Goal: Information Seeking & Learning: Compare options

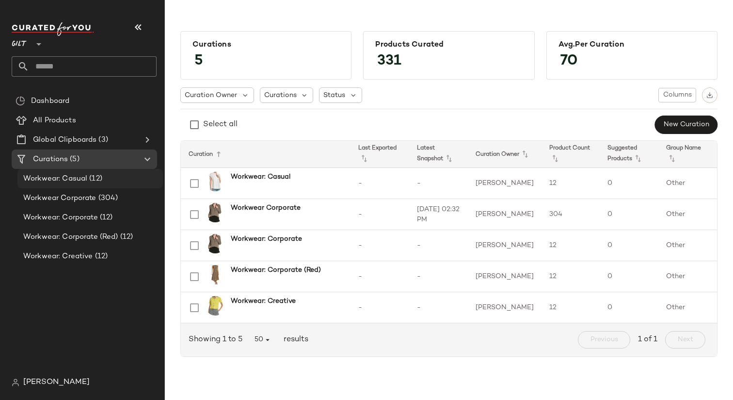
click at [66, 180] on span "Workwear: Casual" at bounding box center [55, 178] width 64 height 11
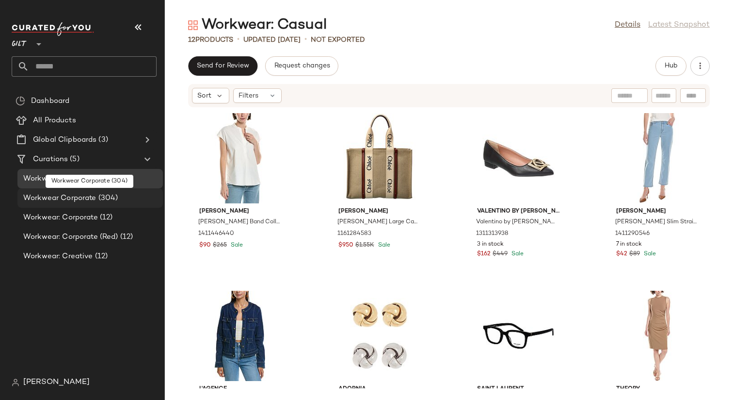
click at [72, 205] on div "Workwear Corporate (304)" at bounding box center [90, 197] width 146 height 19
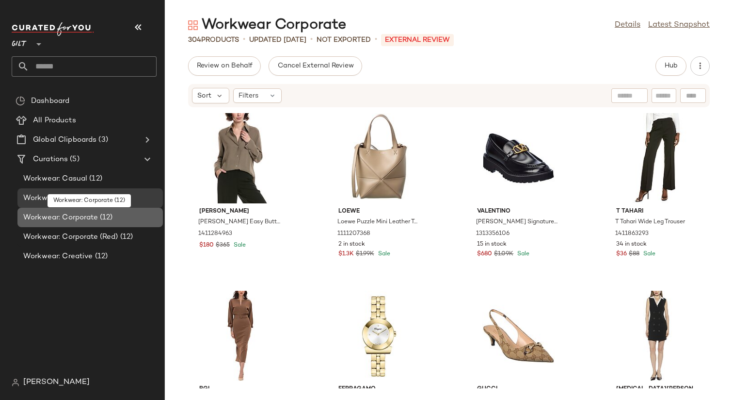
click at [74, 220] on span "Workwear: Corporate" at bounding box center [60, 217] width 75 height 11
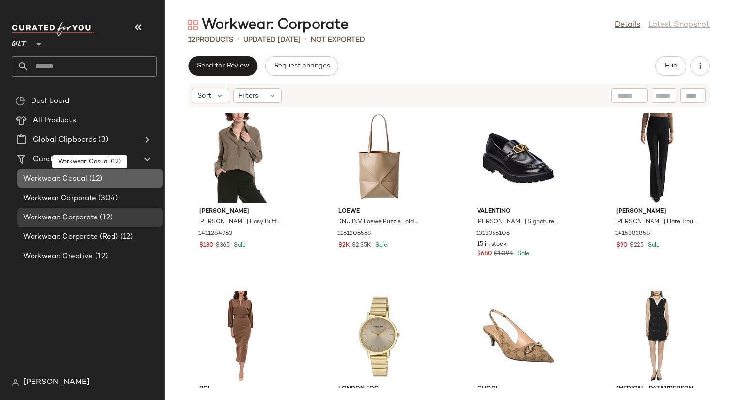
click at [59, 175] on span "Workwear: Casual" at bounding box center [55, 178] width 64 height 11
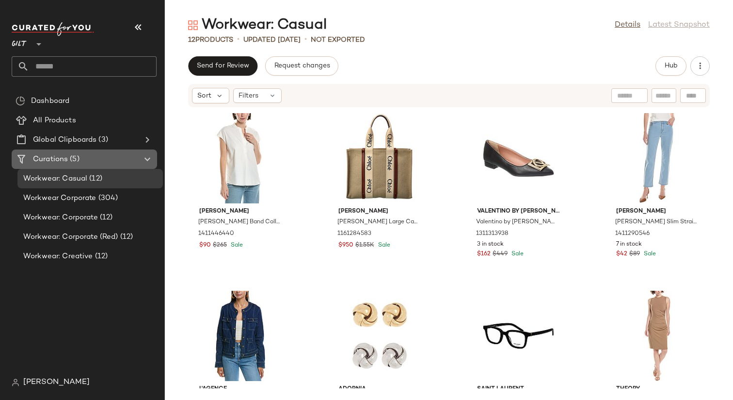
click at [73, 158] on span "(5)" at bounding box center [73, 159] width 11 height 11
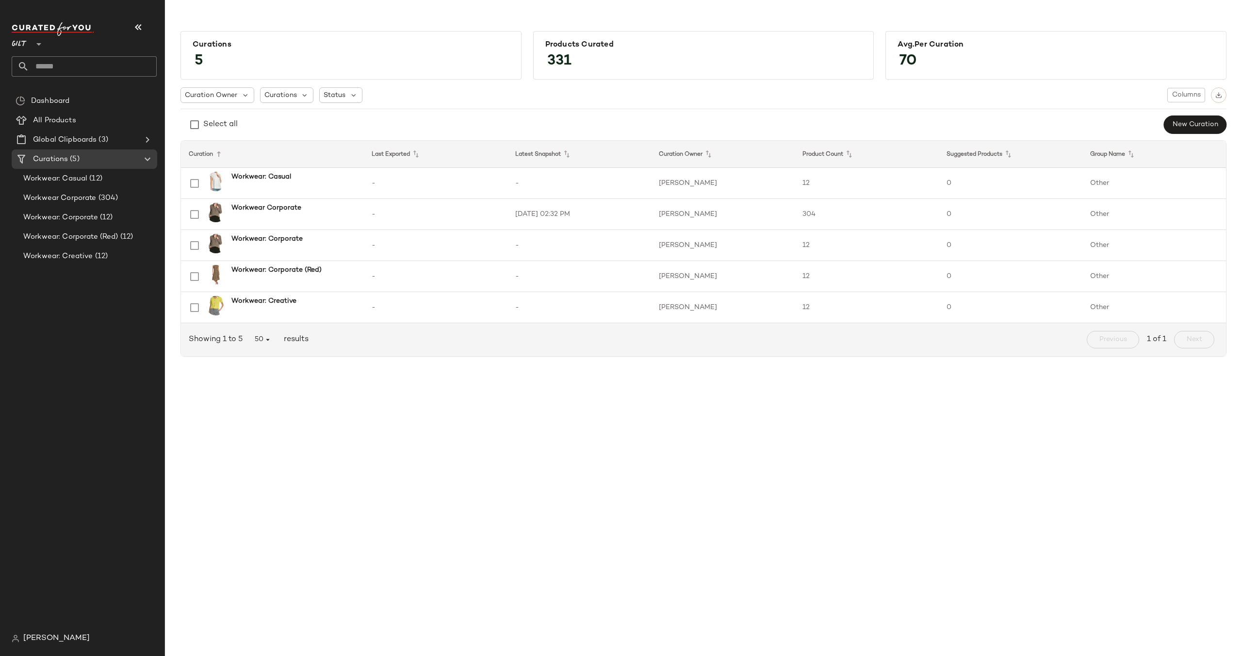
click at [39, 46] on icon at bounding box center [39, 44] width 12 height 12
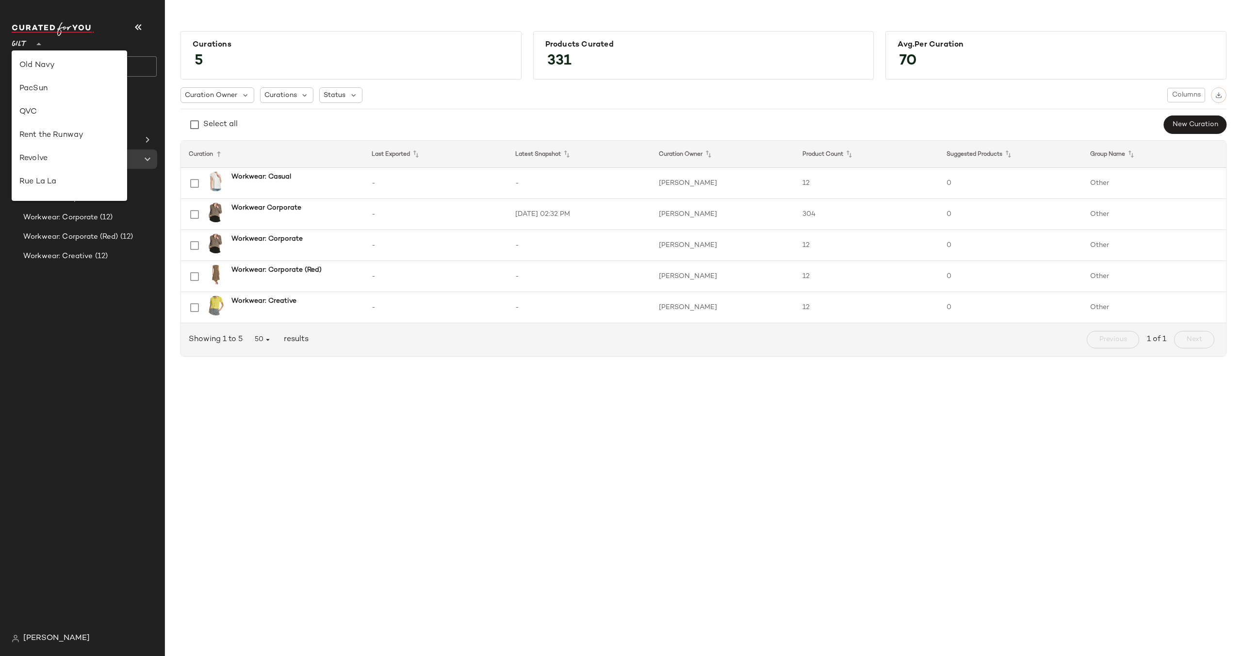
scroll to position [375, 0]
click at [57, 179] on div "Rue La La" at bounding box center [69, 180] width 100 height 12
type input "**"
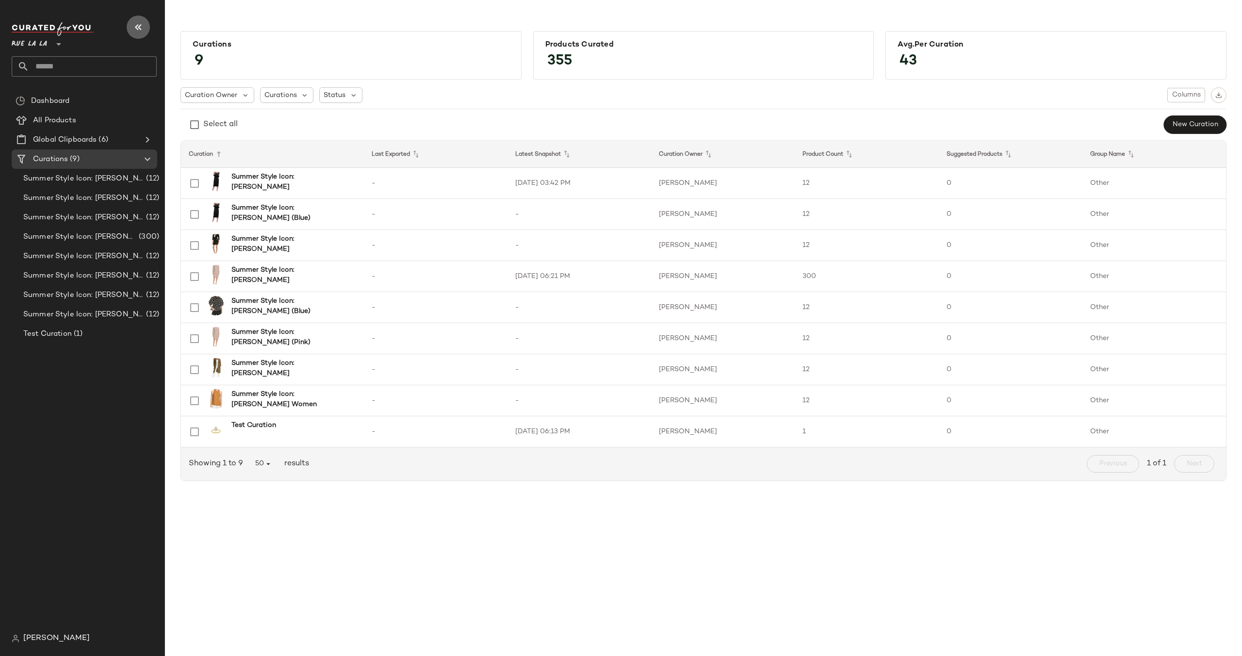
click at [138, 28] on icon "button" at bounding box center [138, 27] width 12 height 12
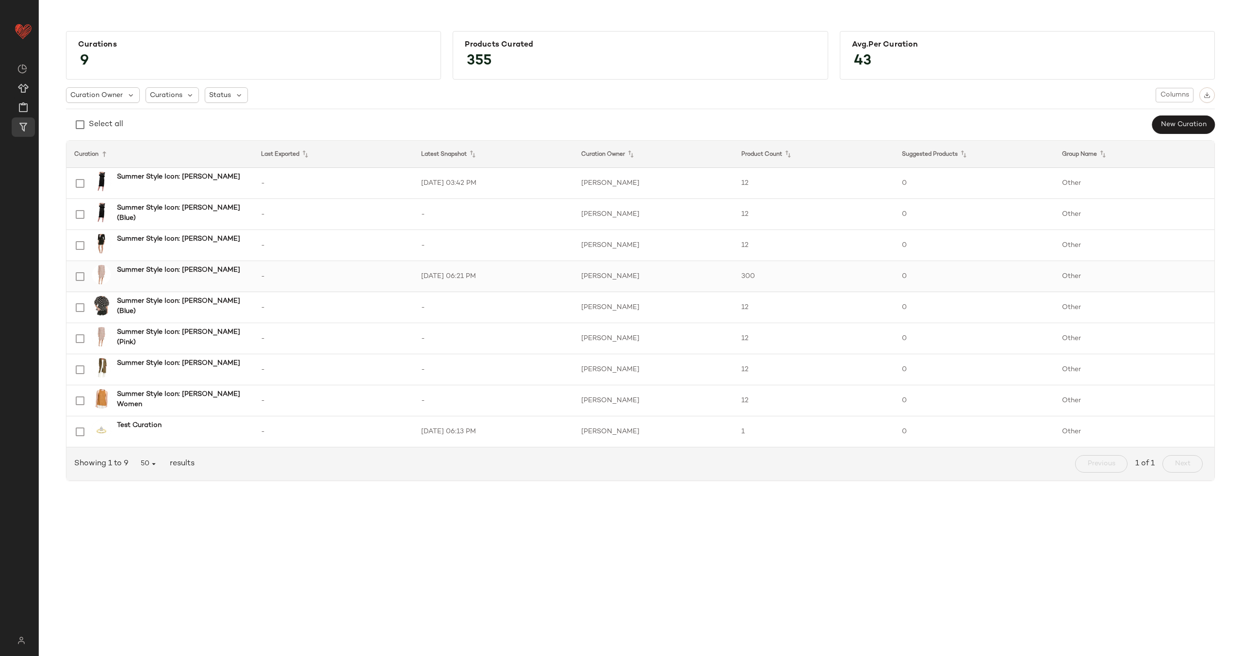
click at [177, 275] on div "Summer Style Icon: [PERSON_NAME]" at bounding box center [178, 276] width 134 height 23
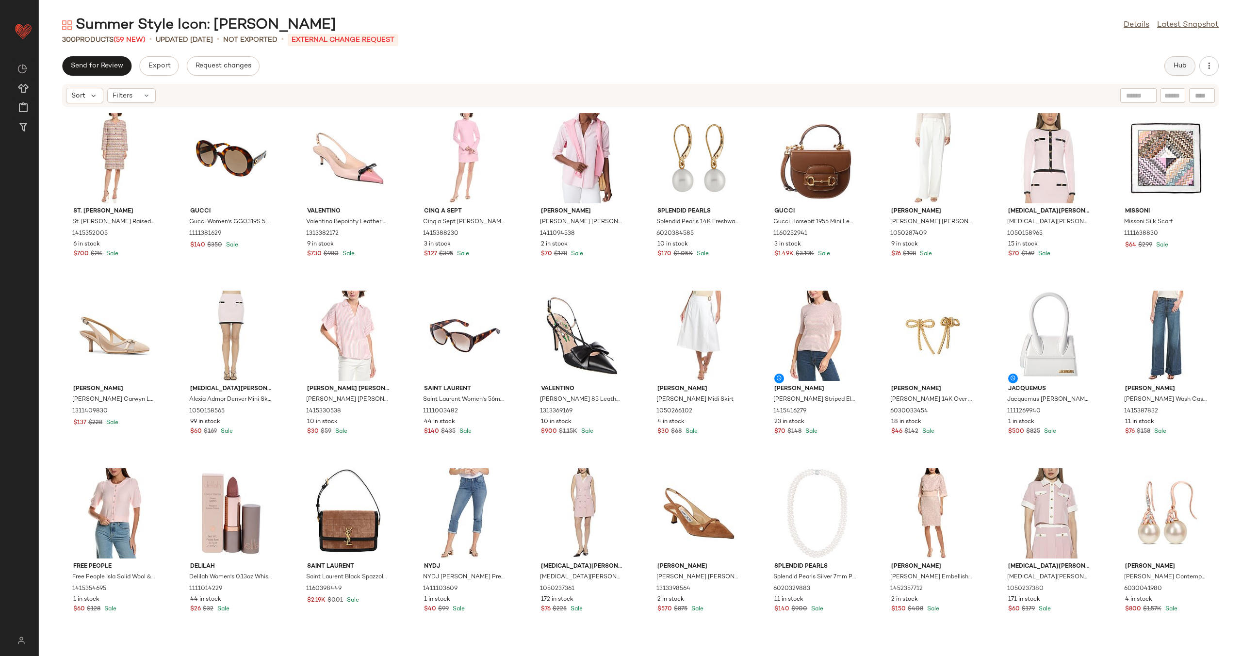
click at [733, 66] on span "Hub" at bounding box center [1180, 66] width 14 height 8
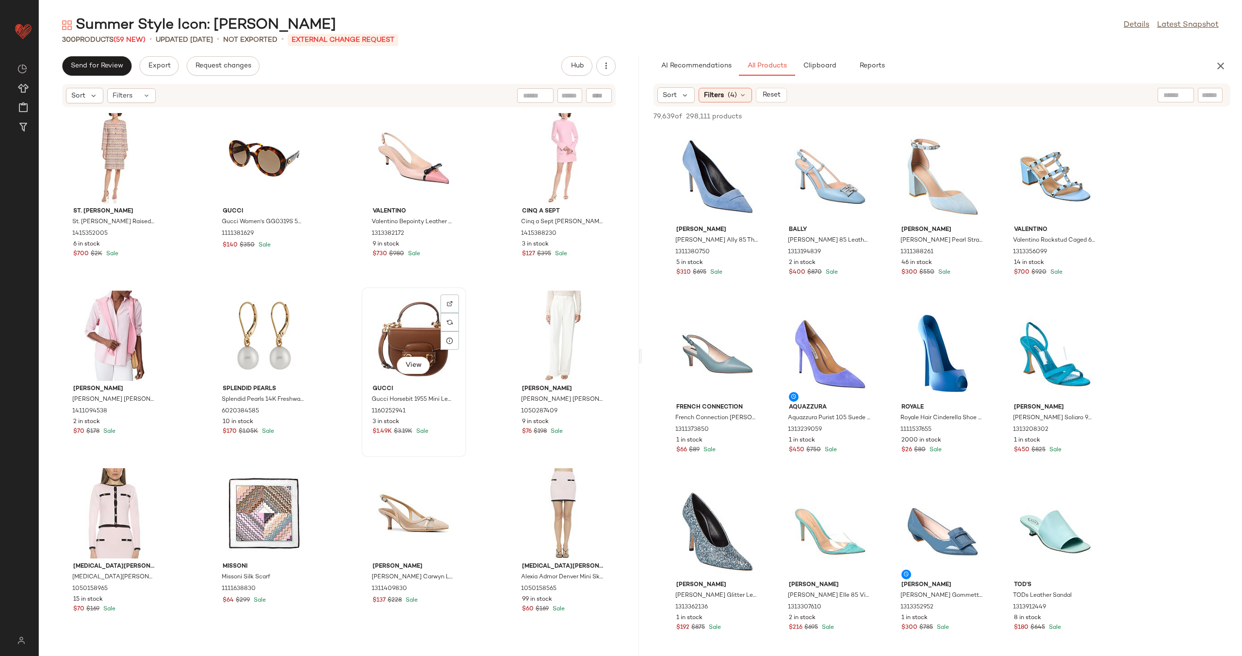
click at [396, 336] on div "View" at bounding box center [414, 336] width 98 height 90
click at [399, 162] on div "View" at bounding box center [414, 158] width 98 height 90
click at [503, 279] on div "St. [PERSON_NAME]. [PERSON_NAME] Plaid Tweed Dress 1415352005 6 in stock $700 $…" at bounding box center [339, 376] width 600 height 537
click at [733, 96] on div at bounding box center [1175, 95] width 36 height 15
click at [733, 94] on input "text" at bounding box center [1210, 95] width 17 height 10
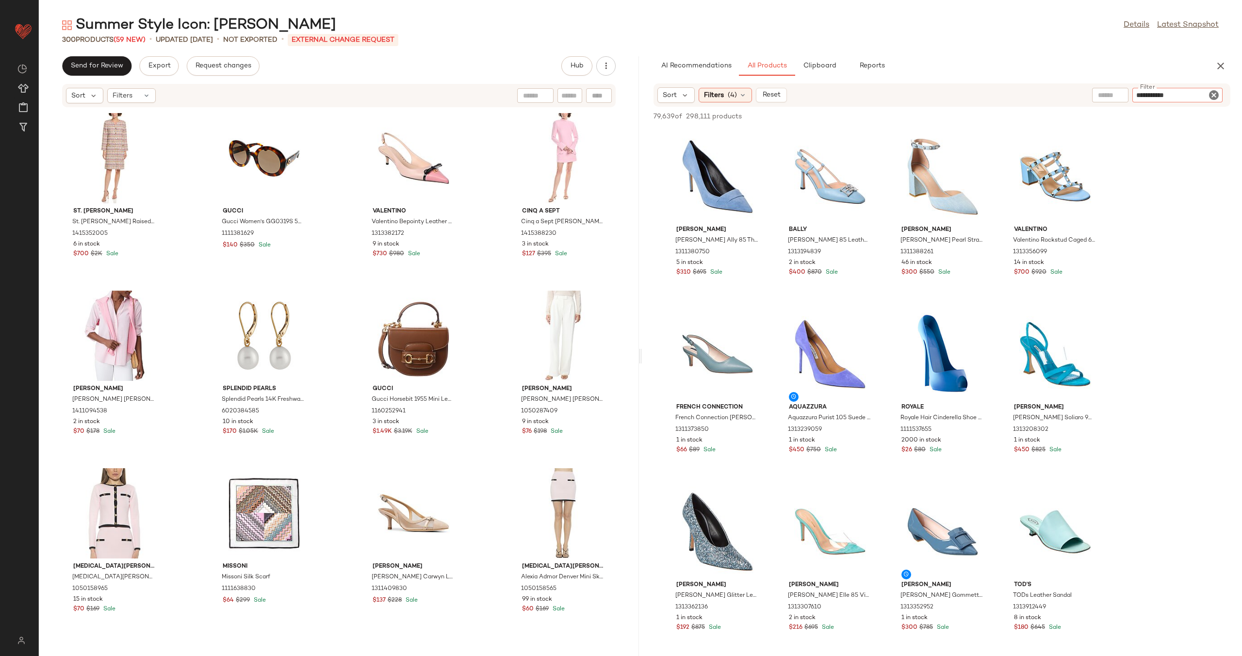
type input "**********"
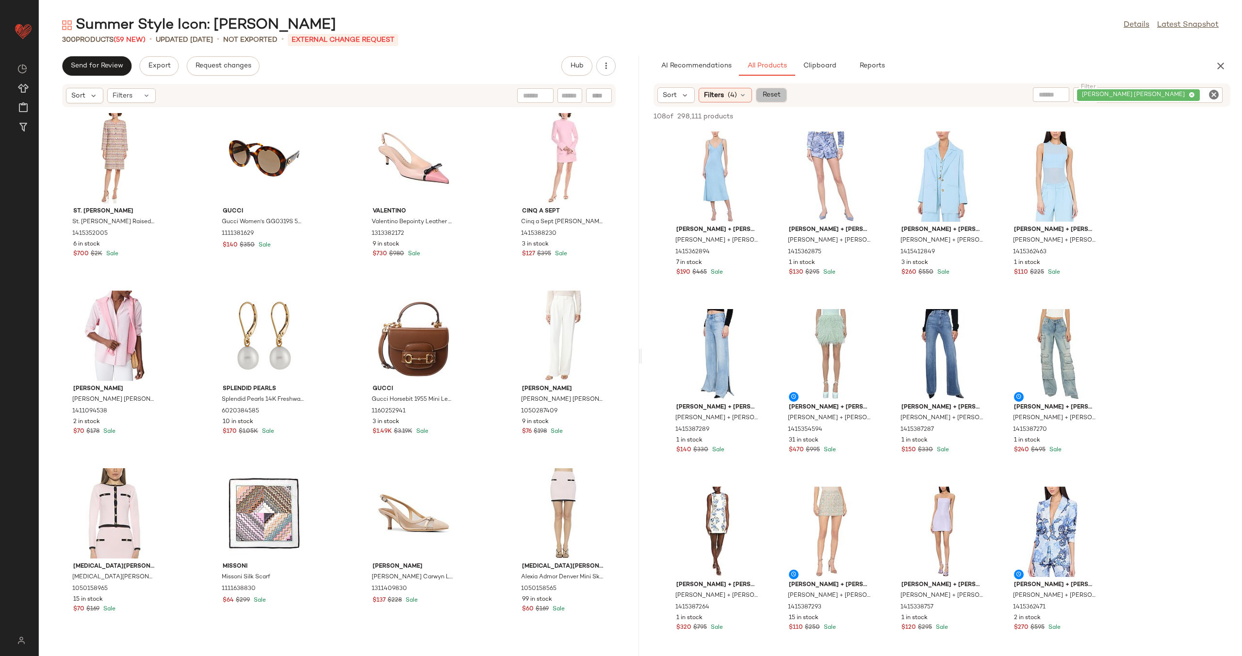
click at [733, 92] on span "Reset" at bounding box center [771, 95] width 18 height 8
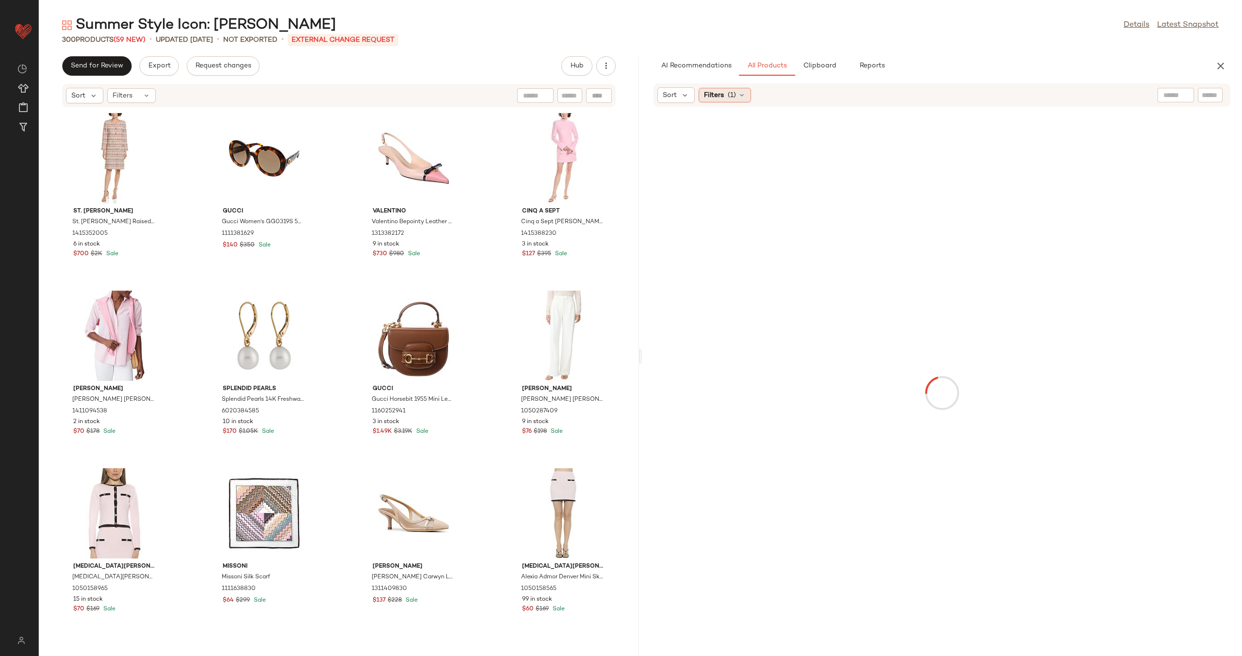
click at [733, 90] on div "Filters (1)" at bounding box center [725, 95] width 52 height 15
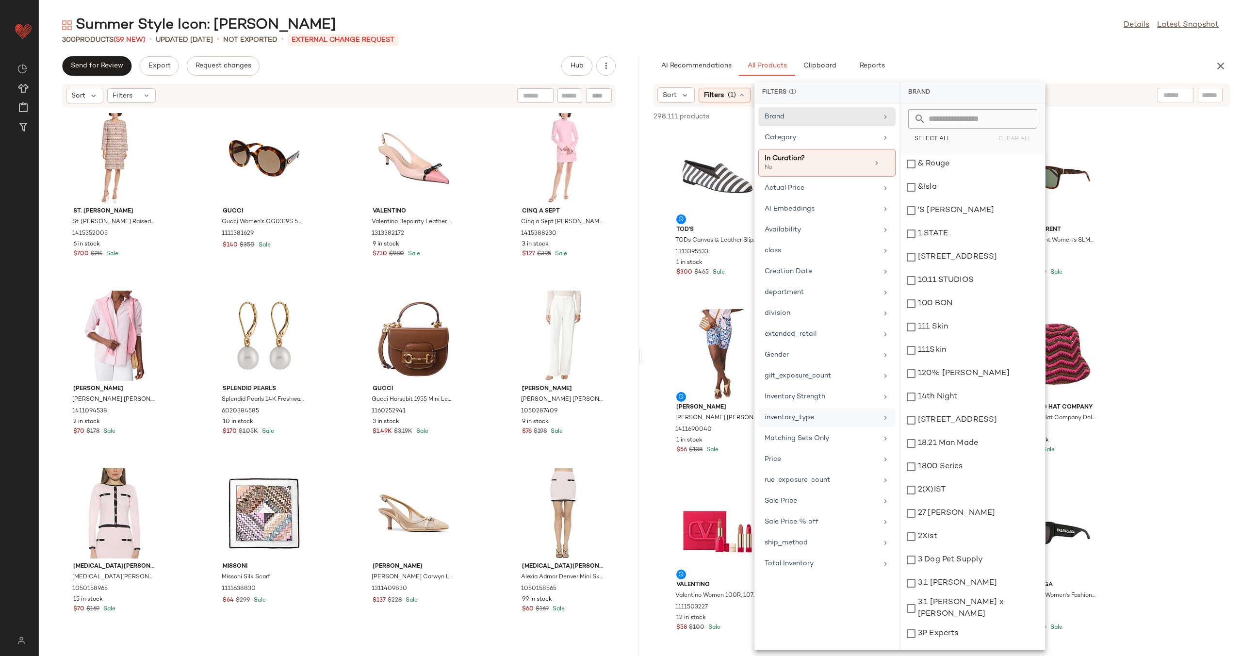
click at [733, 399] on div "inventory_type" at bounding box center [826, 417] width 137 height 19
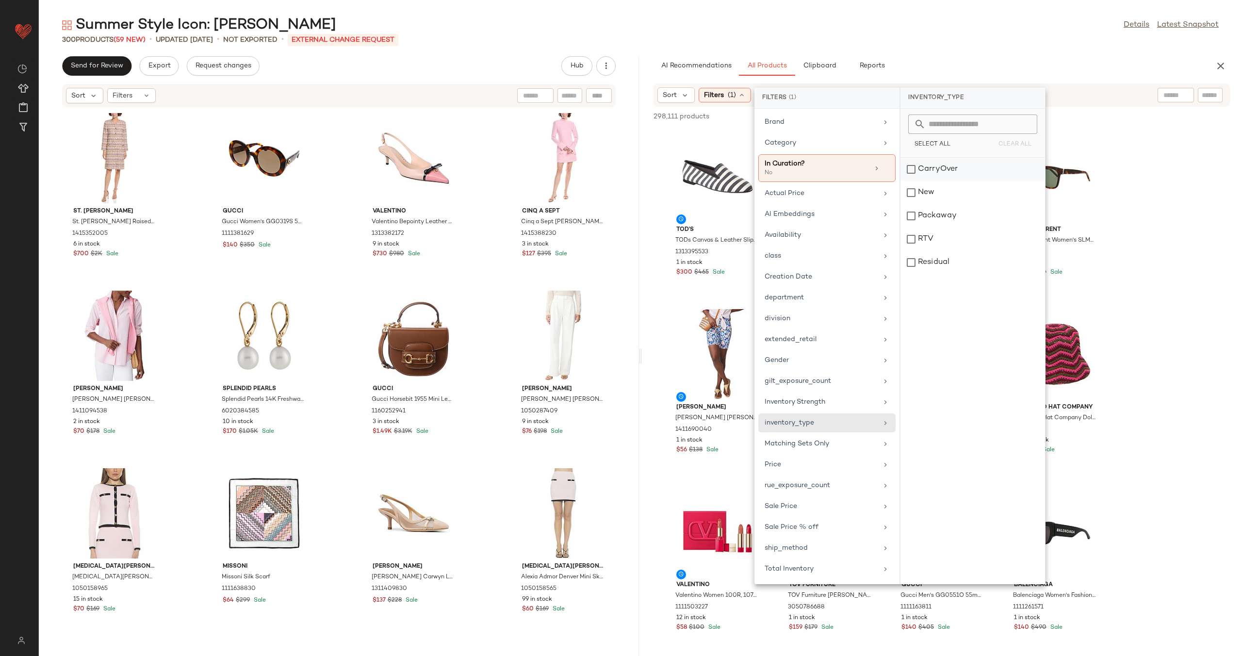
click at [733, 175] on div "CarryOver" at bounding box center [972, 169] width 145 height 23
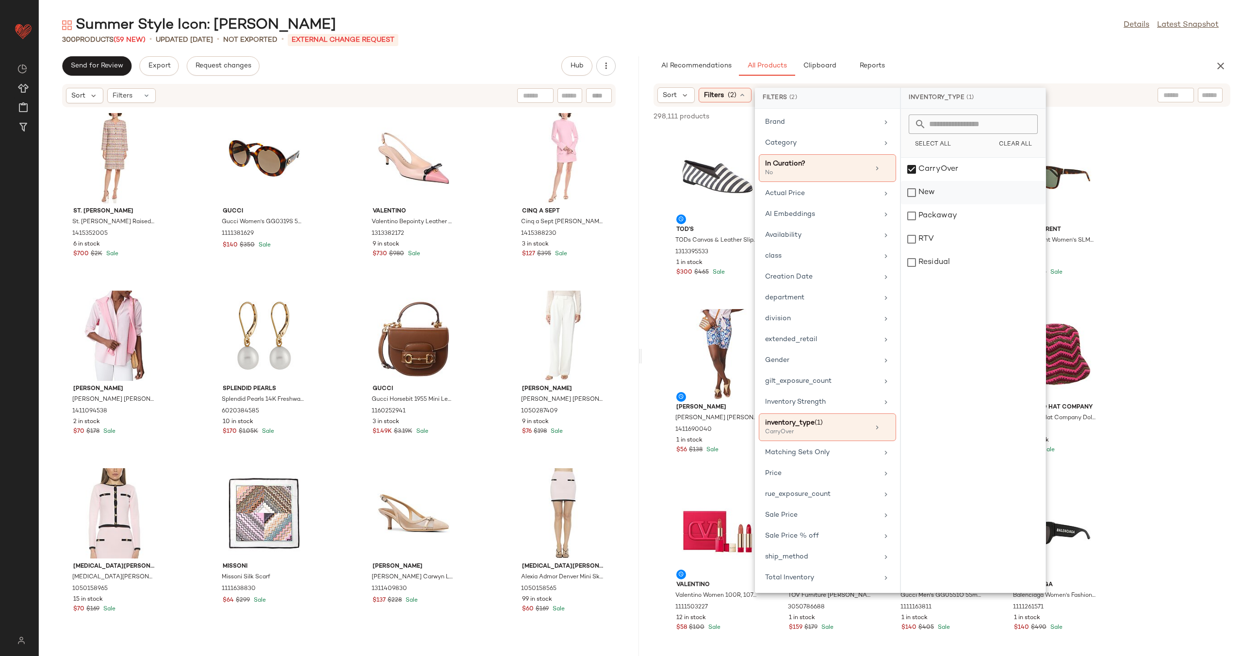
click at [733, 191] on div "New" at bounding box center [973, 192] width 145 height 23
click at [733, 218] on div "Packaway" at bounding box center [973, 215] width 145 height 23
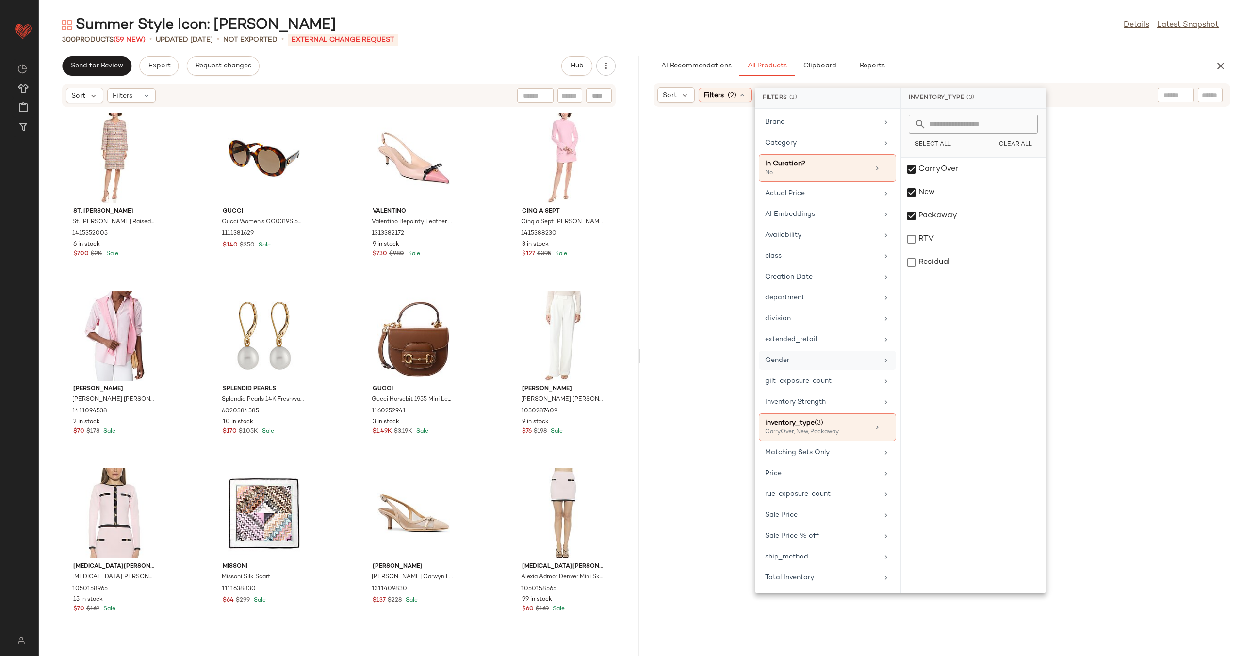
click at [733, 362] on div "Gender" at bounding box center [821, 360] width 113 height 10
click at [733, 164] on div "[DEMOGRAPHIC_DATA]" at bounding box center [973, 169] width 145 height 23
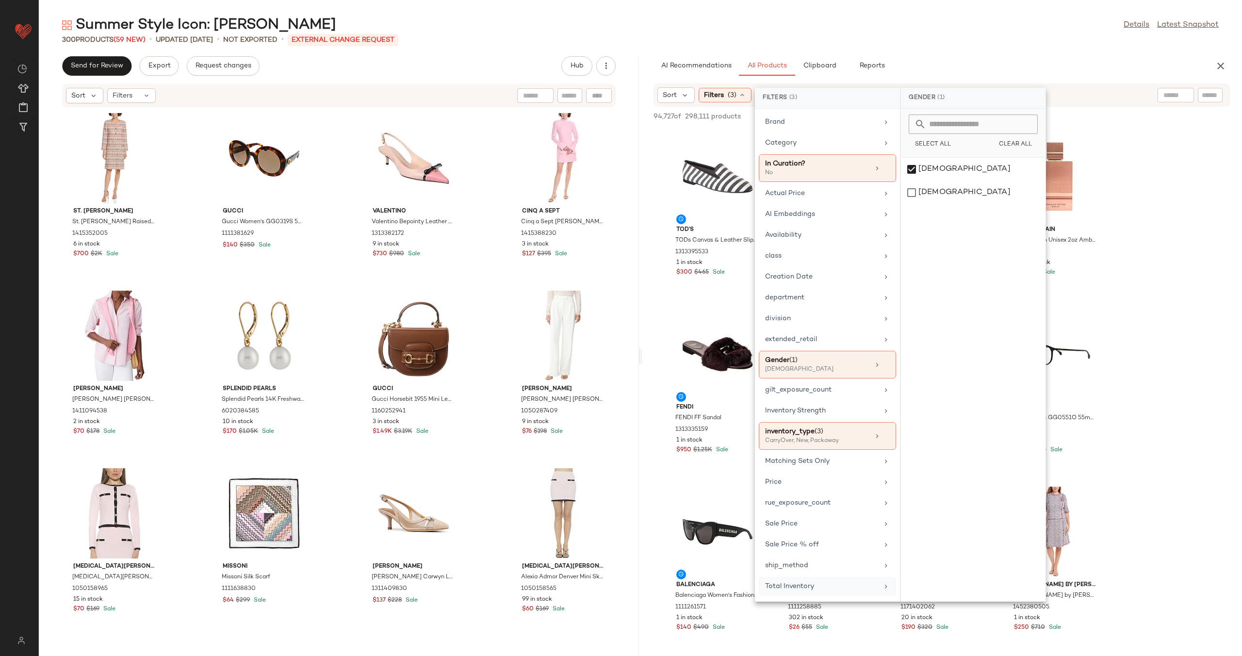
click at [733, 399] on div "Total Inventory" at bounding box center [821, 586] width 113 height 10
click at [733, 142] on span "At least 1" at bounding box center [973, 140] width 27 height 7
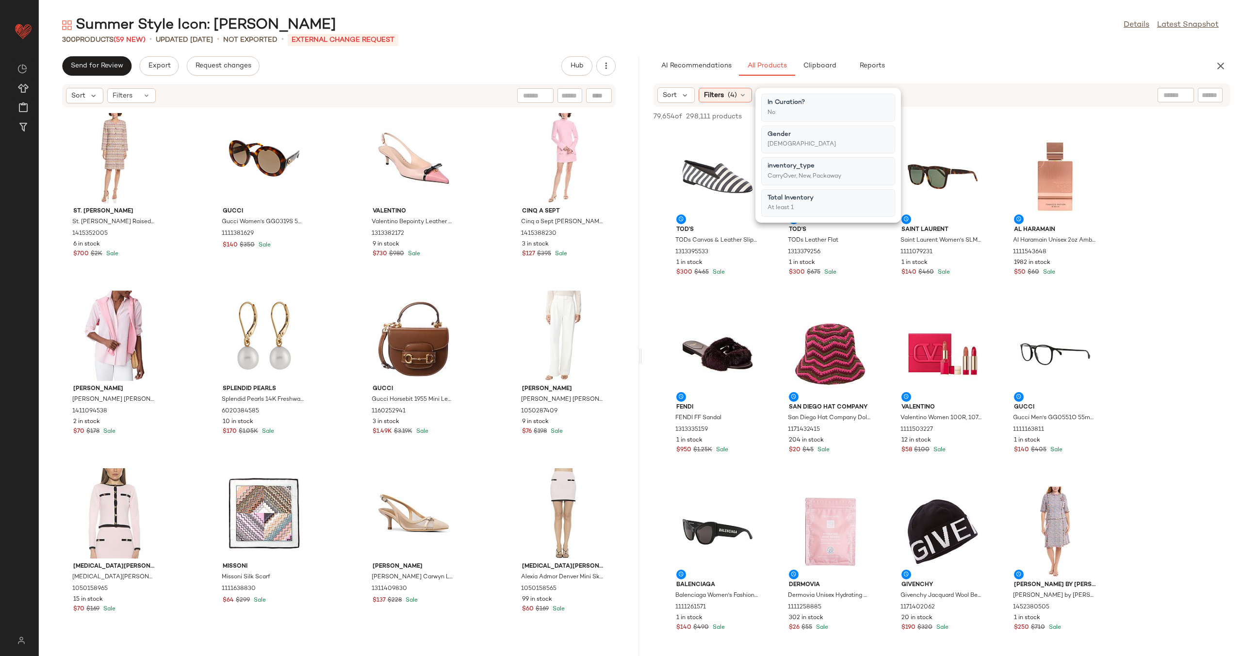
click at [733, 91] on input "Filter" at bounding box center [1177, 95] width 82 height 10
type input "**********"
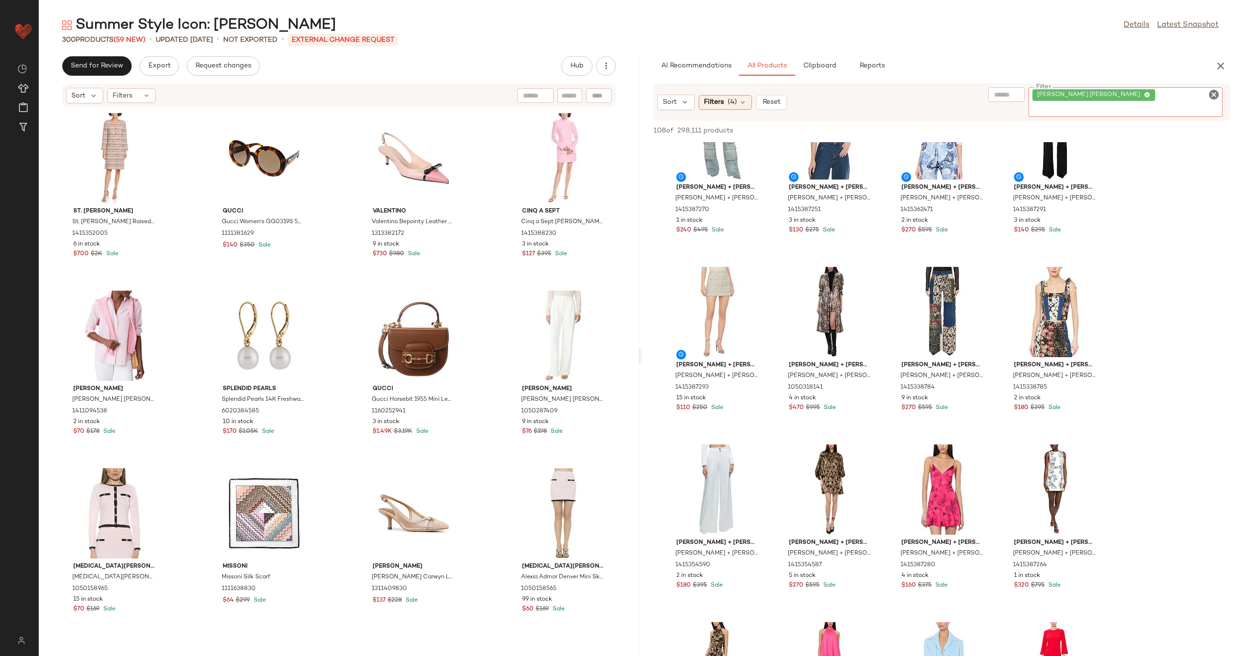
scroll to position [590, 0]
click at [733, 269] on div at bounding box center [753, 278] width 18 height 18
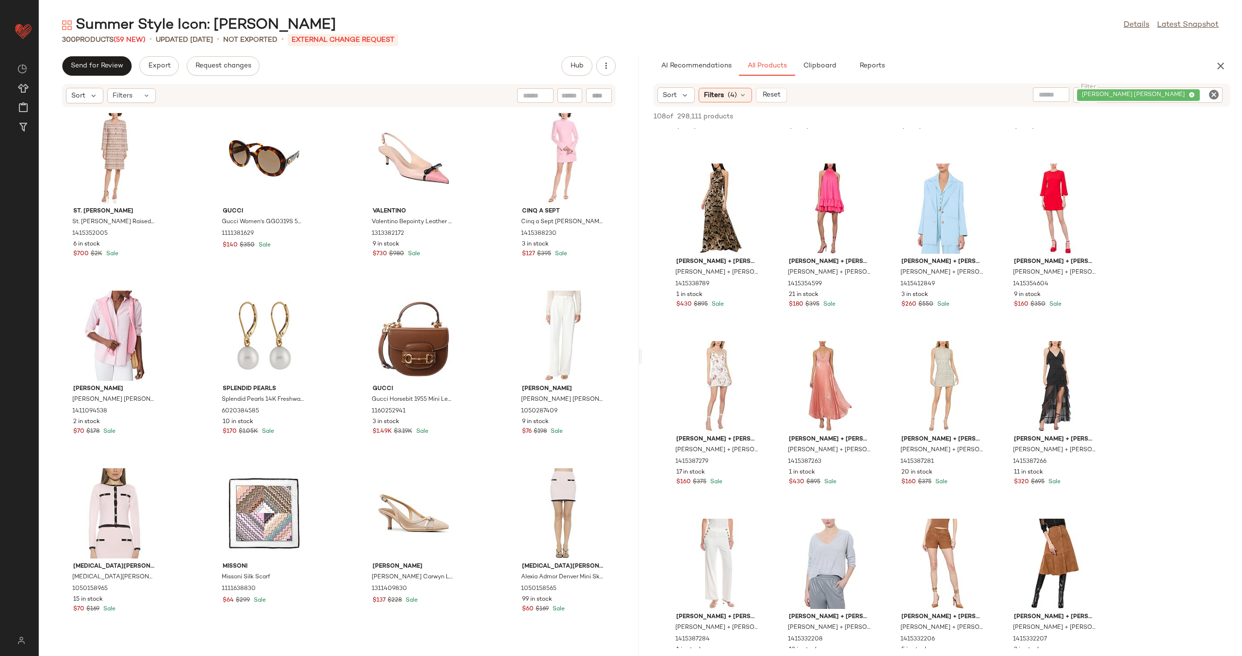
scroll to position [1117, 0]
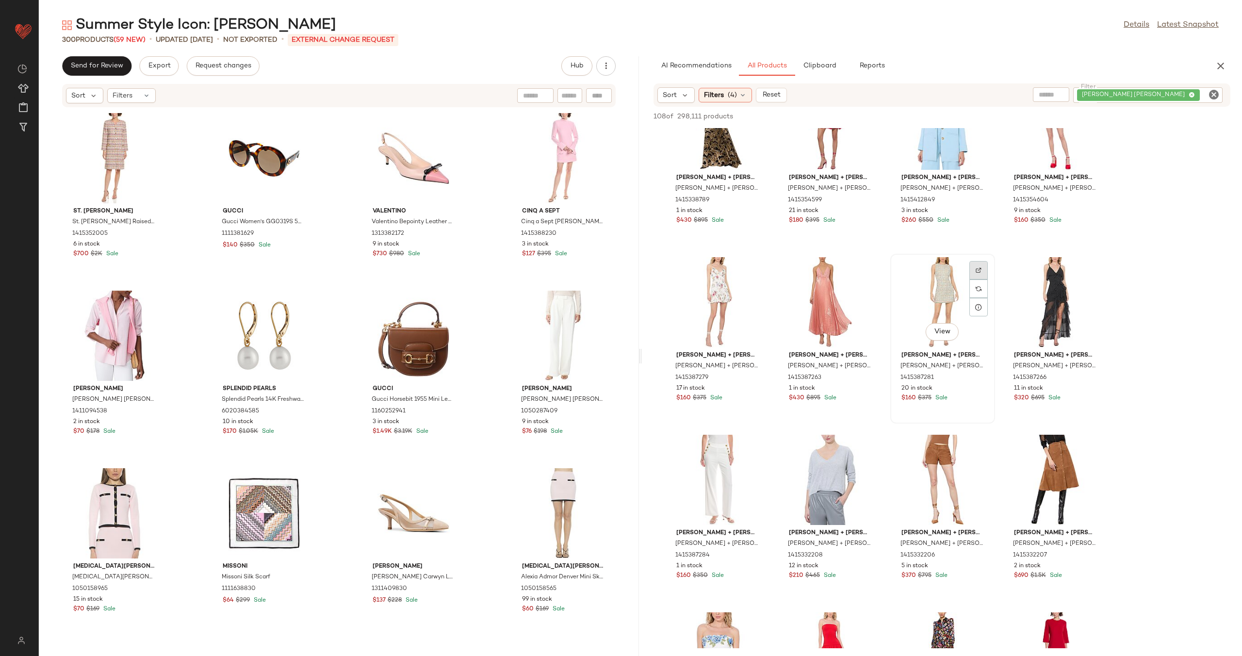
click at [733, 268] on img at bounding box center [979, 270] width 6 height 6
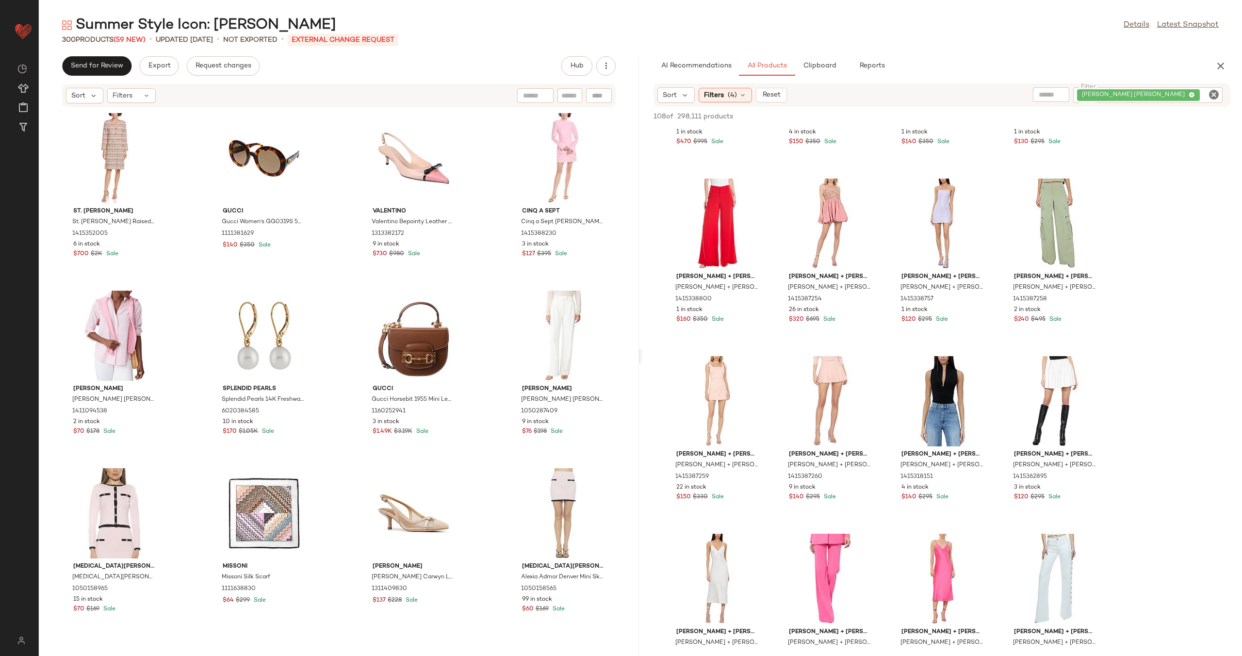
scroll to position [2143, 0]
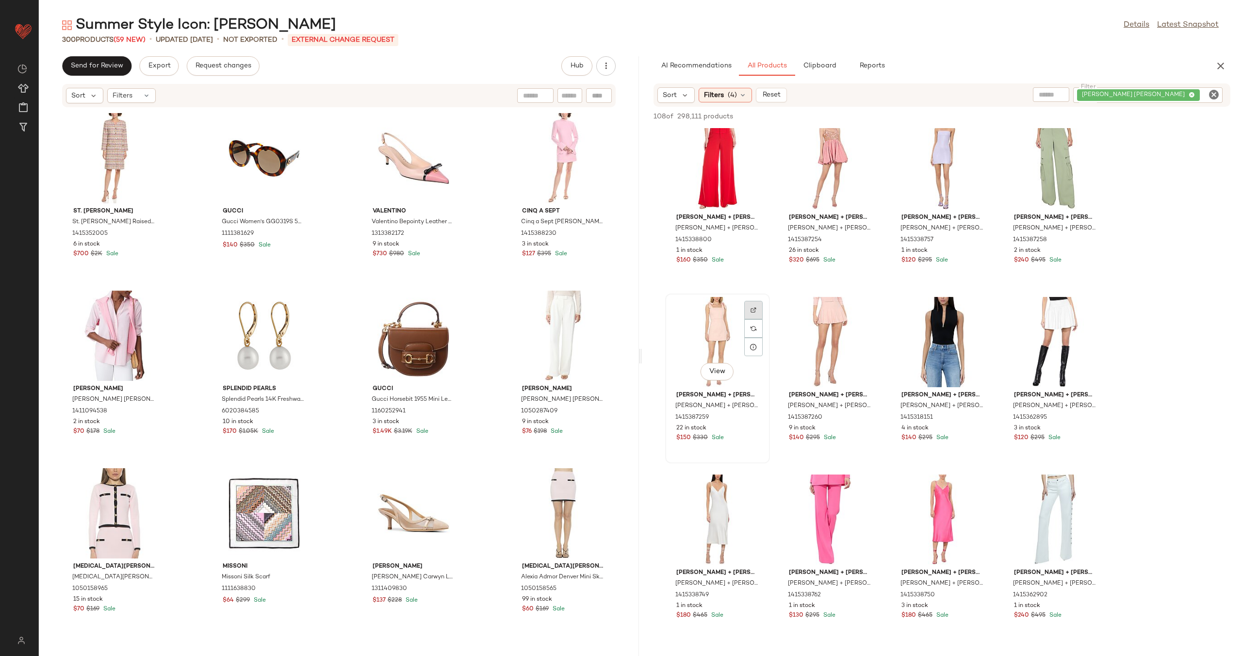
click at [733, 310] on img at bounding box center [753, 310] width 6 height 6
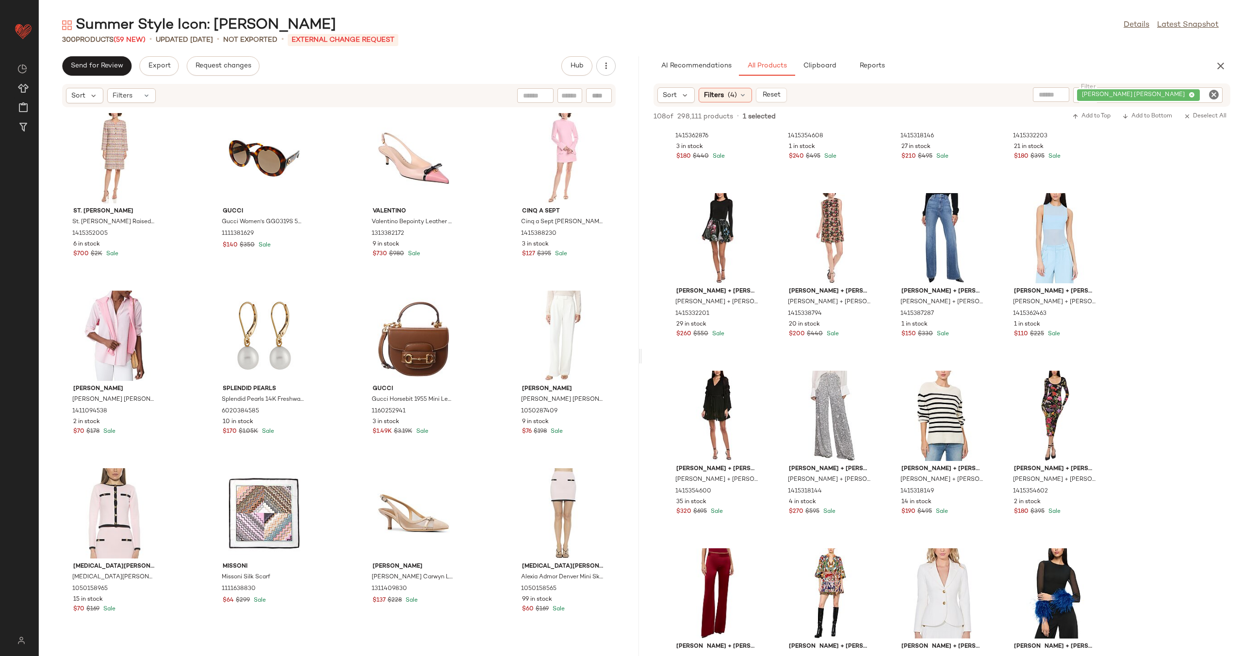
scroll to position [3821, 0]
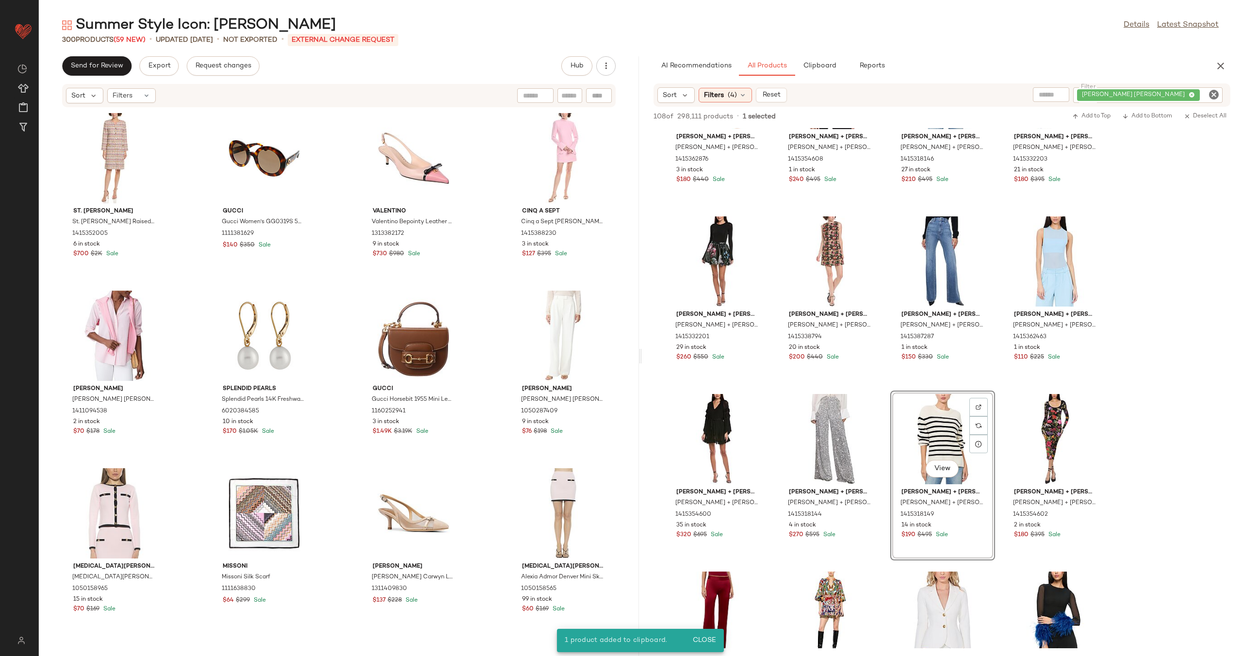
click at [733, 95] on icon "Clear Filter" at bounding box center [1214, 95] width 12 height 12
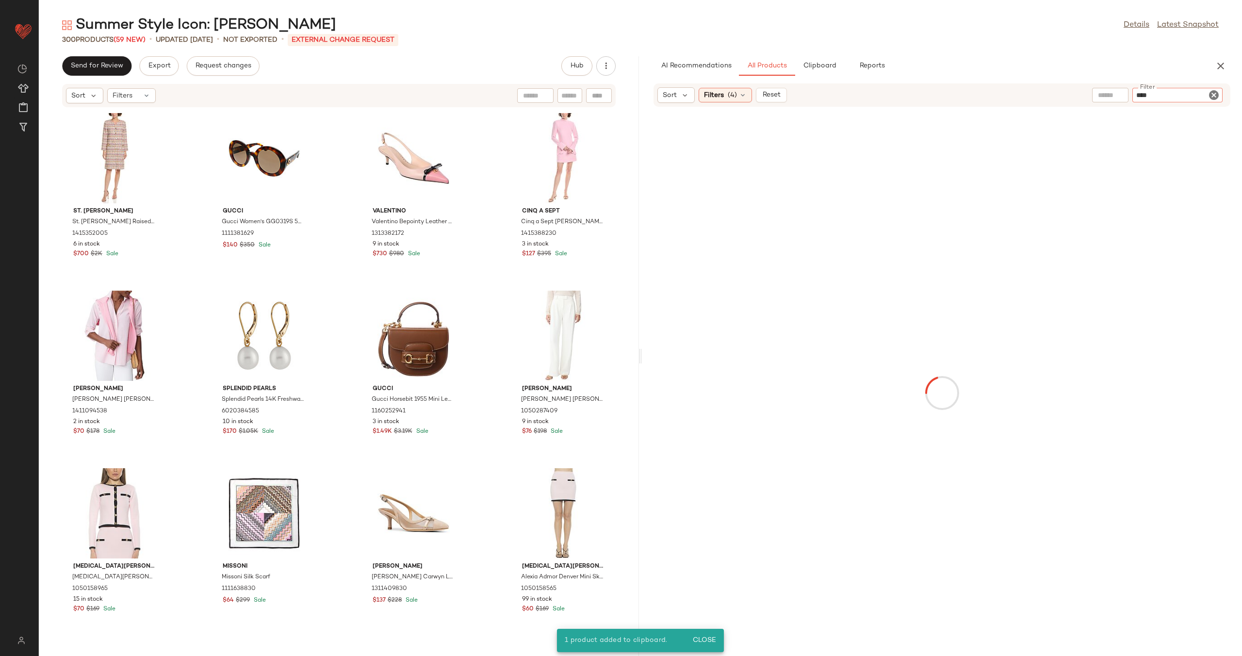
type input "*****"
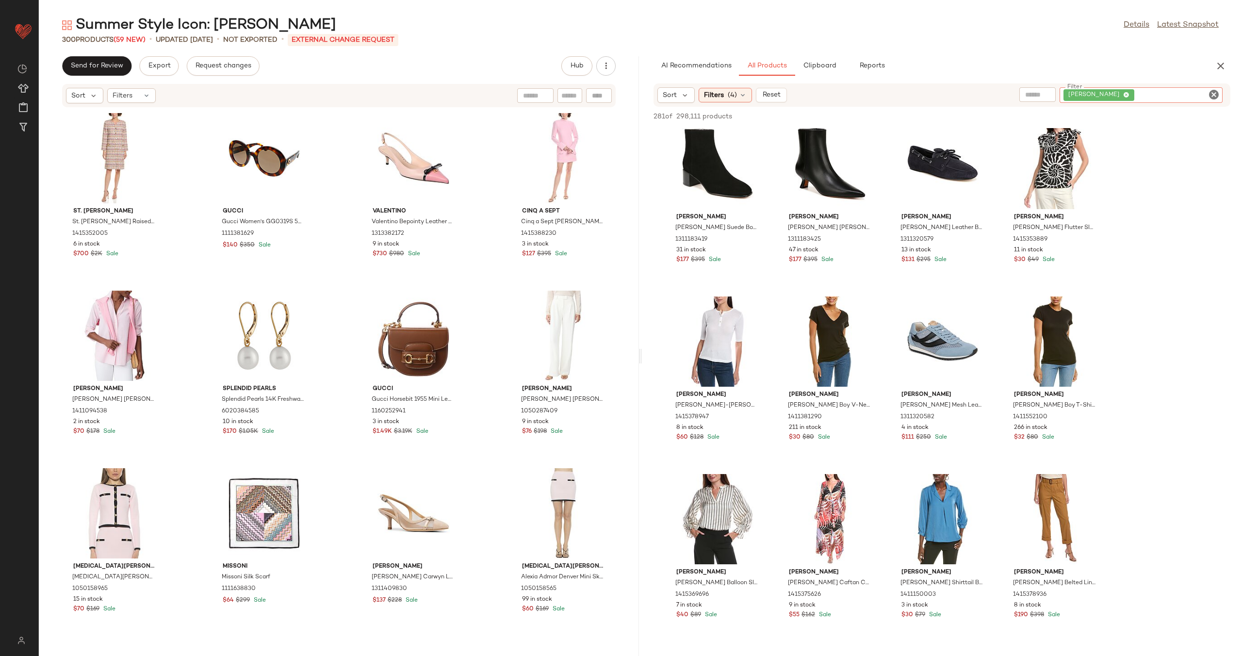
scroll to position [5625, 0]
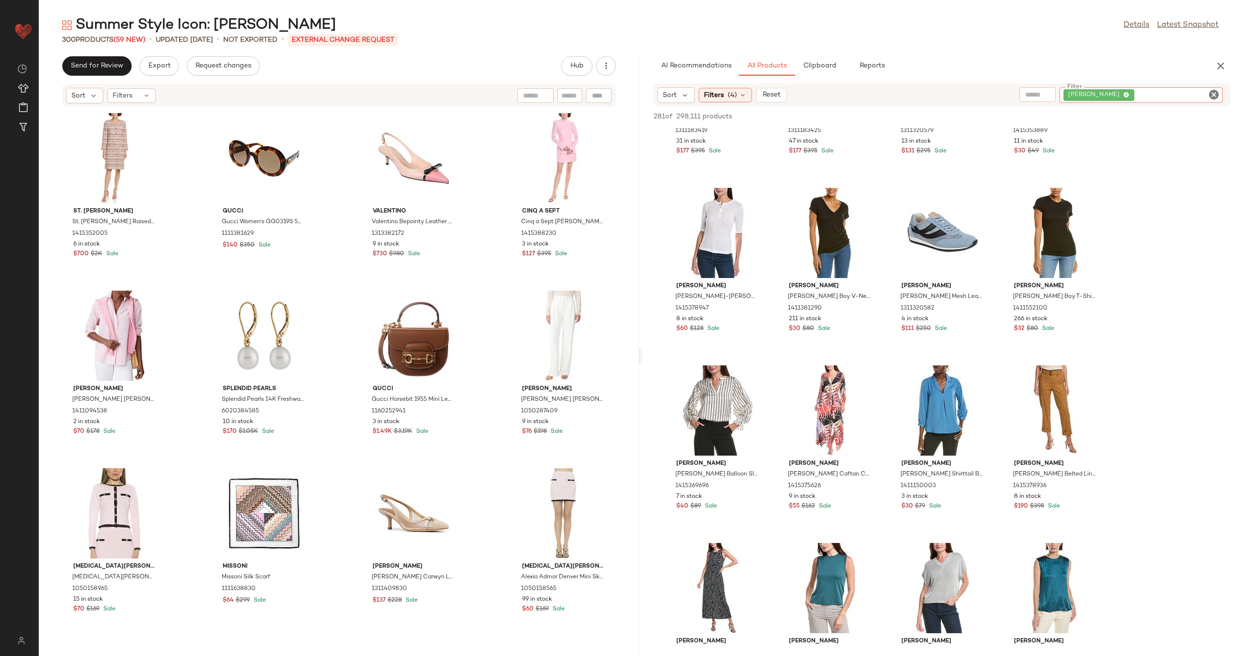
click at [733, 97] on input "text" at bounding box center [1037, 95] width 25 height 10
type input "********"
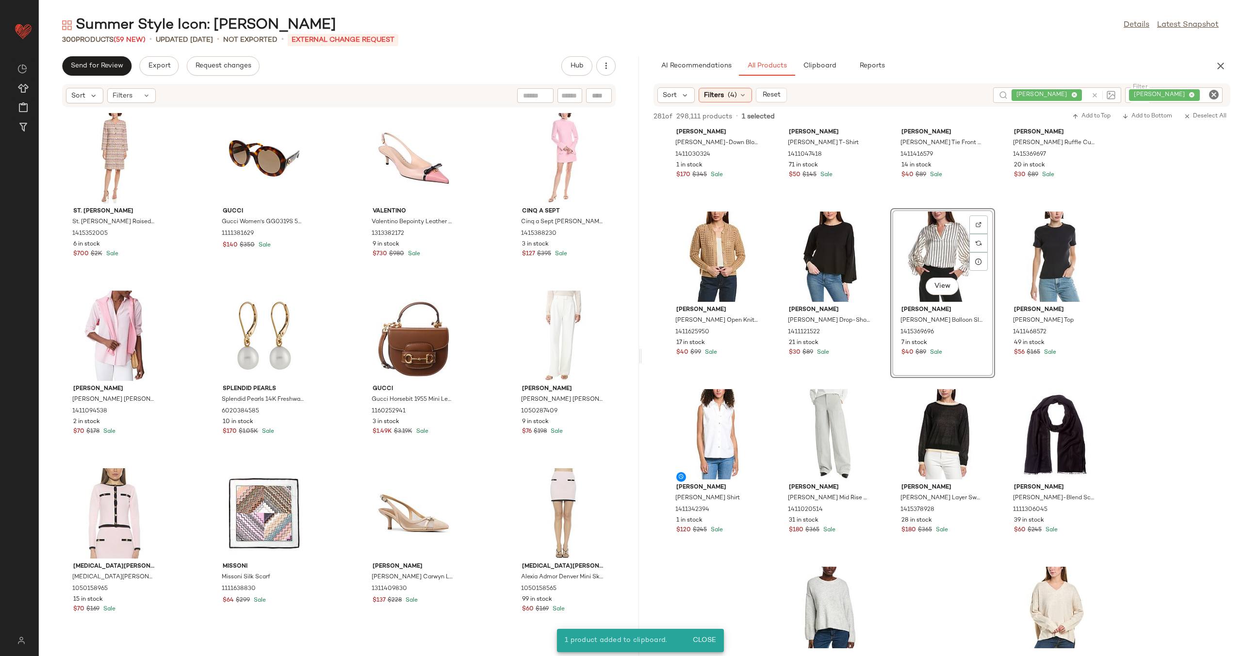
scroll to position [3556, 0]
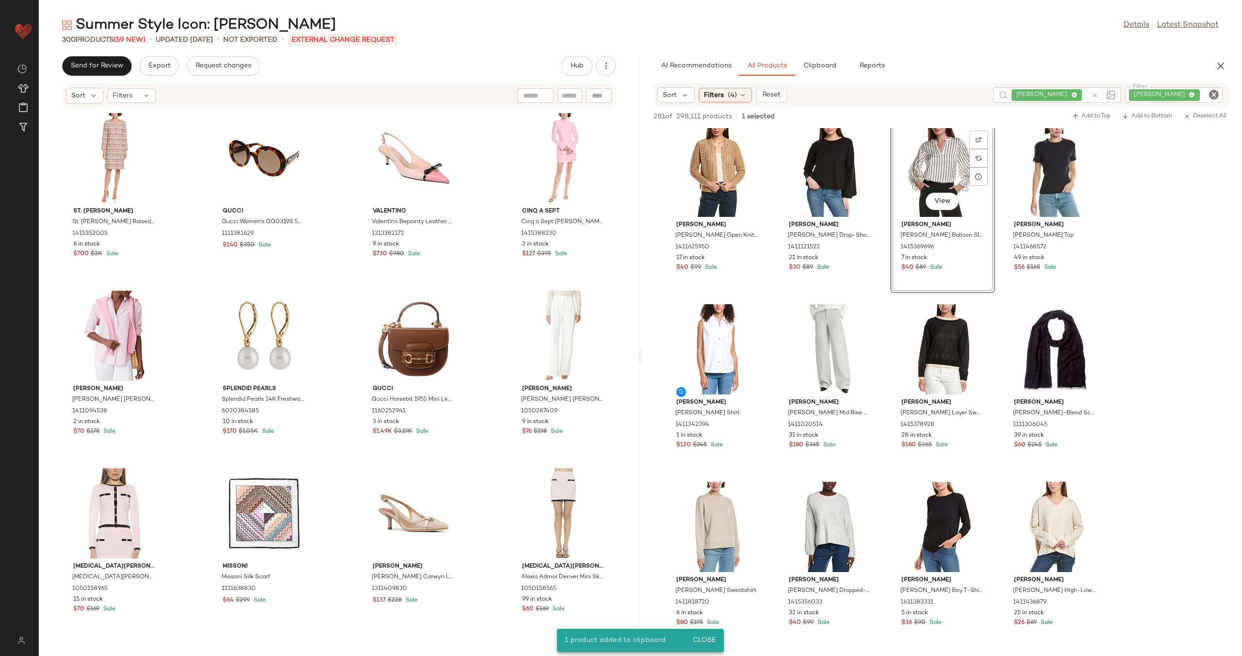
click at [733, 94] on icon "Clear Filter" at bounding box center [1214, 95] width 12 height 12
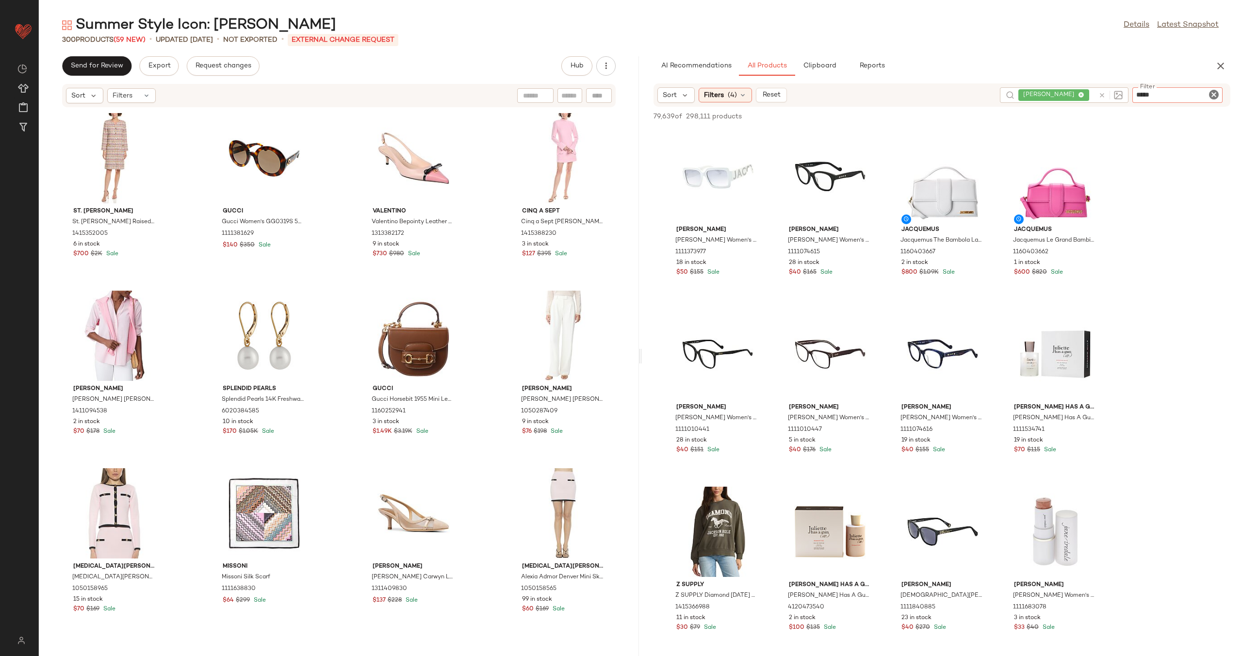
type input "******"
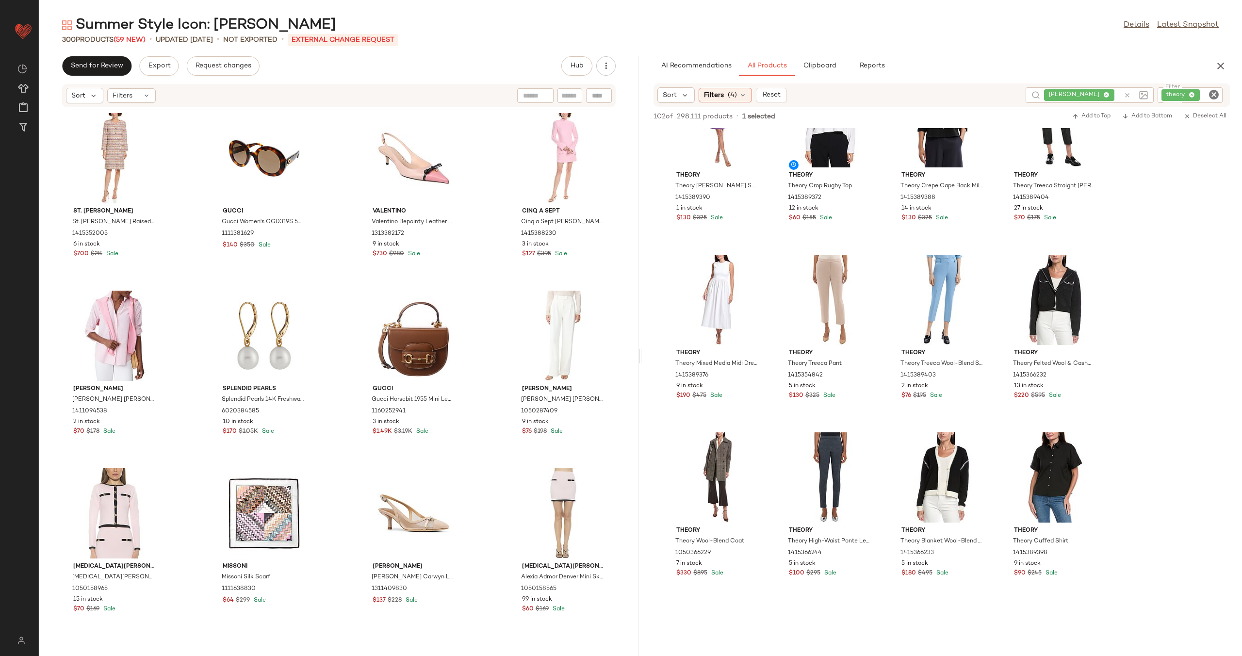
scroll to position [413, 0]
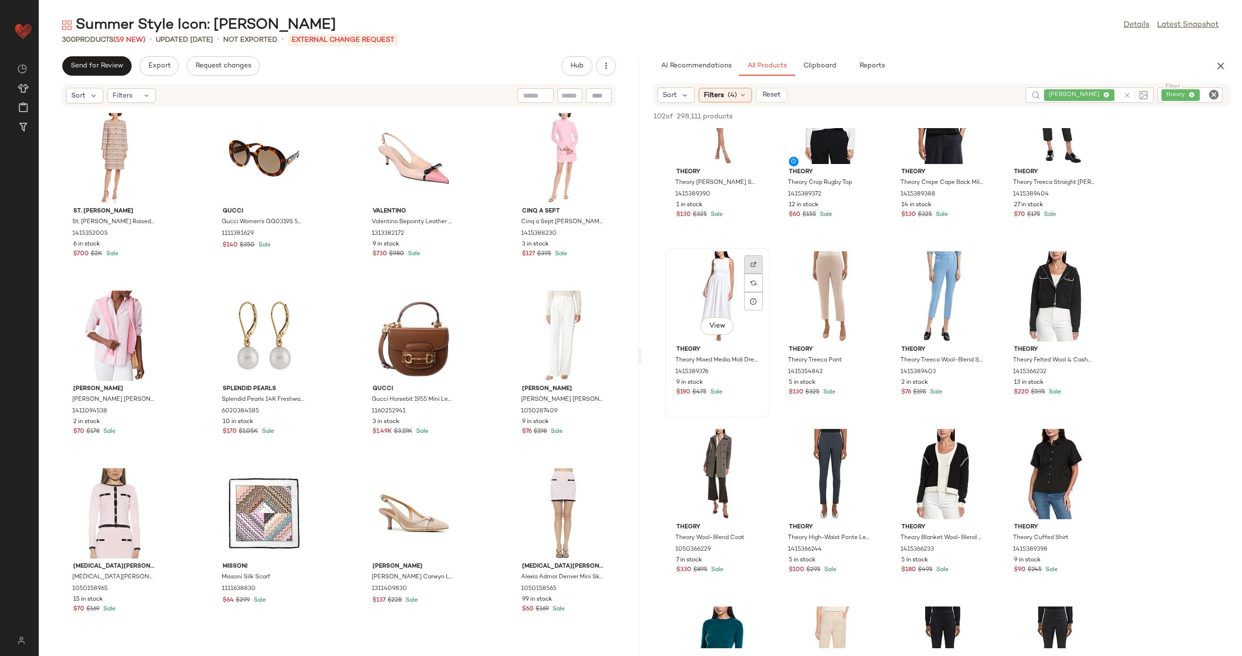
click at [733, 262] on img at bounding box center [753, 264] width 6 height 6
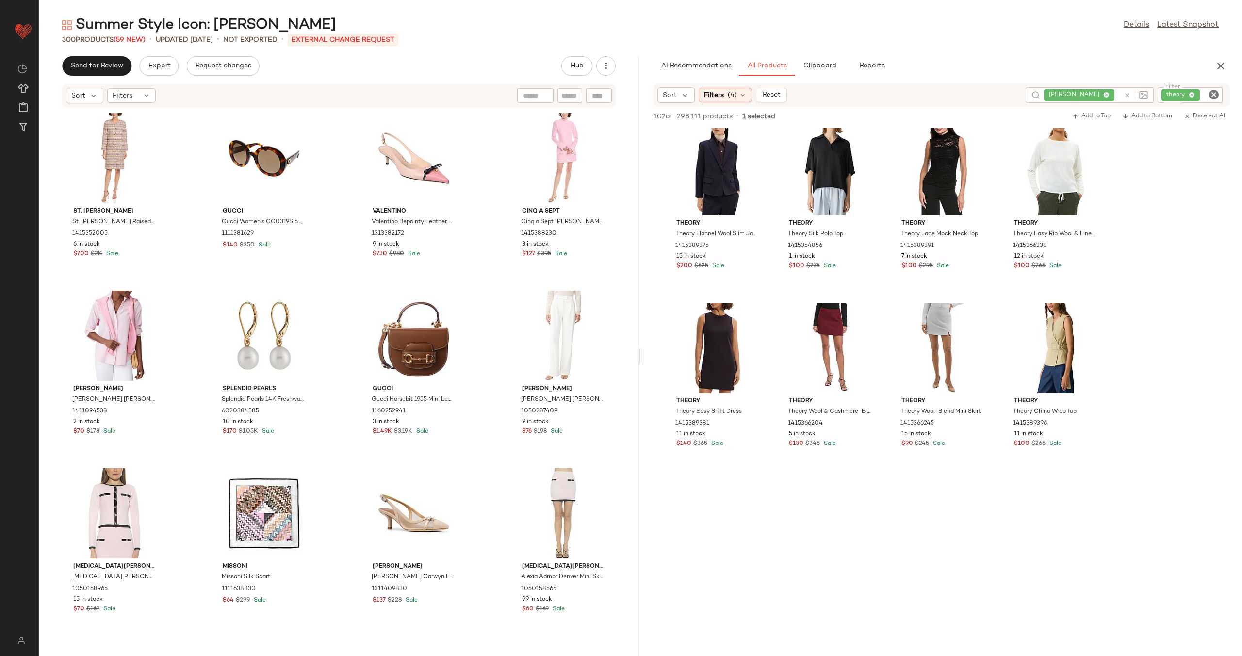
scroll to position [4034, 0]
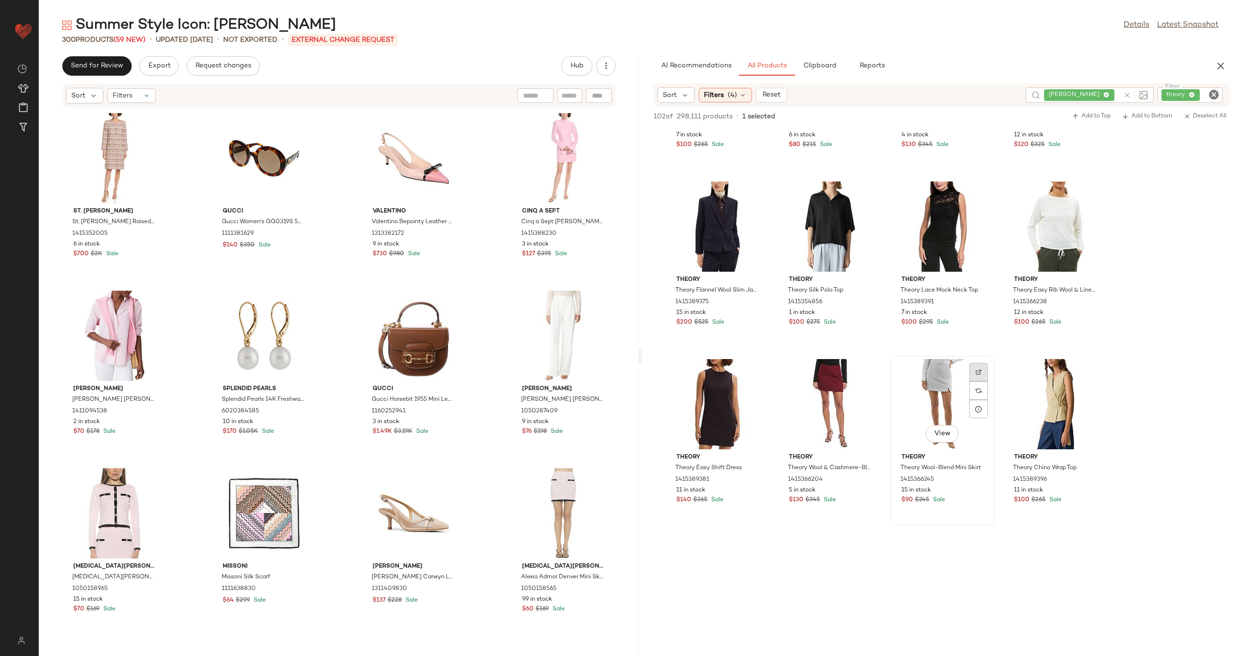
click at [733, 366] on div at bounding box center [978, 372] width 18 height 18
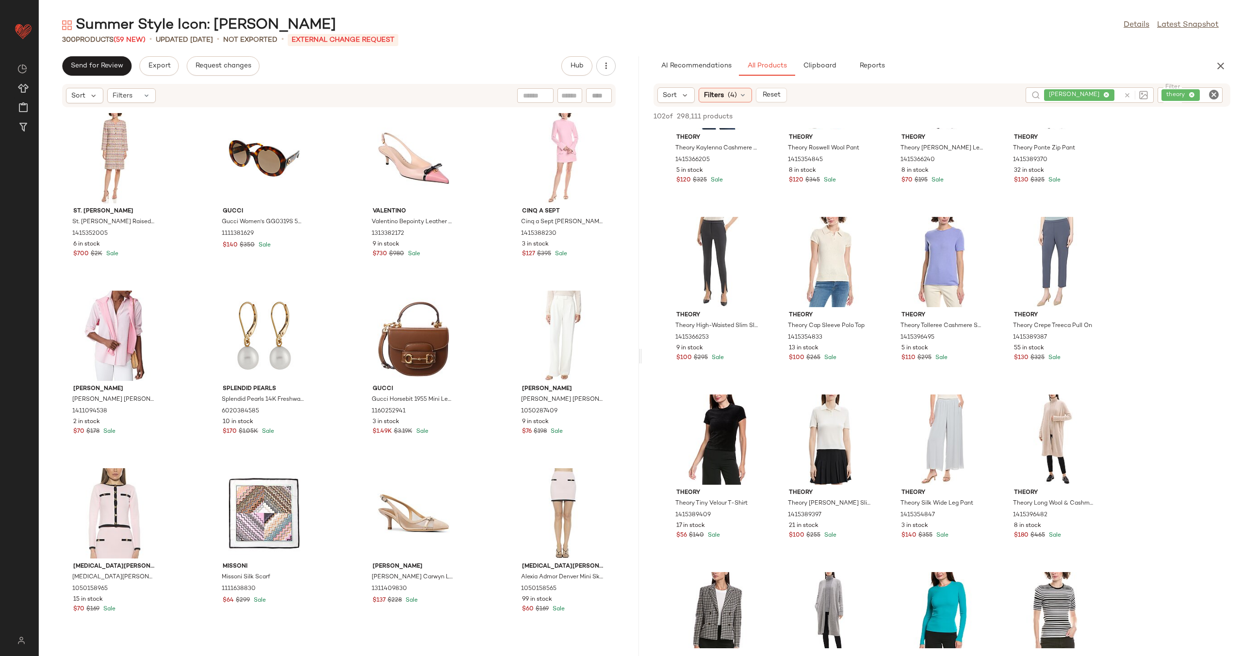
scroll to position [0, 0]
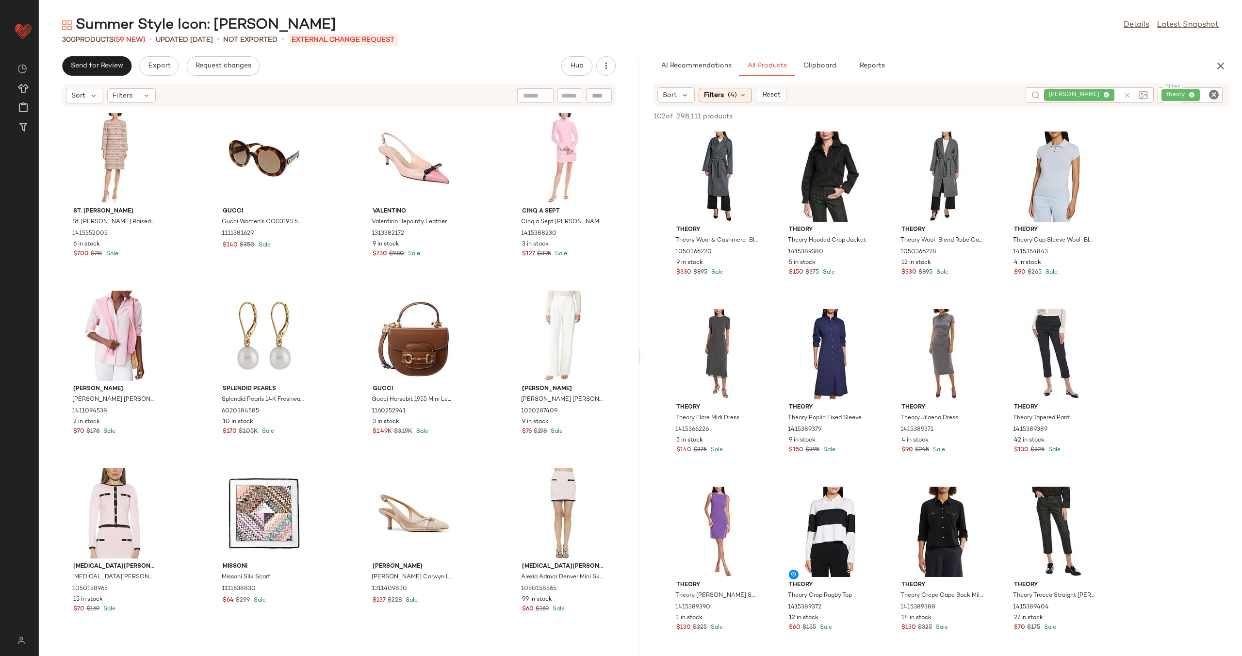
click at [733, 93] on icon "Clear Filter" at bounding box center [1214, 95] width 12 height 12
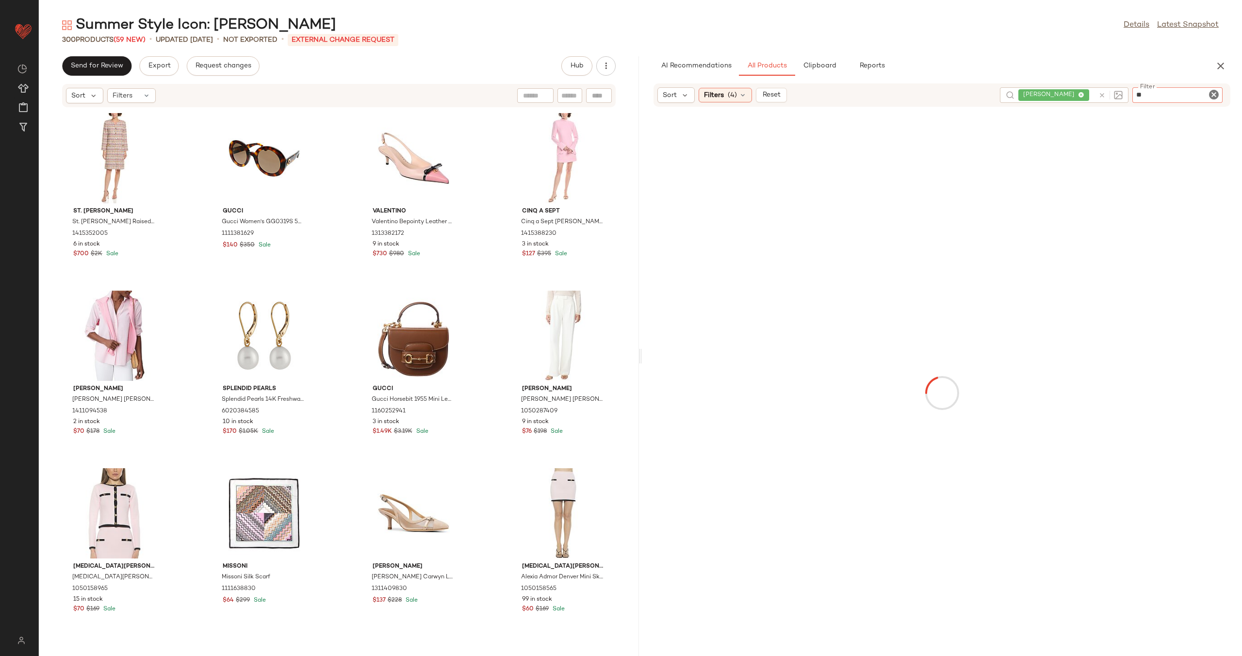
type input "***"
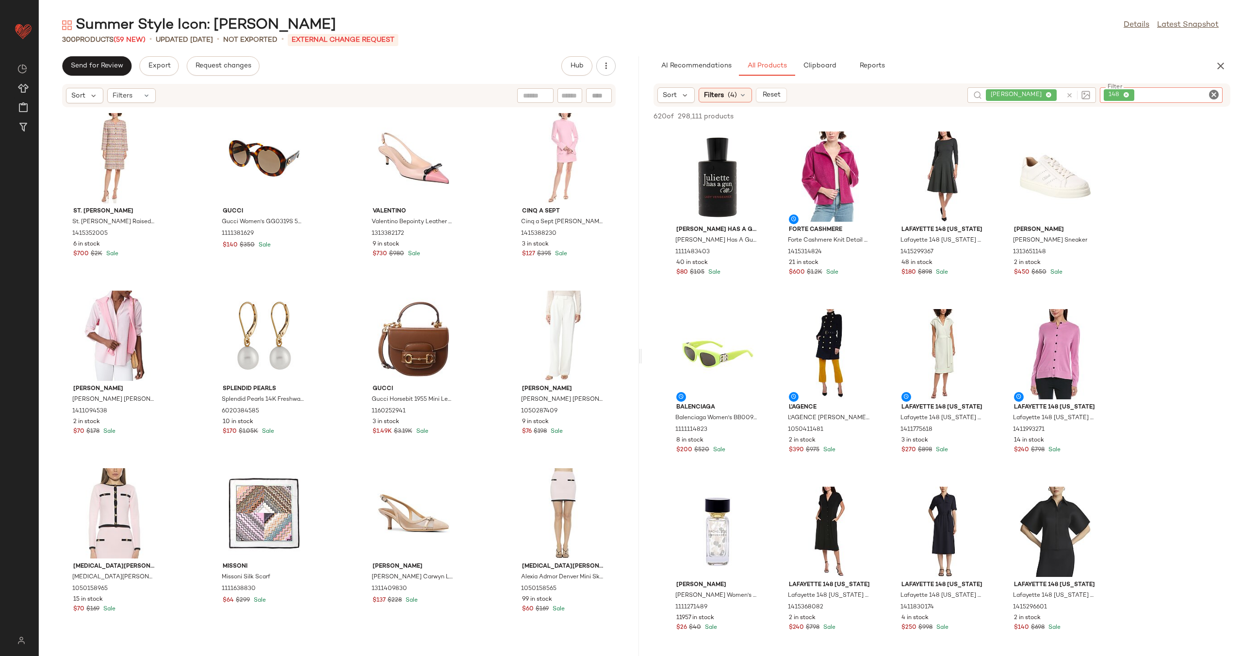
click at [733, 92] on icon "Clear Filter" at bounding box center [1214, 95] width 12 height 12
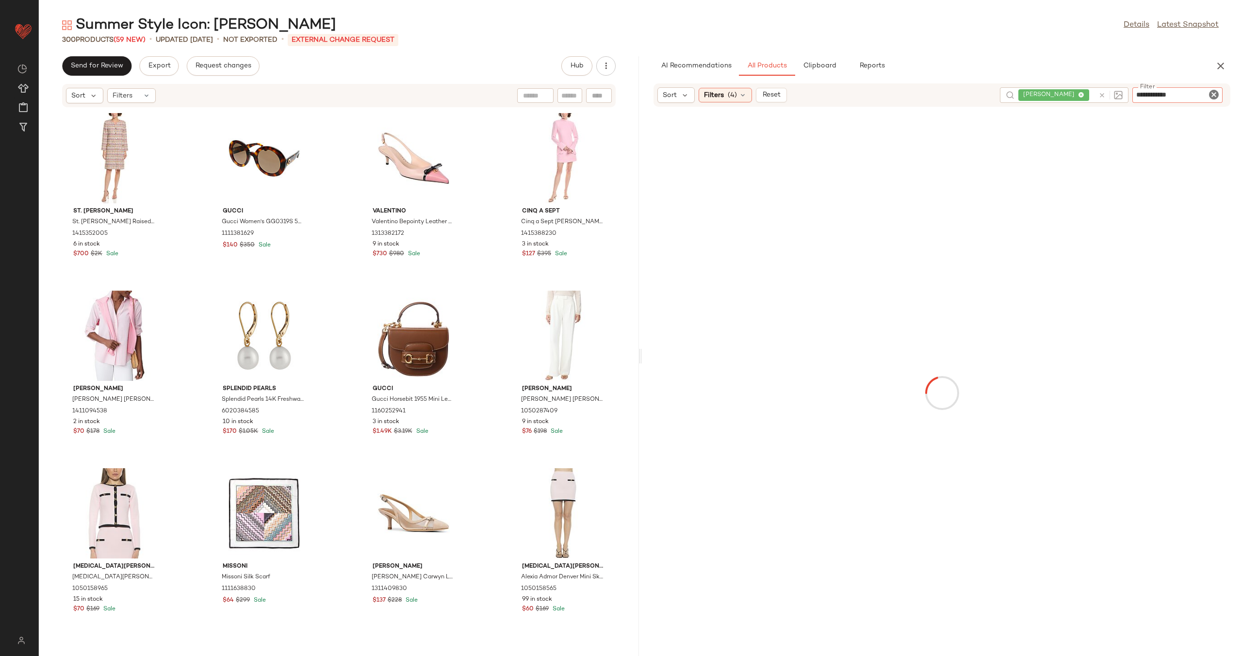
type input "**********"
click at [733, 288] on div "No Products Found No products match your current filters. Clear Filters" at bounding box center [942, 388] width 600 height 520
click at [733, 96] on div "lafayette 138" at bounding box center [1148, 95] width 150 height 16
click at [733, 93] on icon "Clear Filter" at bounding box center [1214, 95] width 12 height 12
type input "**********"
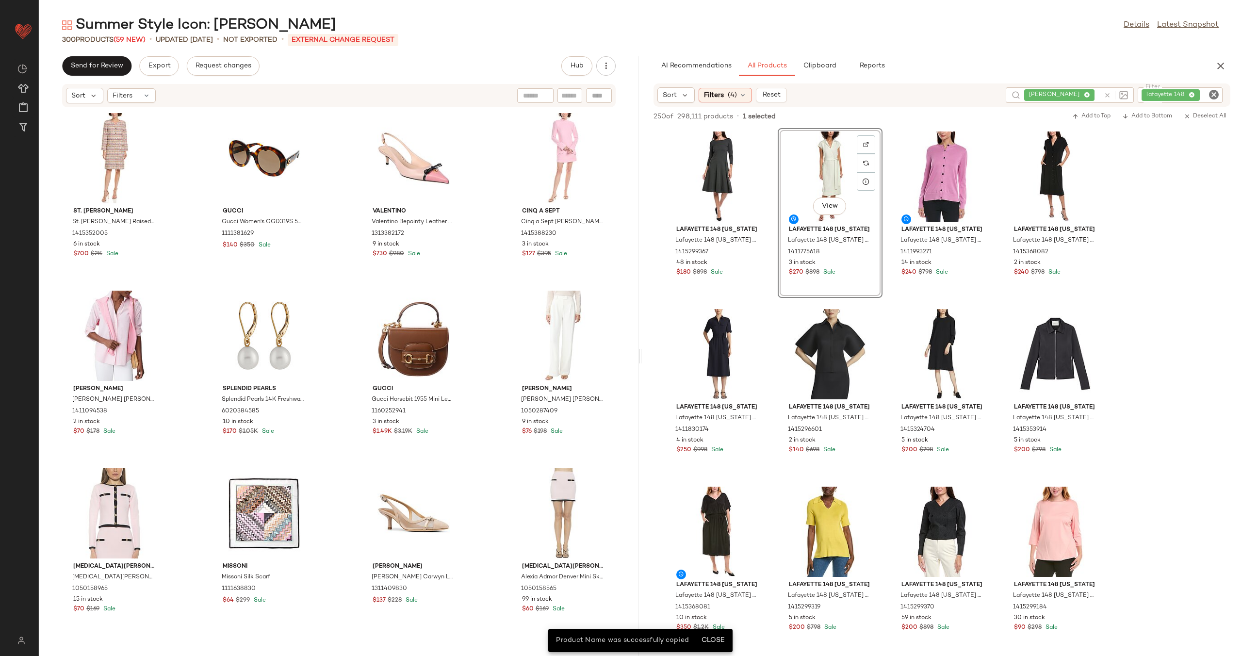
click at [733, 139] on div at bounding box center [866, 144] width 18 height 18
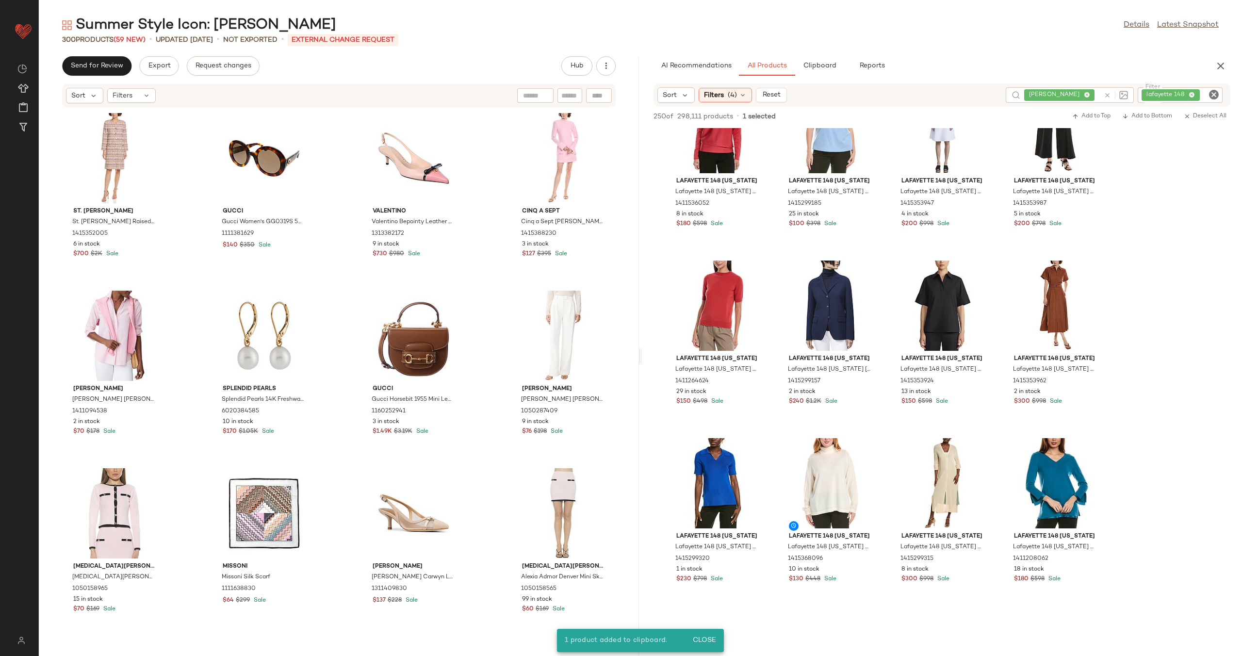
scroll to position [3532, 0]
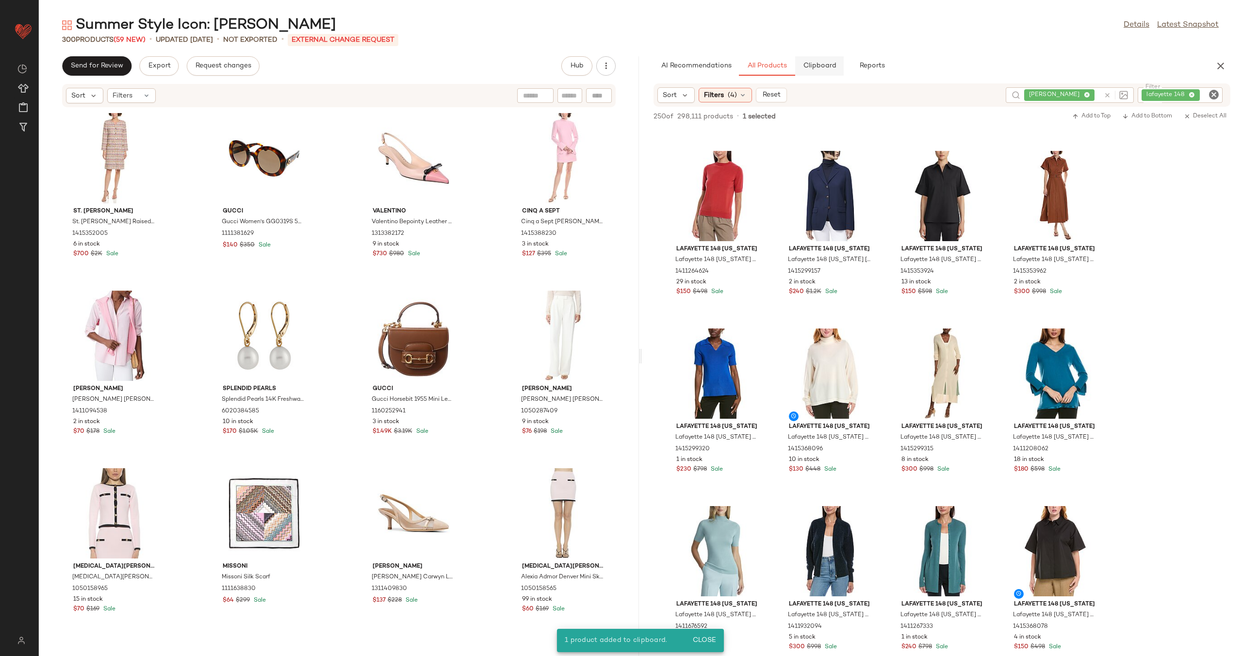
click at [733, 61] on button "Clipboard" at bounding box center [819, 65] width 49 height 19
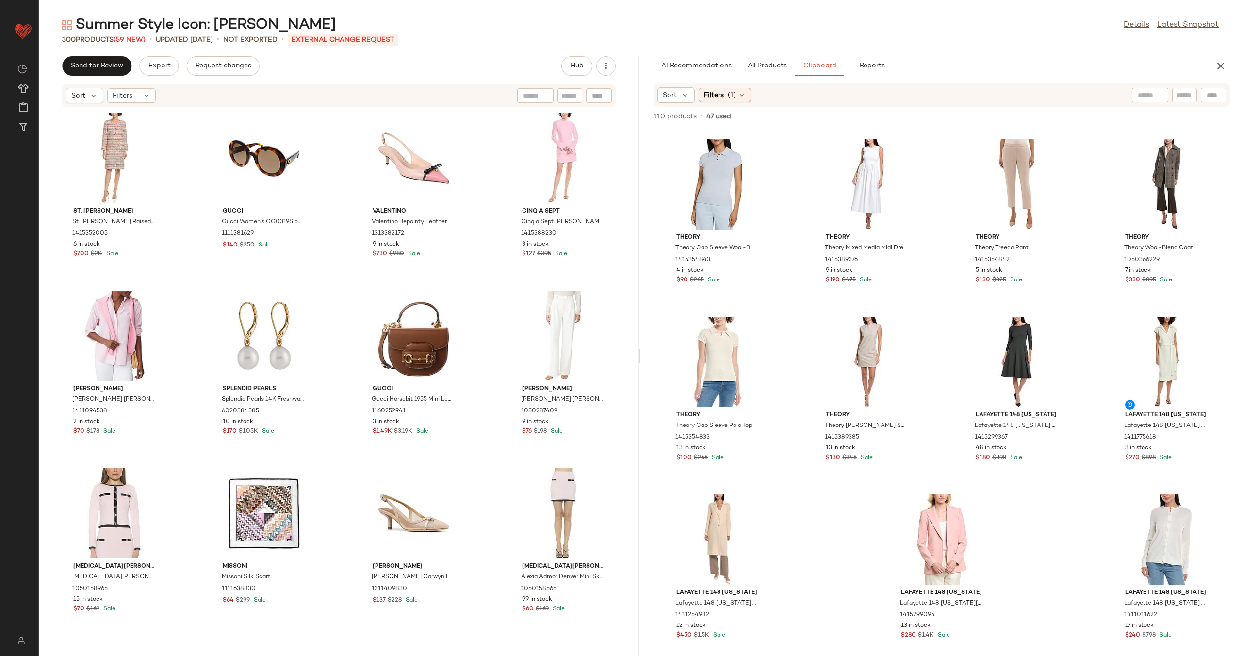
scroll to position [2315, 0]
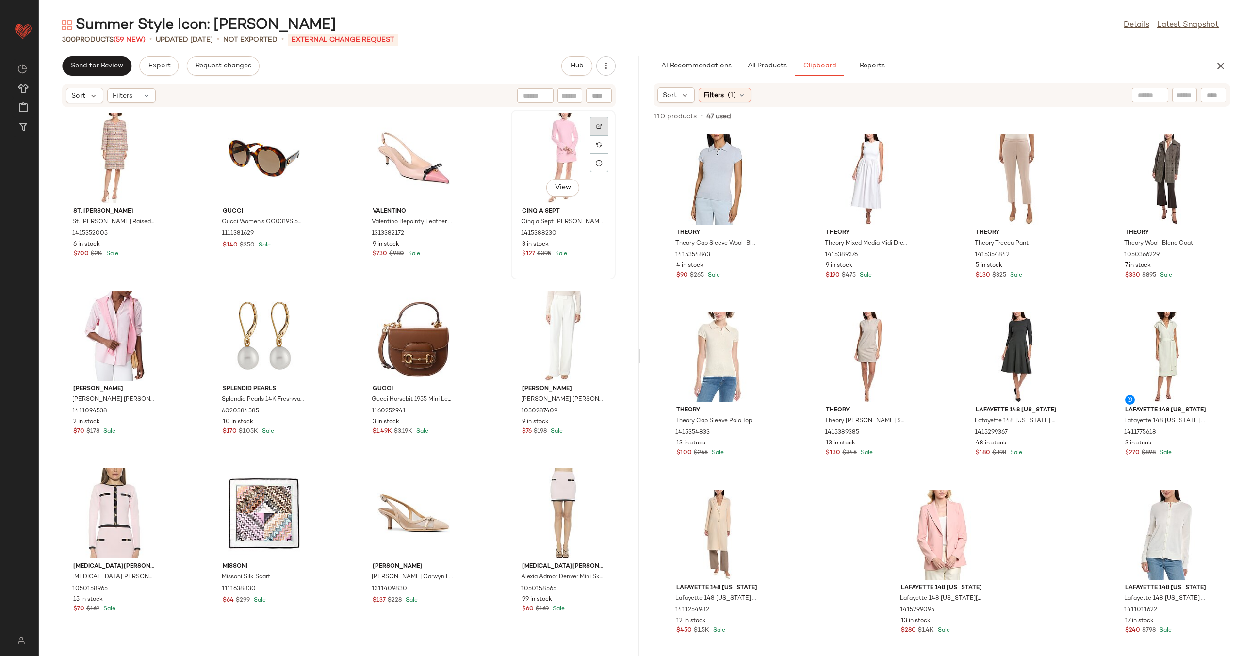
click at [597, 130] on div at bounding box center [599, 126] width 18 height 18
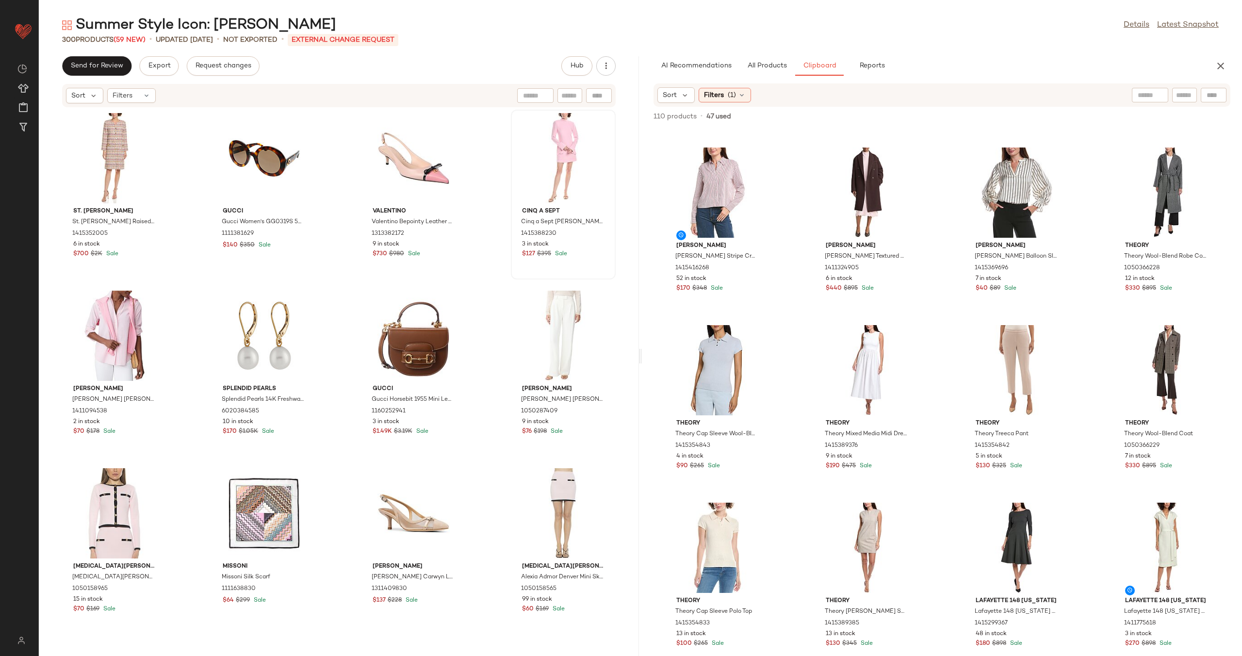
scroll to position [1975, 0]
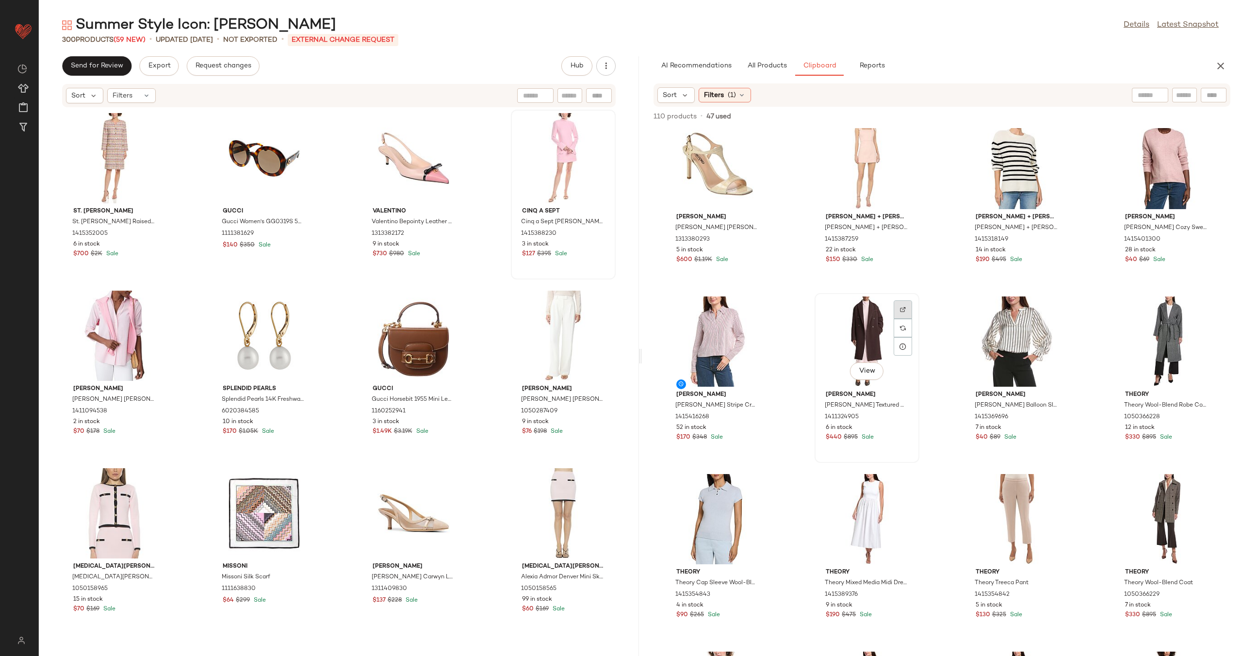
click at [733, 307] on div at bounding box center [903, 309] width 18 height 18
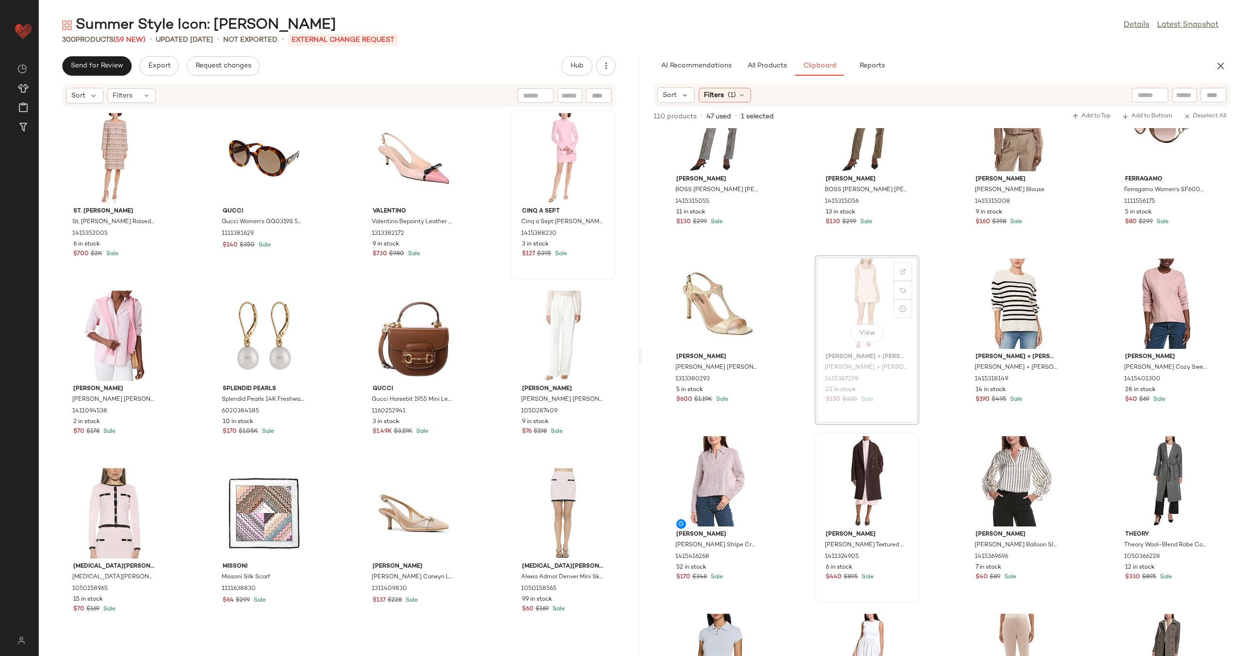
scroll to position [1835, 0]
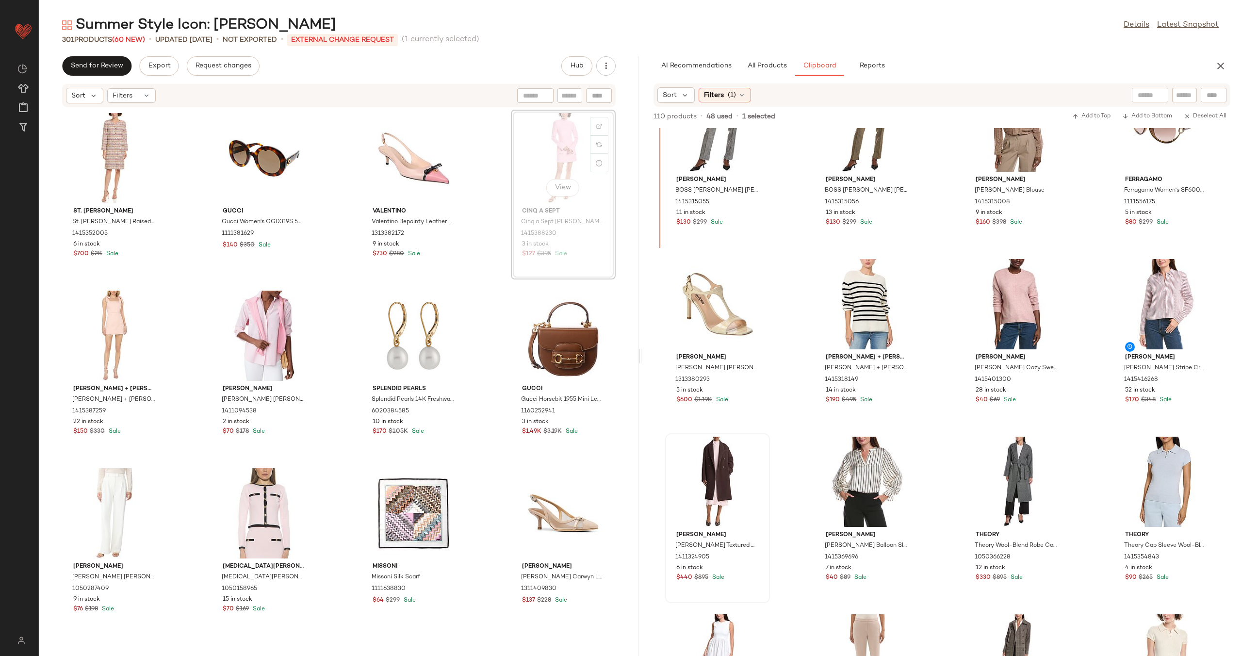
scroll to position [1833, 0]
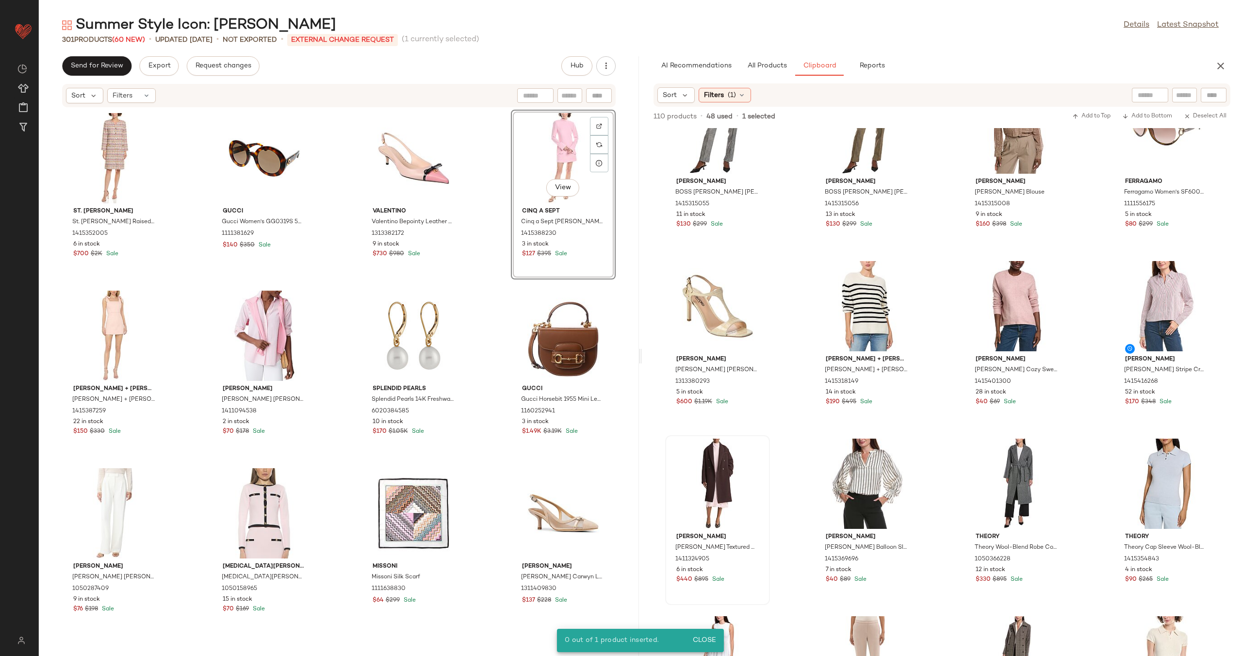
click at [498, 163] on div "St. [PERSON_NAME]. [PERSON_NAME] Plaid Tweed Dress 1415352005 6 in stock $700 $…" at bounding box center [339, 376] width 600 height 537
click at [548, 153] on div "View" at bounding box center [563, 158] width 98 height 90
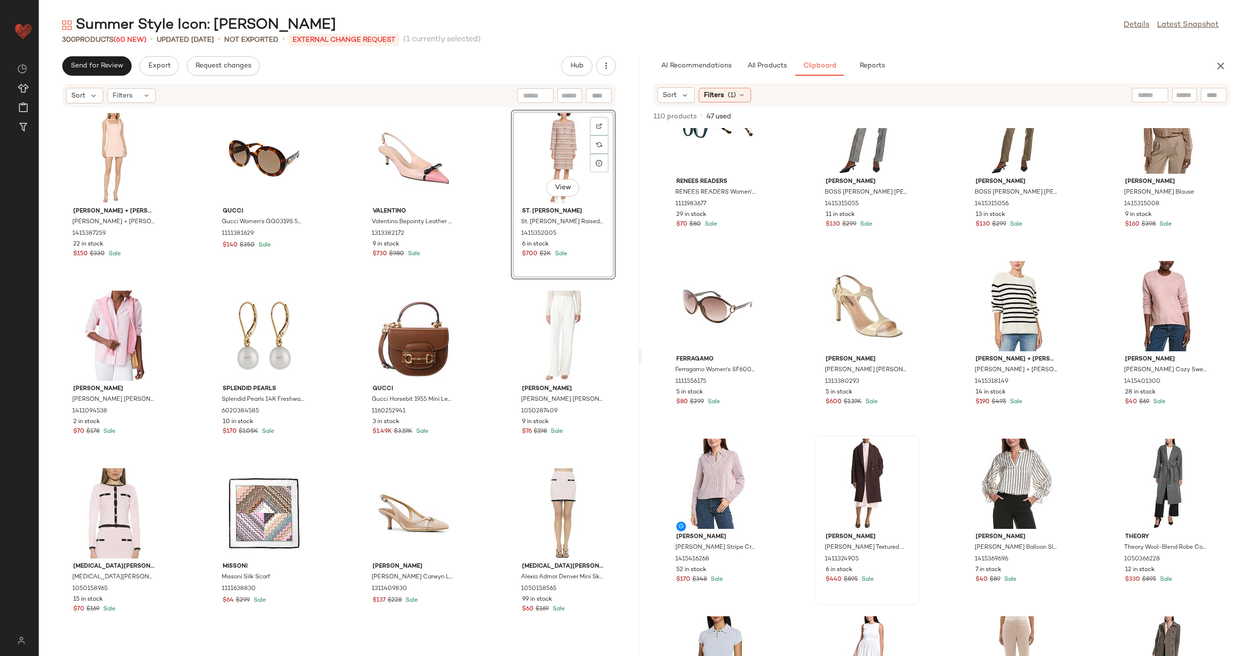
click at [494, 195] on div "[PERSON_NAME] + [PERSON_NAME] [PERSON_NAME] + [PERSON_NAME] [PERSON_NAME] Tie S…" at bounding box center [339, 376] width 600 height 537
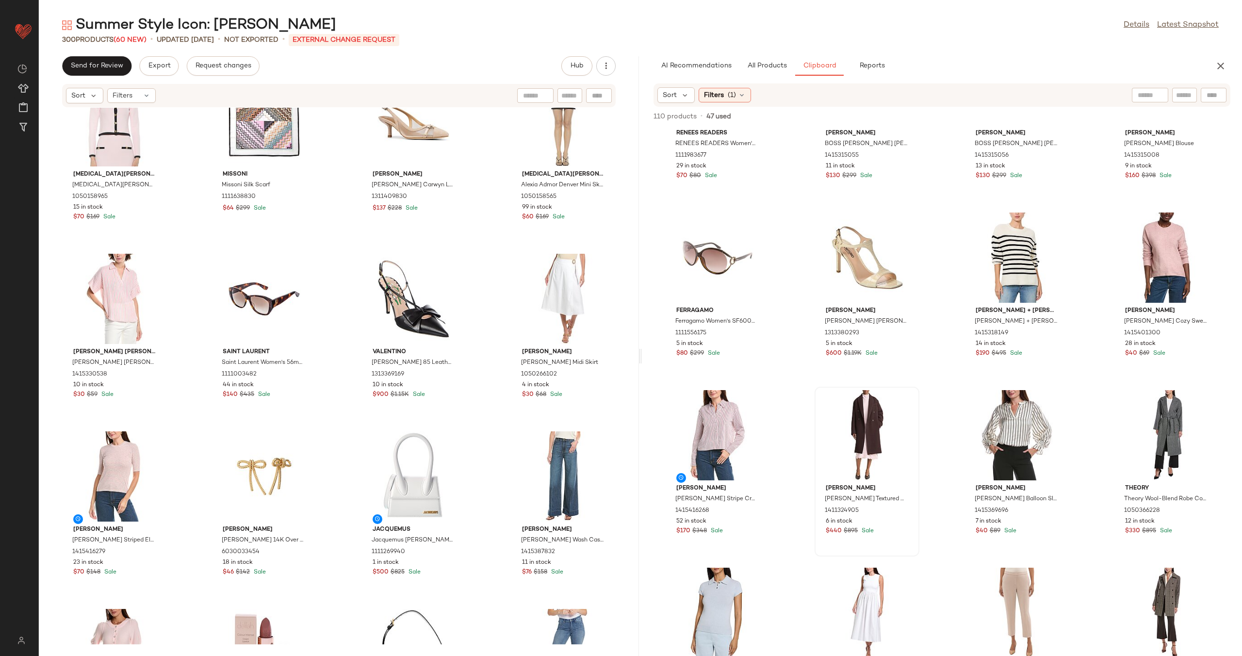
scroll to position [1884, 0]
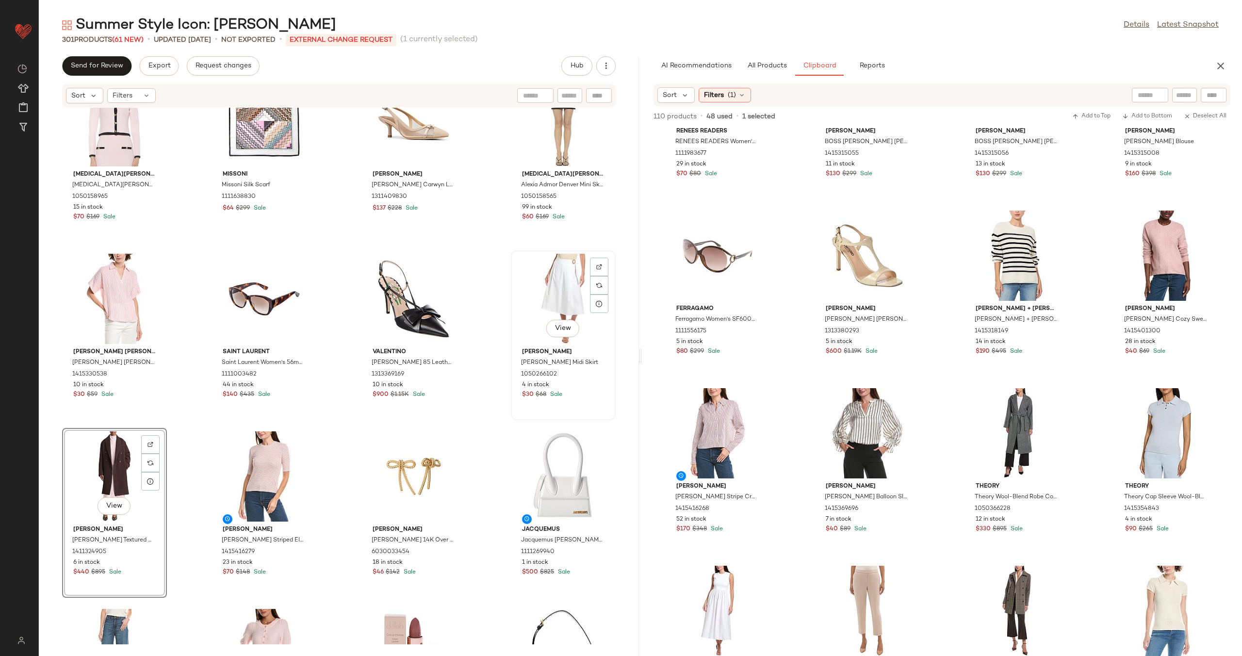
click at [547, 293] on div "View" at bounding box center [563, 299] width 98 height 90
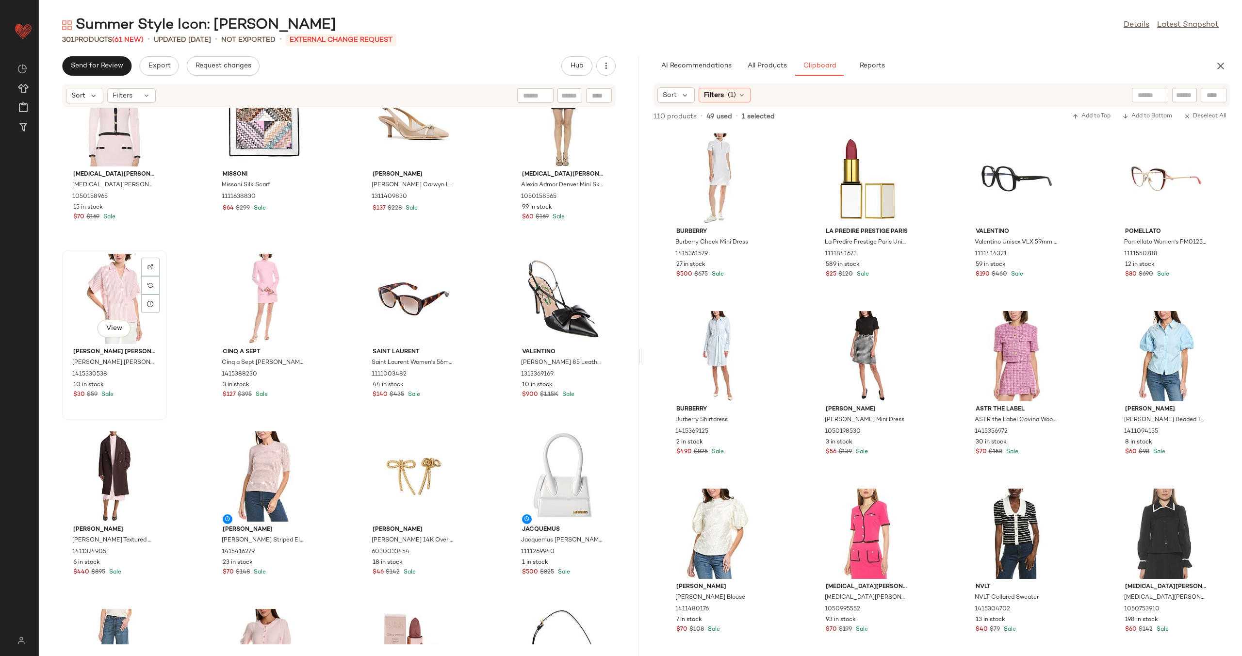
click at [119, 295] on div "View" at bounding box center [114, 299] width 98 height 90
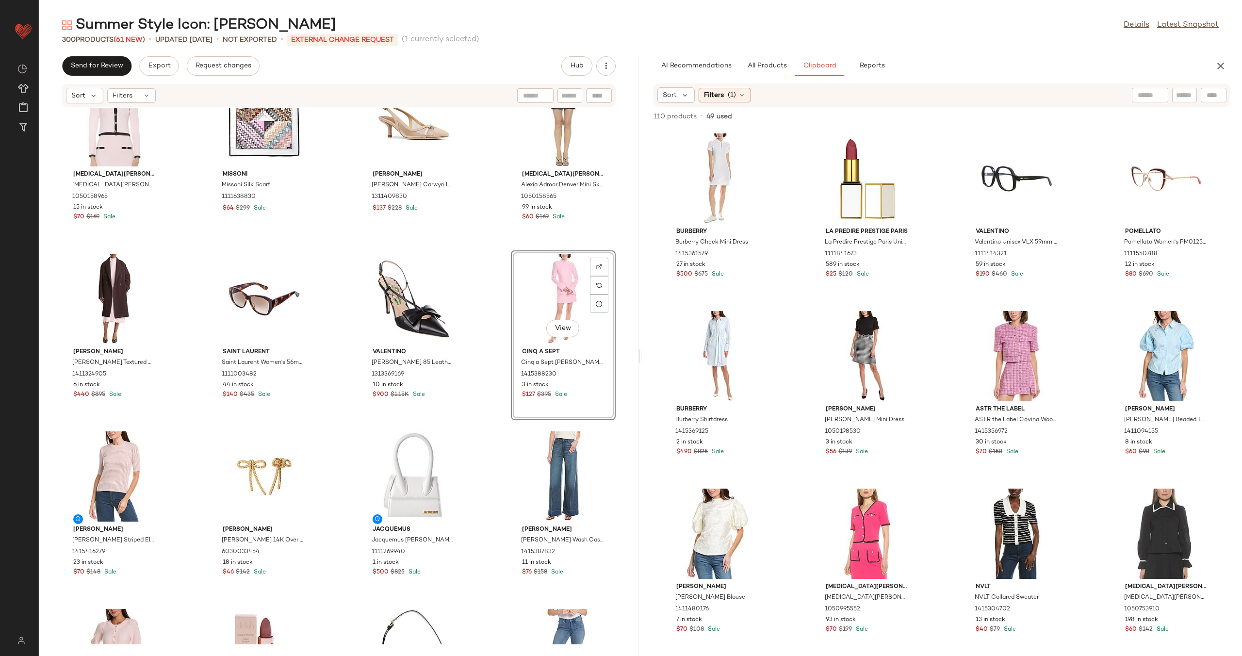
click at [486, 311] on div "[MEDICAL_DATA] Admor [MEDICAL_DATA][PERSON_NAME] Knit Cardigan 1050158965 15 in…" at bounding box center [339, 376] width 600 height 537
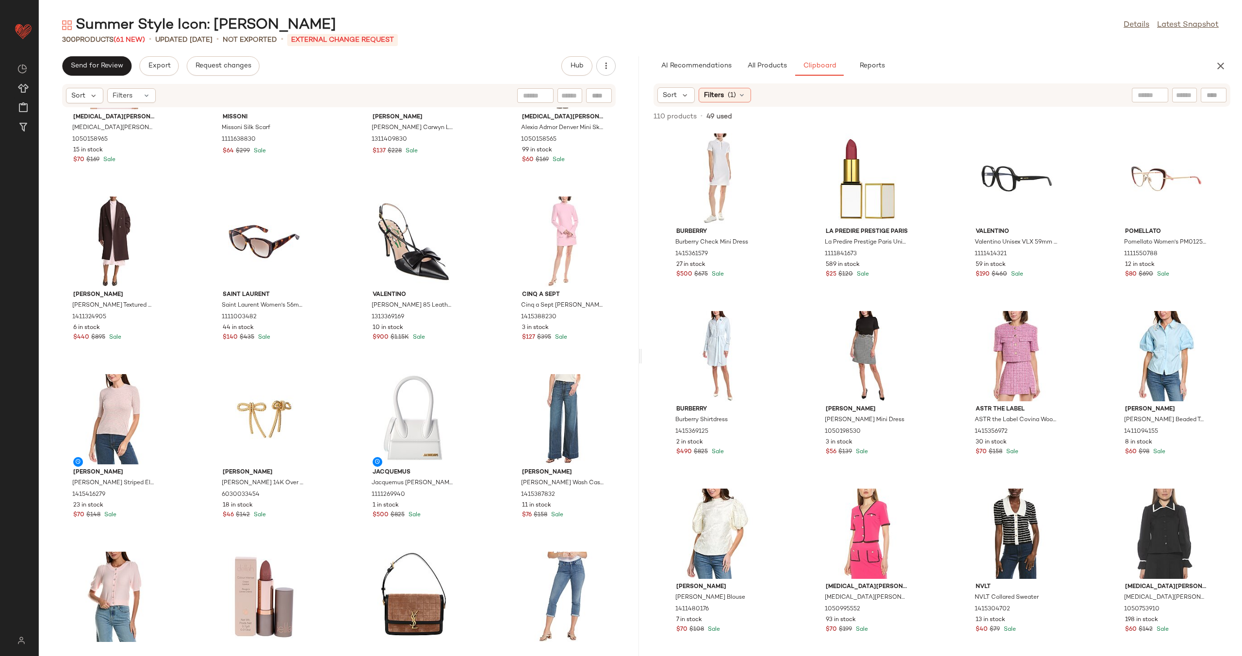
scroll to position [482, 0]
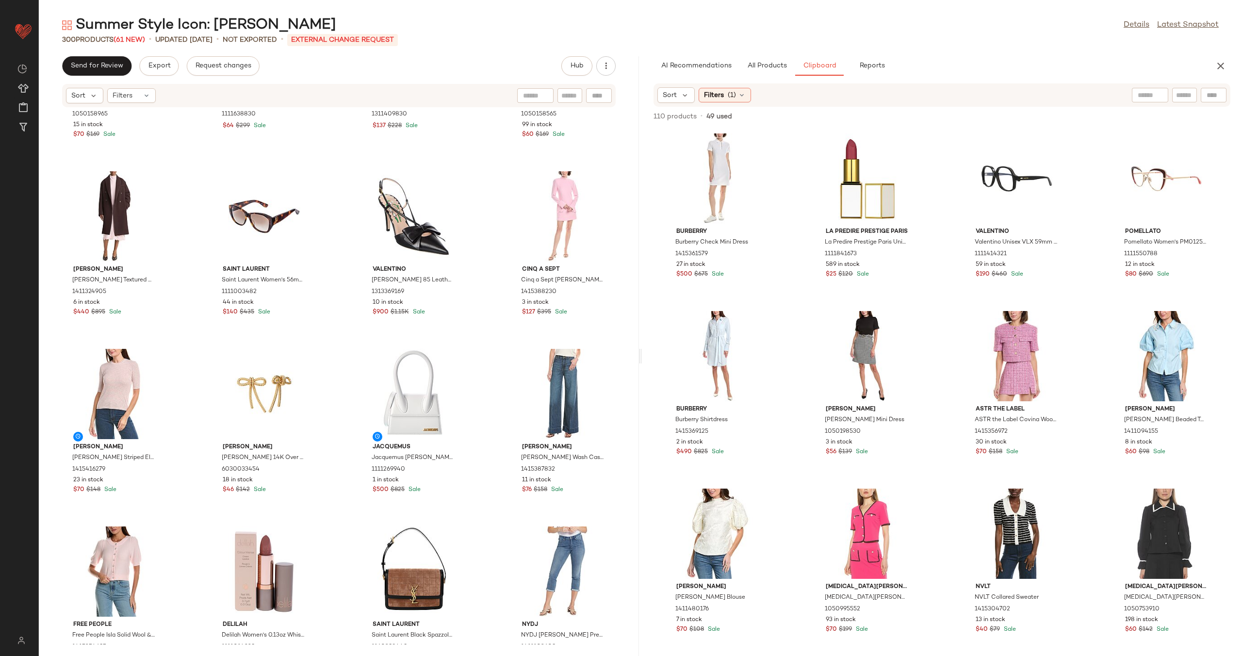
click at [733, 364] on div "Burberry Burberry Check Mini Dress 1415361579 27 in stock $500 $675 Sale La Pre…" at bounding box center [942, 392] width 600 height 528
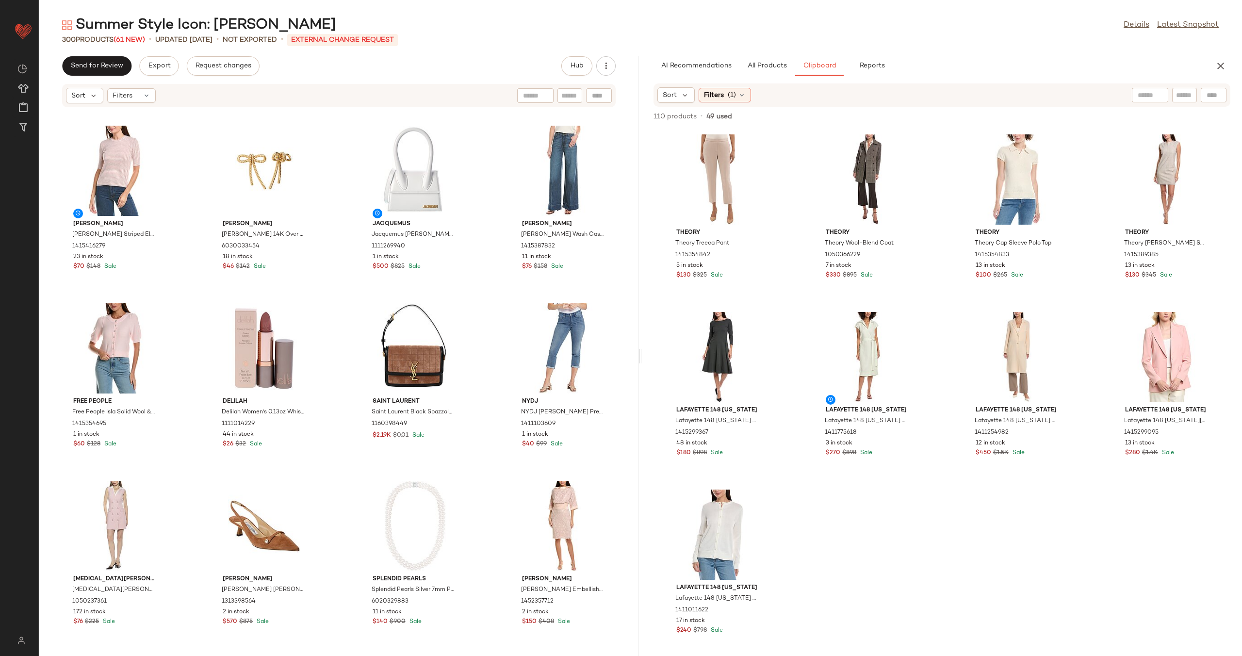
scroll to position [774, 0]
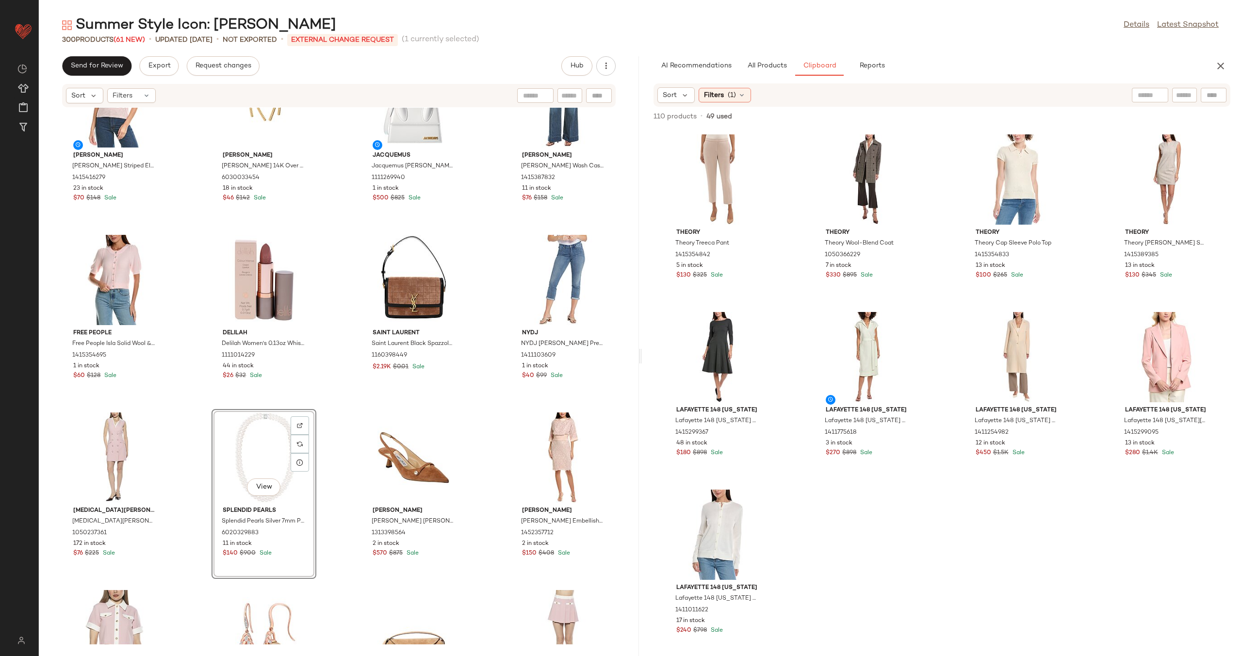
click at [344, 399] on div "[PERSON_NAME] [PERSON_NAME] Striped Elbow-Sleeve T-Shirt 1415416279 23 in stock…" at bounding box center [339, 376] width 600 height 537
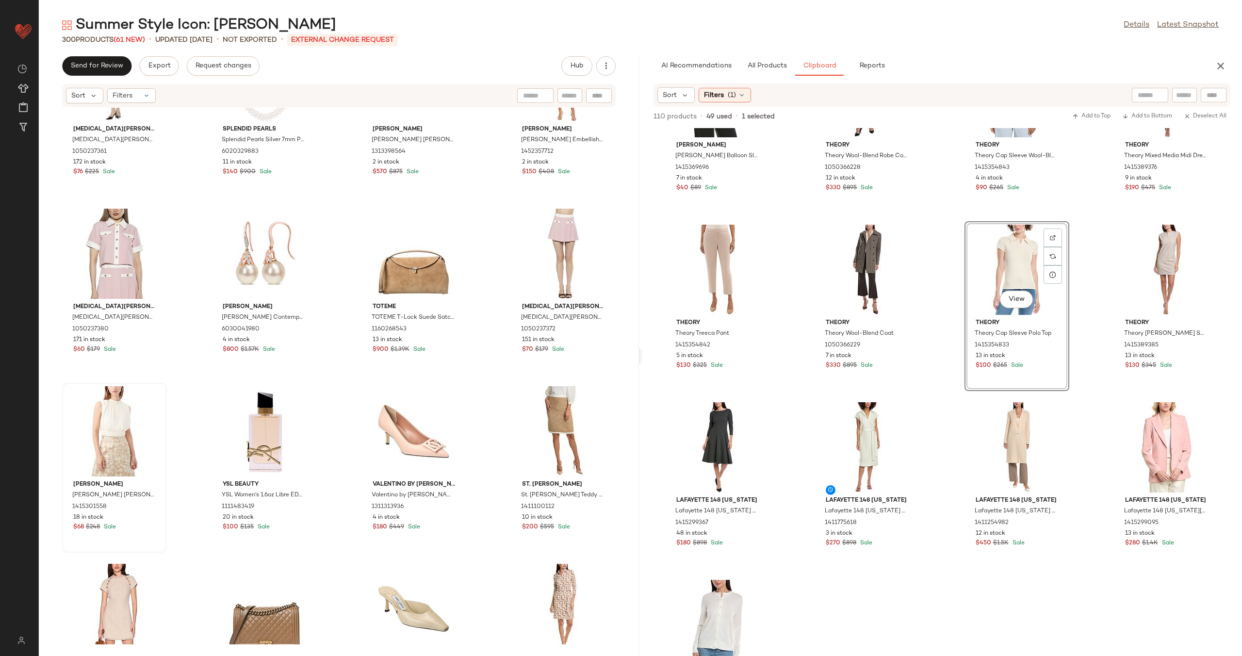
scroll to position [2137, 0]
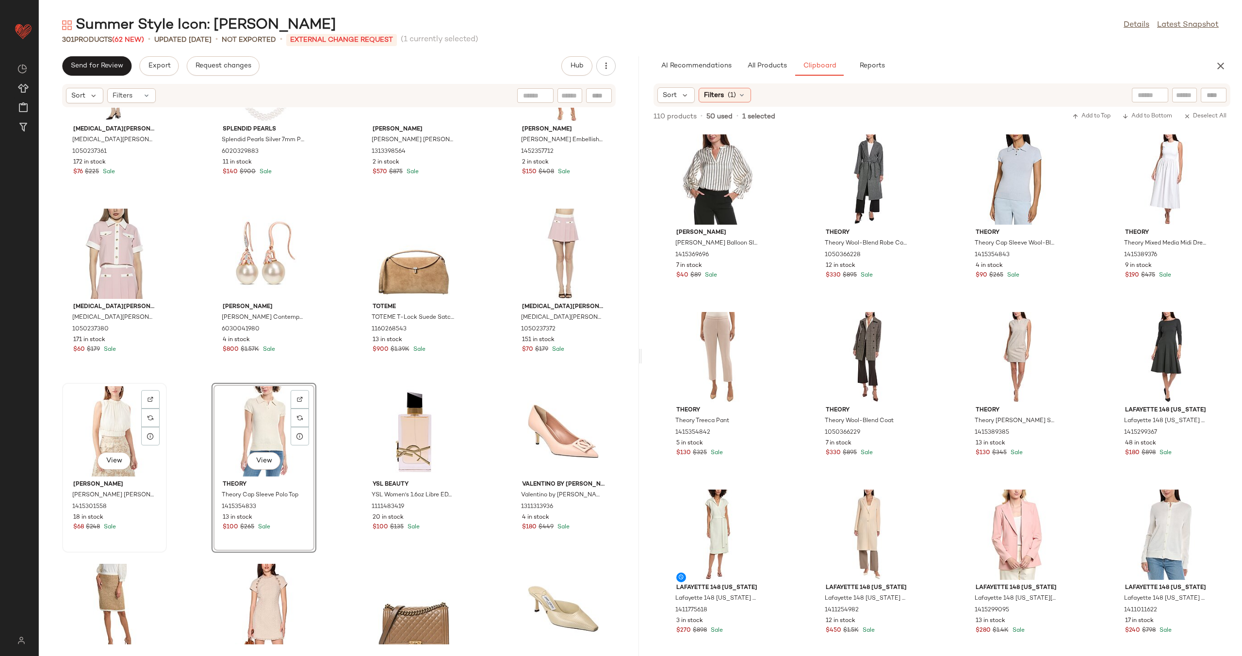
click at [110, 399] on div "View" at bounding box center [114, 431] width 98 height 90
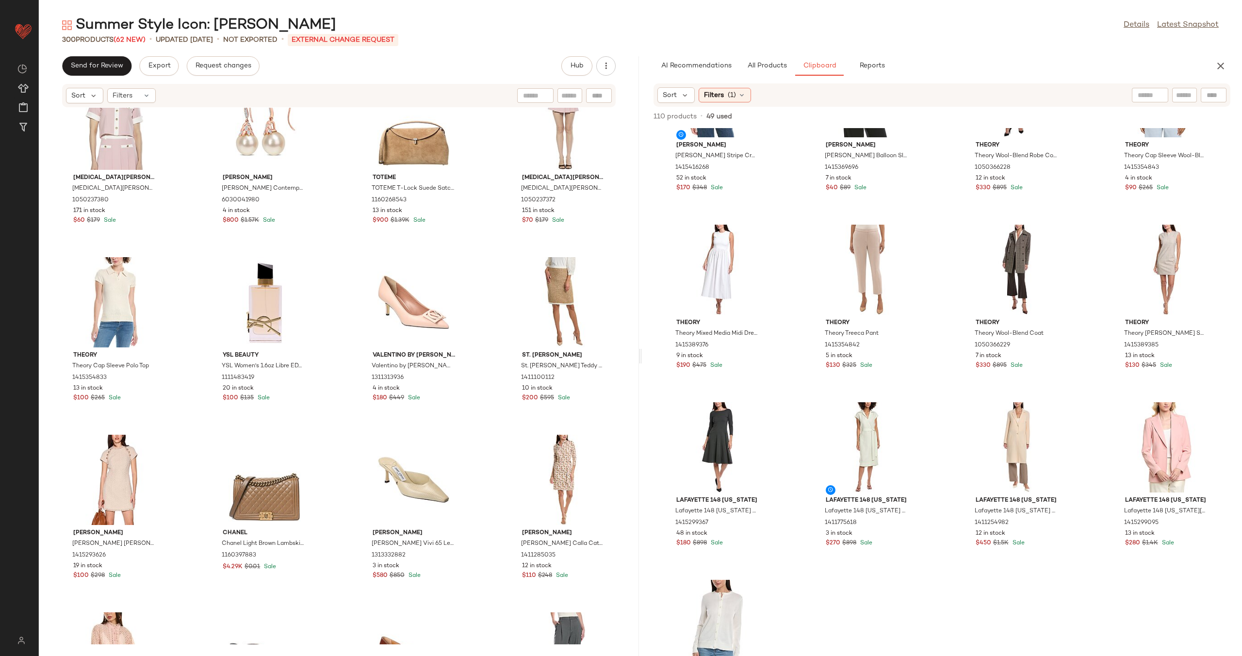
scroll to position [1480, 0]
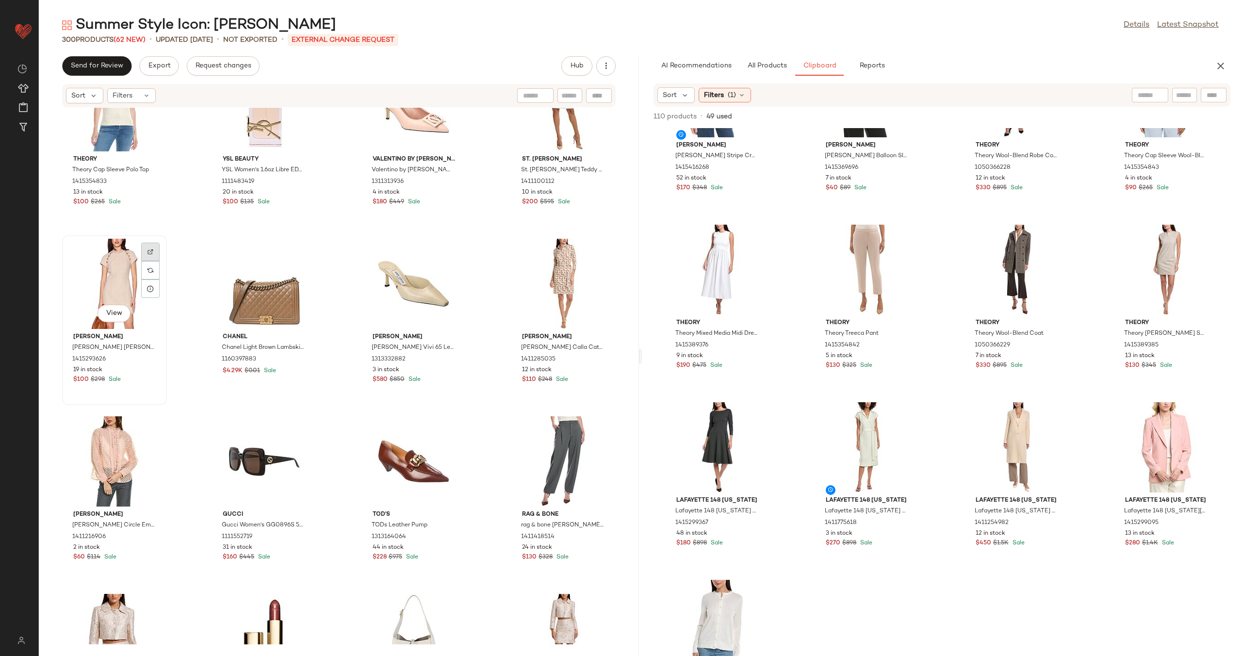
click at [148, 256] on div at bounding box center [150, 252] width 18 height 18
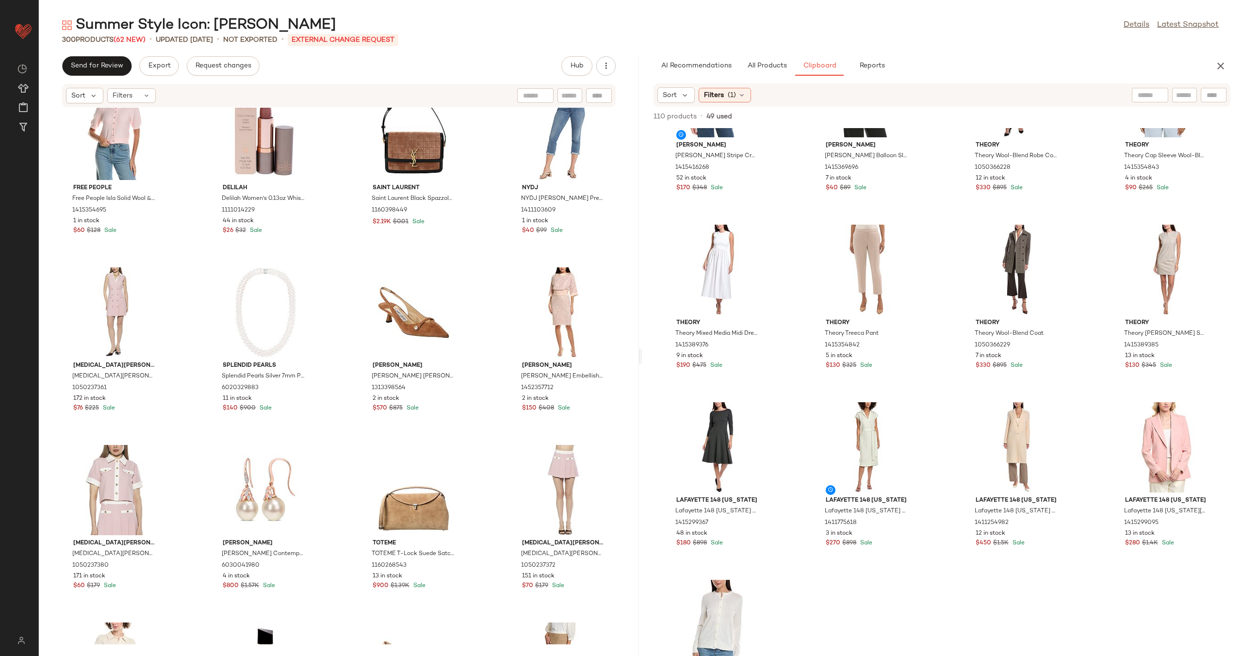
scroll to position [827, 0]
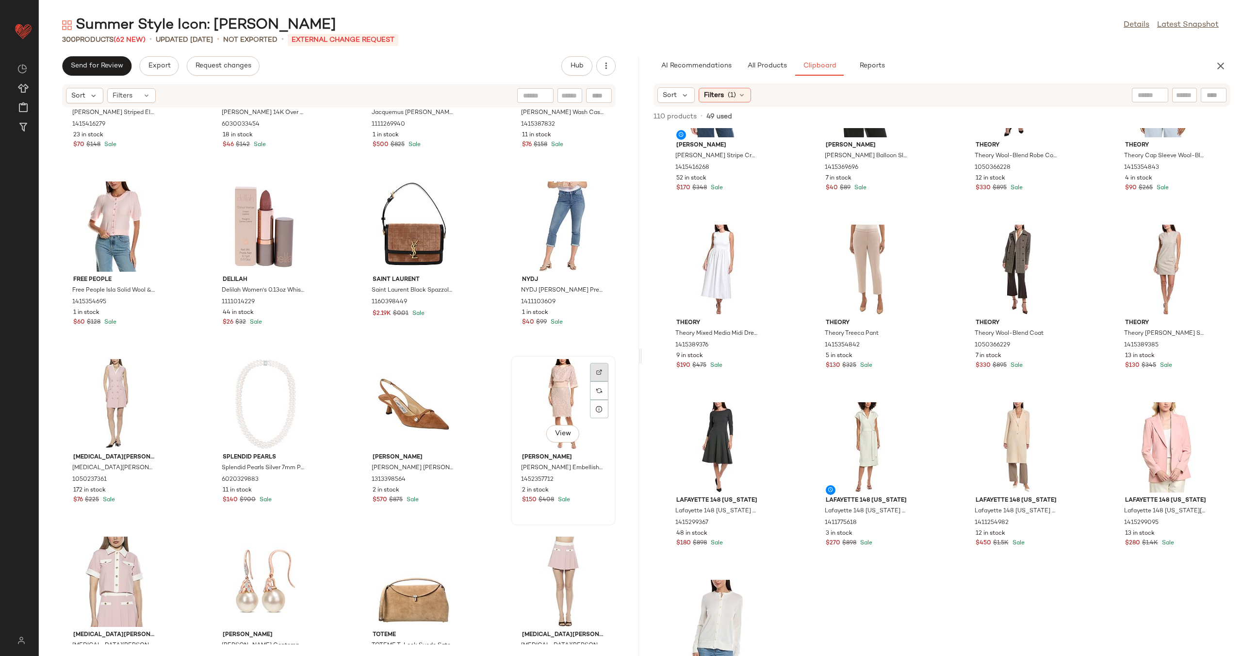
click at [599, 374] on div at bounding box center [599, 372] width 18 height 18
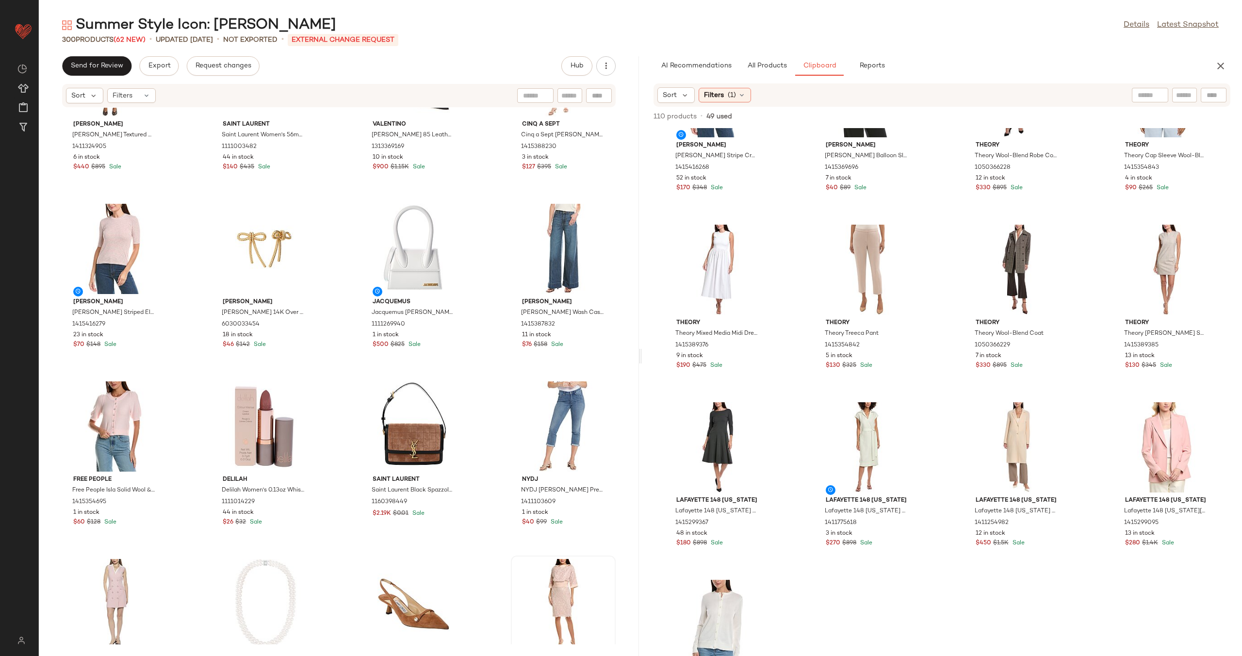
scroll to position [657, 0]
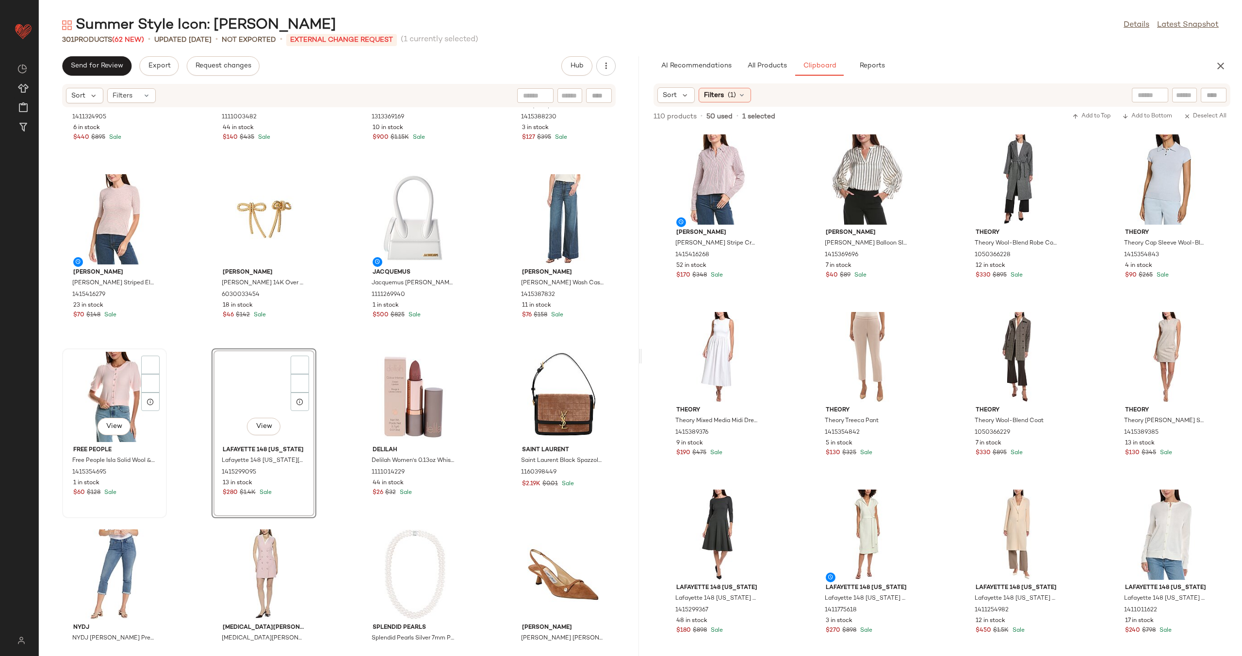
scroll to position [2137, 0]
click at [123, 391] on div "View" at bounding box center [114, 397] width 98 height 90
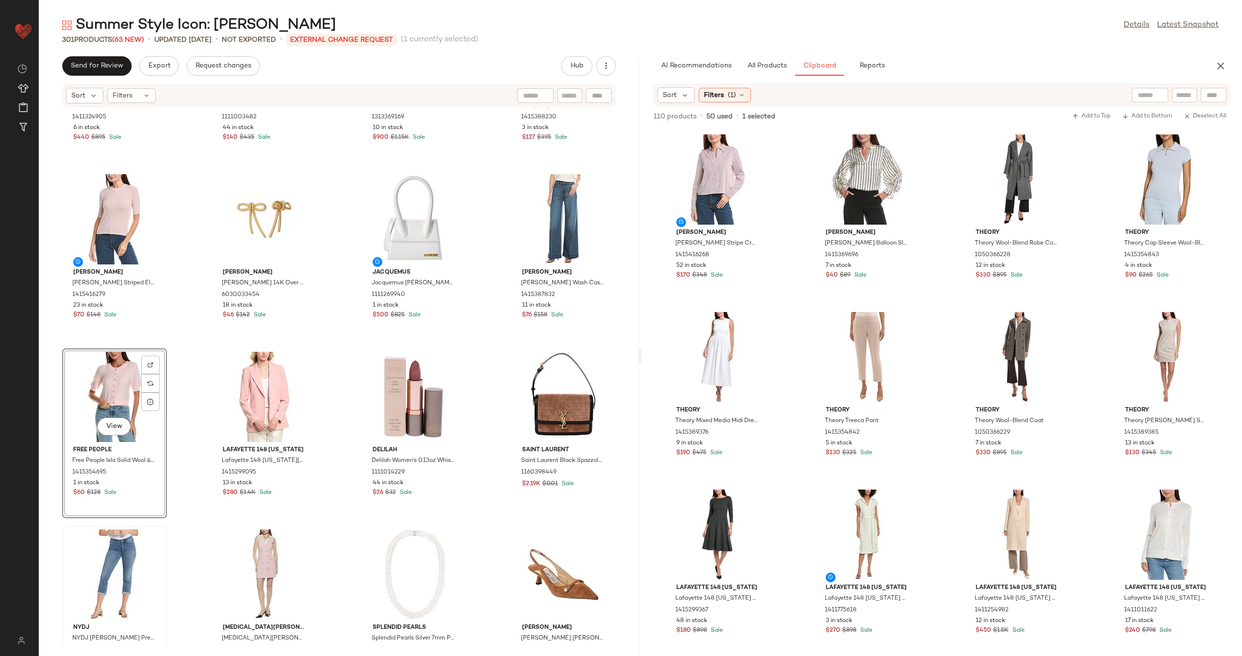
scroll to position [2225, 0]
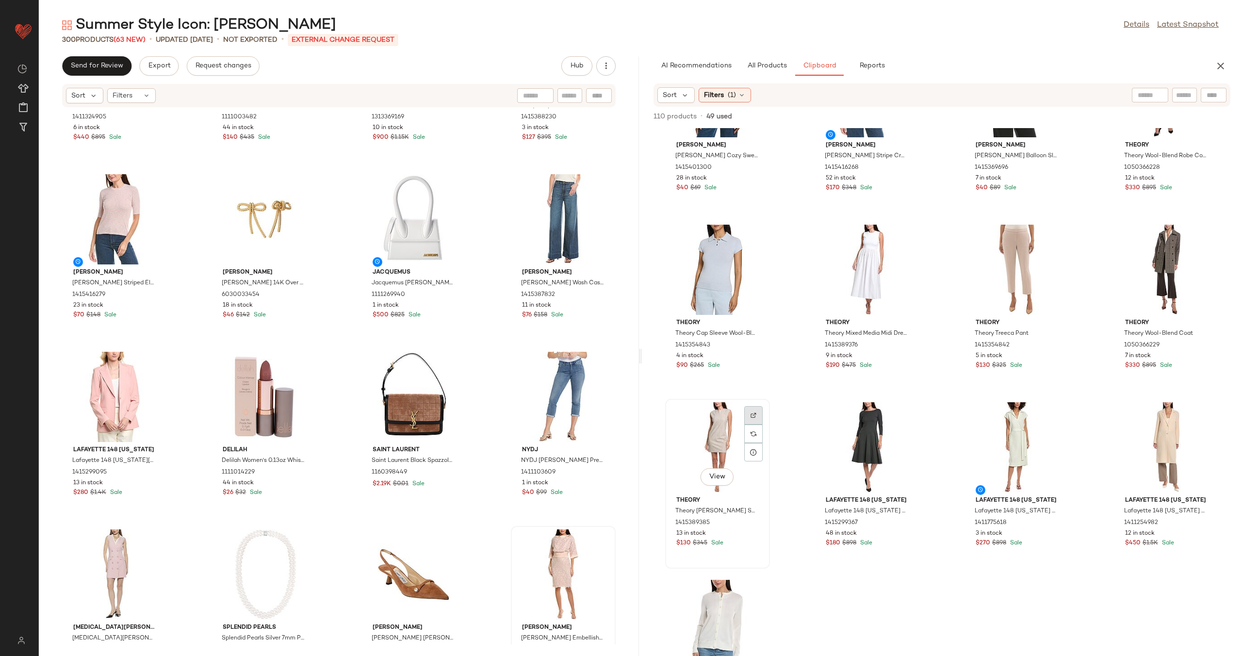
click at [733, 399] on div at bounding box center [753, 415] width 18 height 18
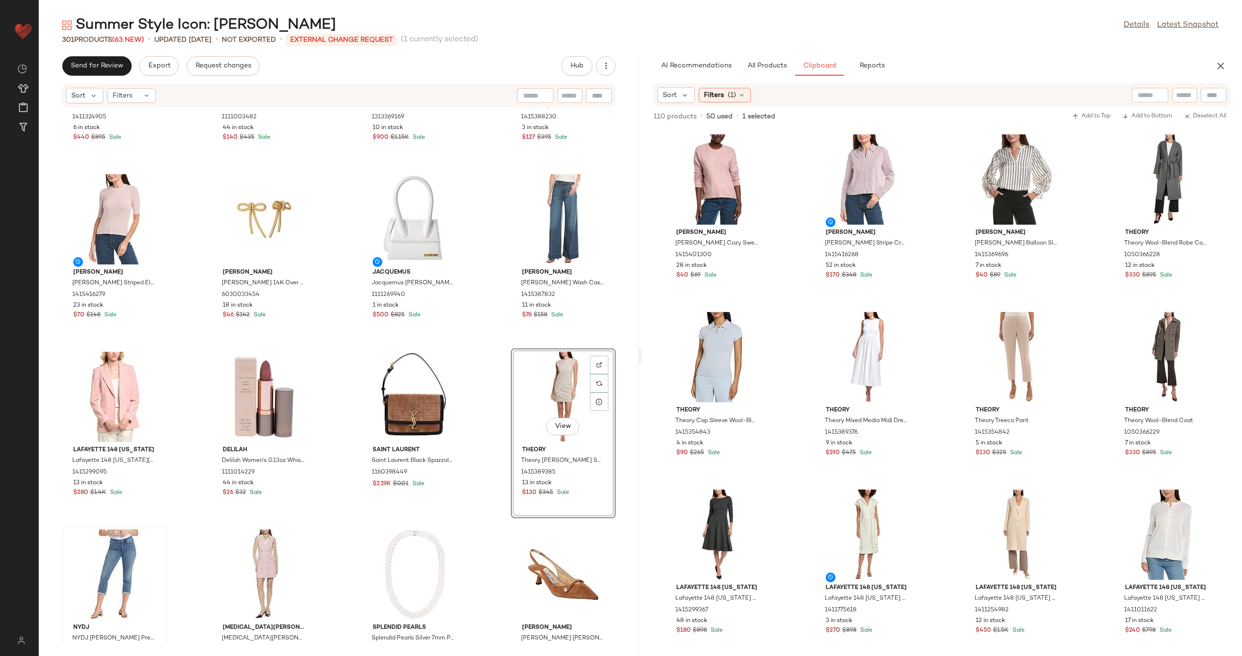
scroll to position [2137, 0]
click at [122, 399] on div "View" at bounding box center [114, 574] width 98 height 90
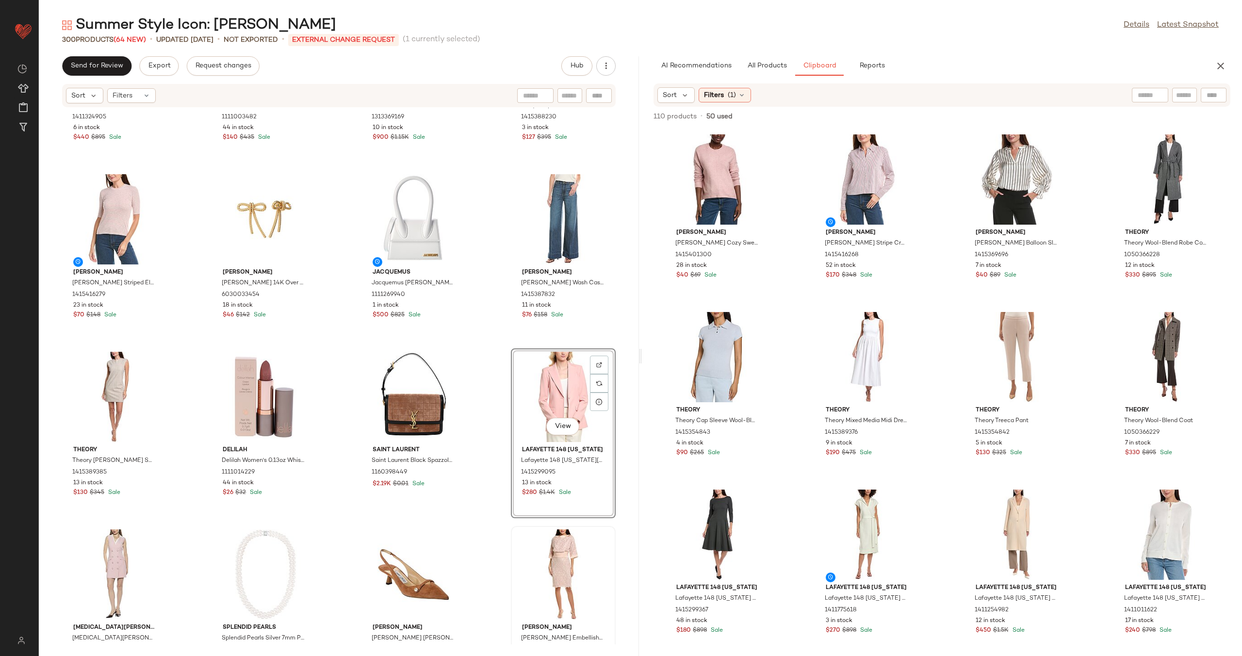
click at [480, 391] on div "[PERSON_NAME] [PERSON_NAME] Textured Wool-Blend Double Breasted Coat 1411324905…" at bounding box center [339, 376] width 600 height 537
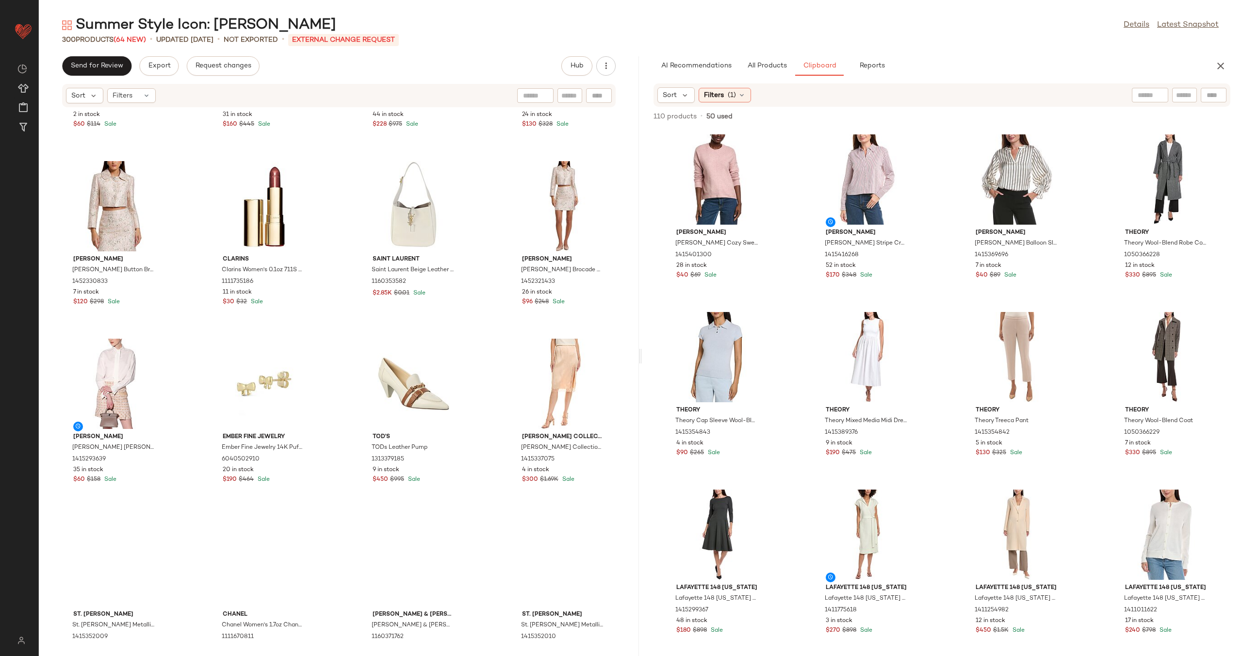
scroll to position [1962, 0]
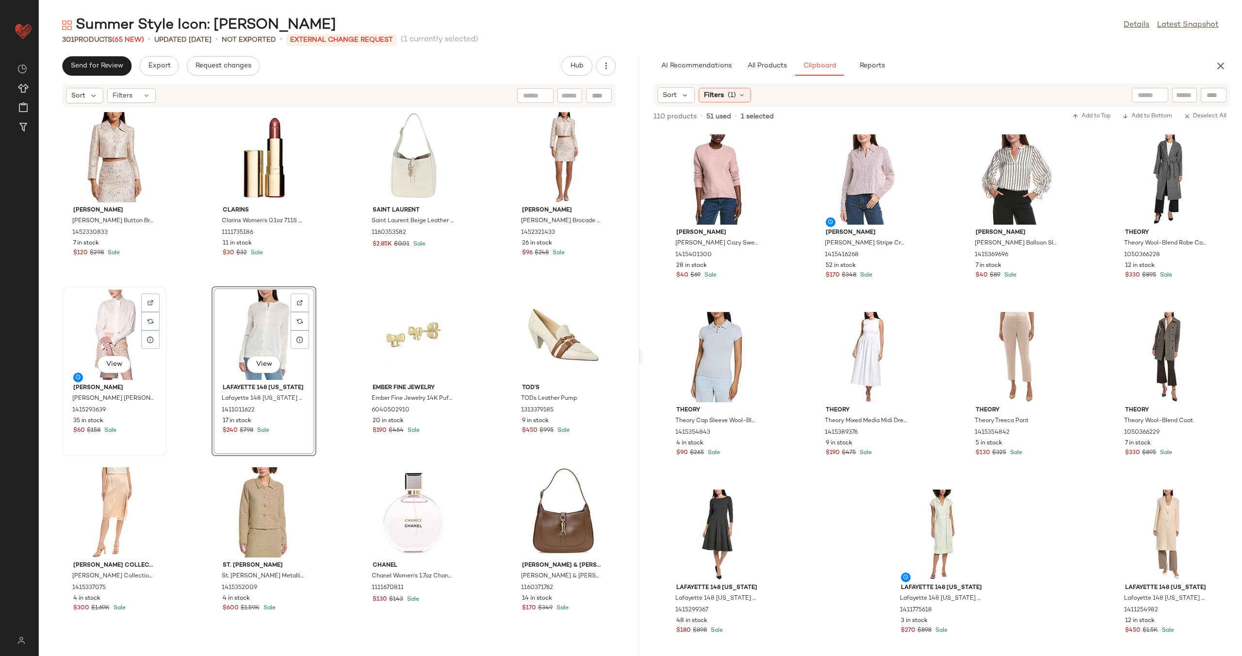
click at [108, 331] on div "View" at bounding box center [114, 335] width 98 height 90
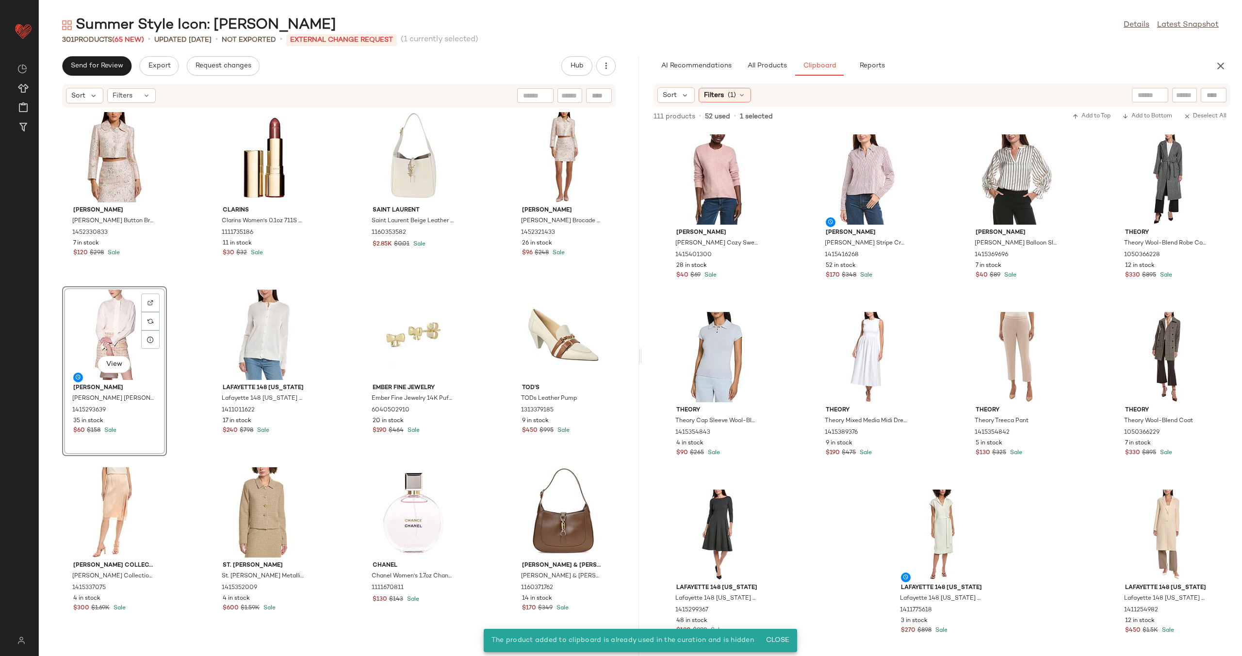
click at [198, 362] on div "[PERSON_NAME] [PERSON_NAME] Button Brocade Cropped Jacket 1452330833 7 in stock…" at bounding box center [339, 376] width 600 height 537
click at [108, 341] on div "View" at bounding box center [114, 335] width 98 height 90
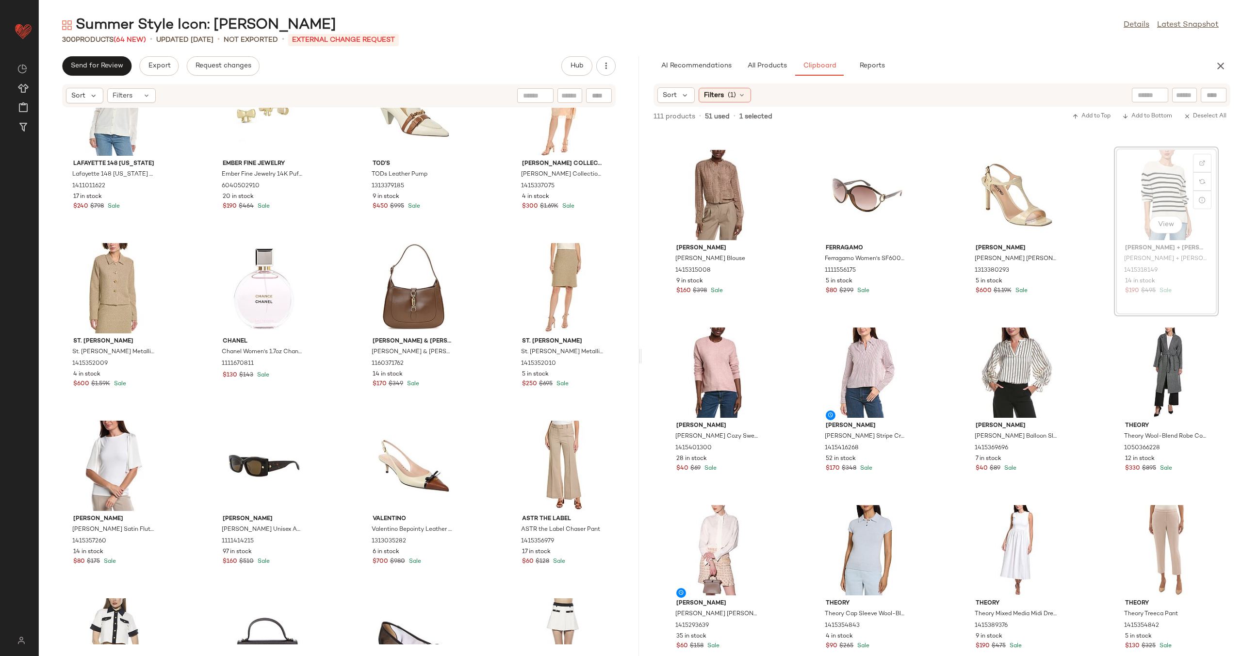
scroll to position [1942, 0]
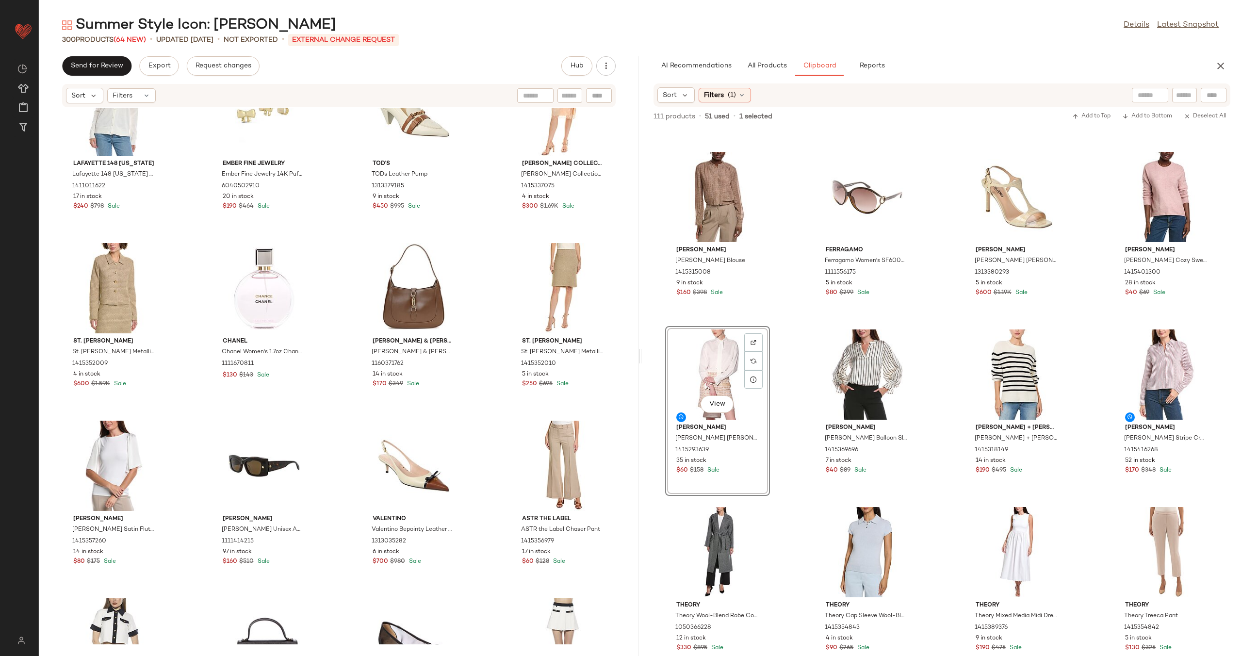
click at [733, 399] on div "Coach Coach Women Boyfriend Watch 6010324419 5 in stock $130 $225 Sale RENEES R…" at bounding box center [942, 392] width 600 height 528
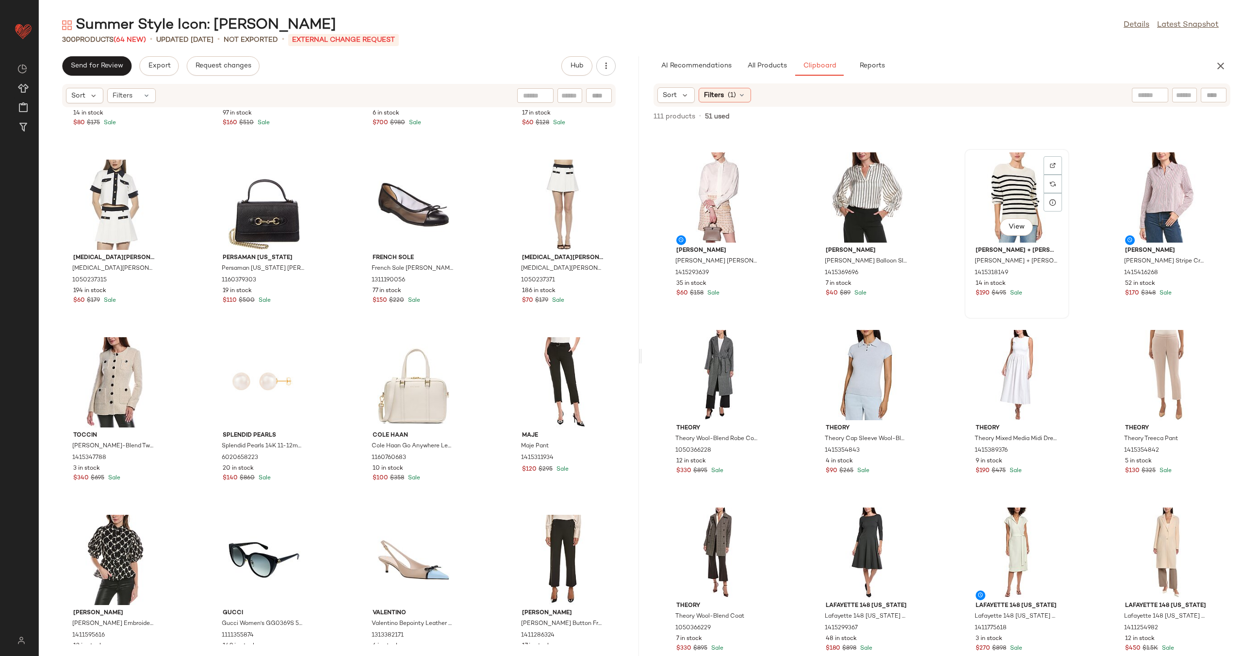
scroll to position [2118, 0]
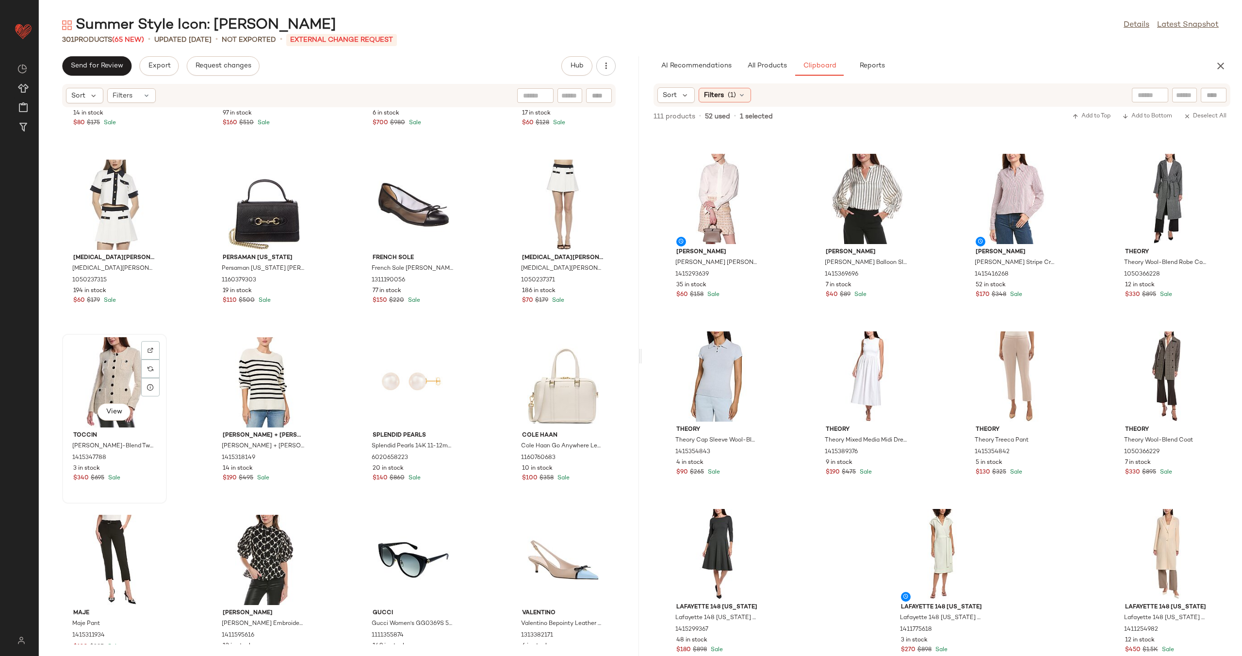
click at [96, 372] on div "View" at bounding box center [114, 382] width 98 height 90
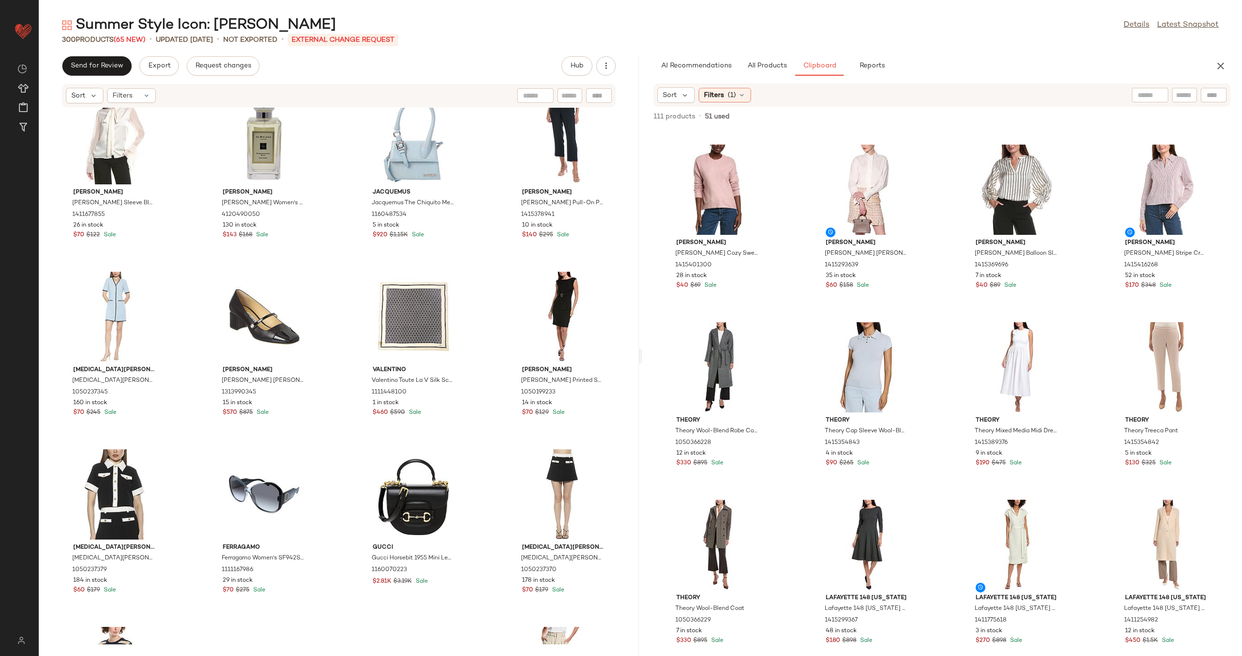
scroll to position [2124, 0]
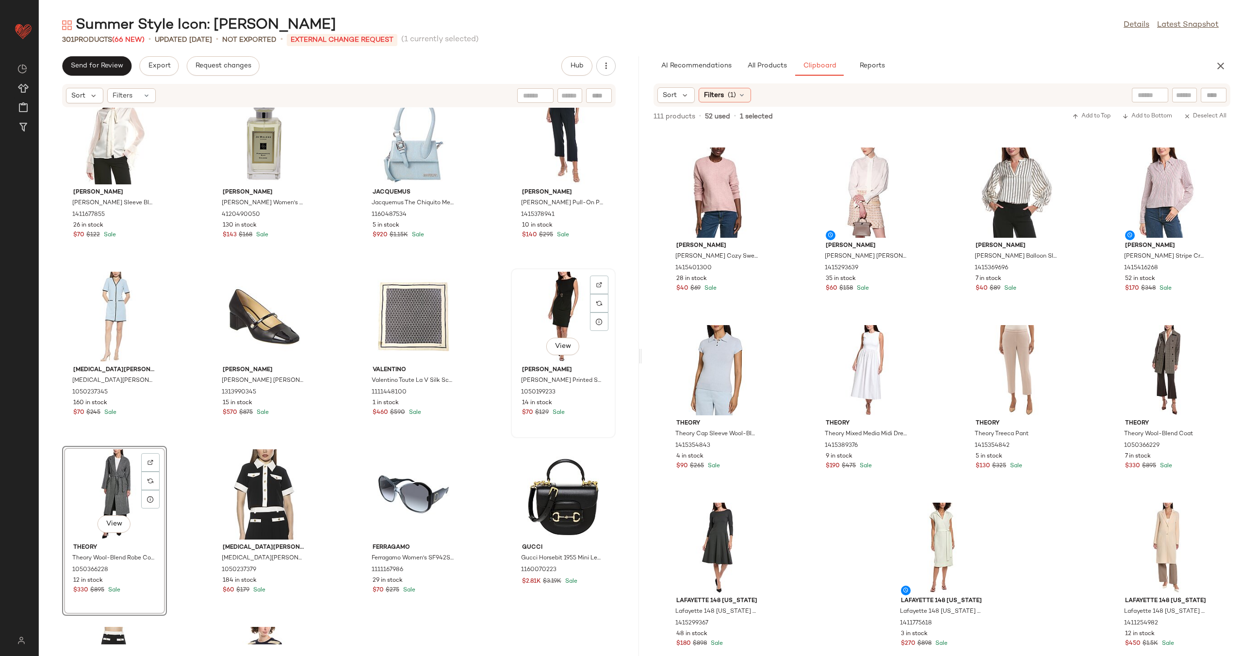
click at [553, 313] on div "View" at bounding box center [563, 317] width 98 height 90
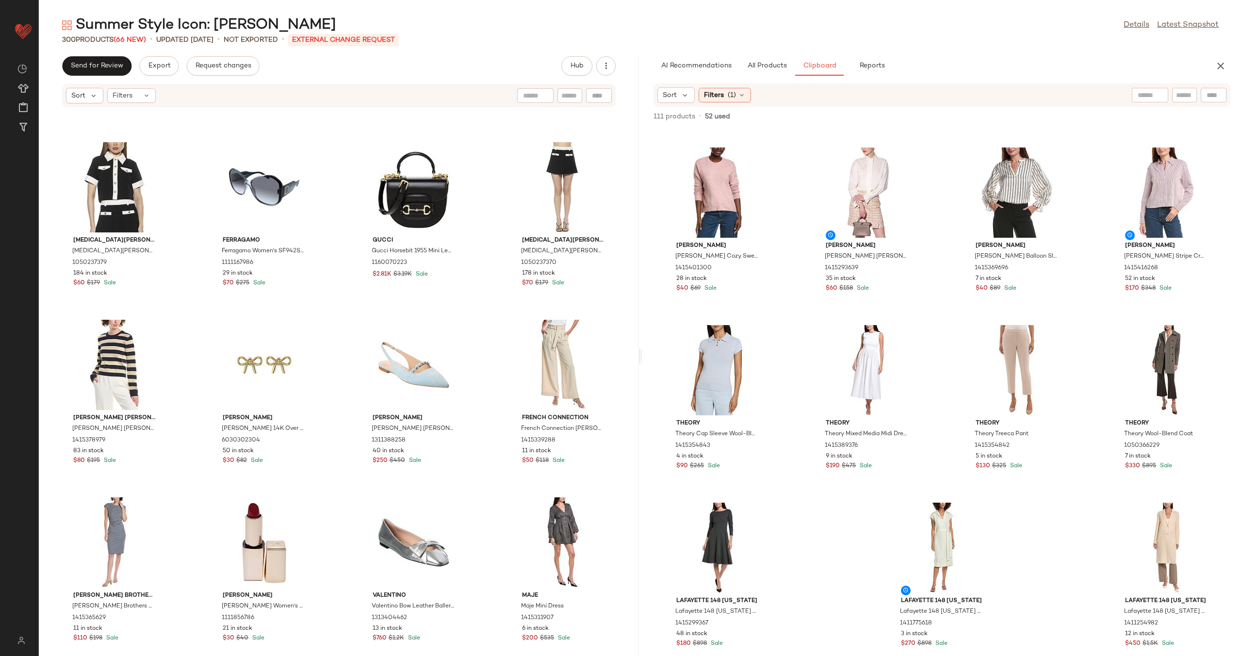
scroll to position [3911, 0]
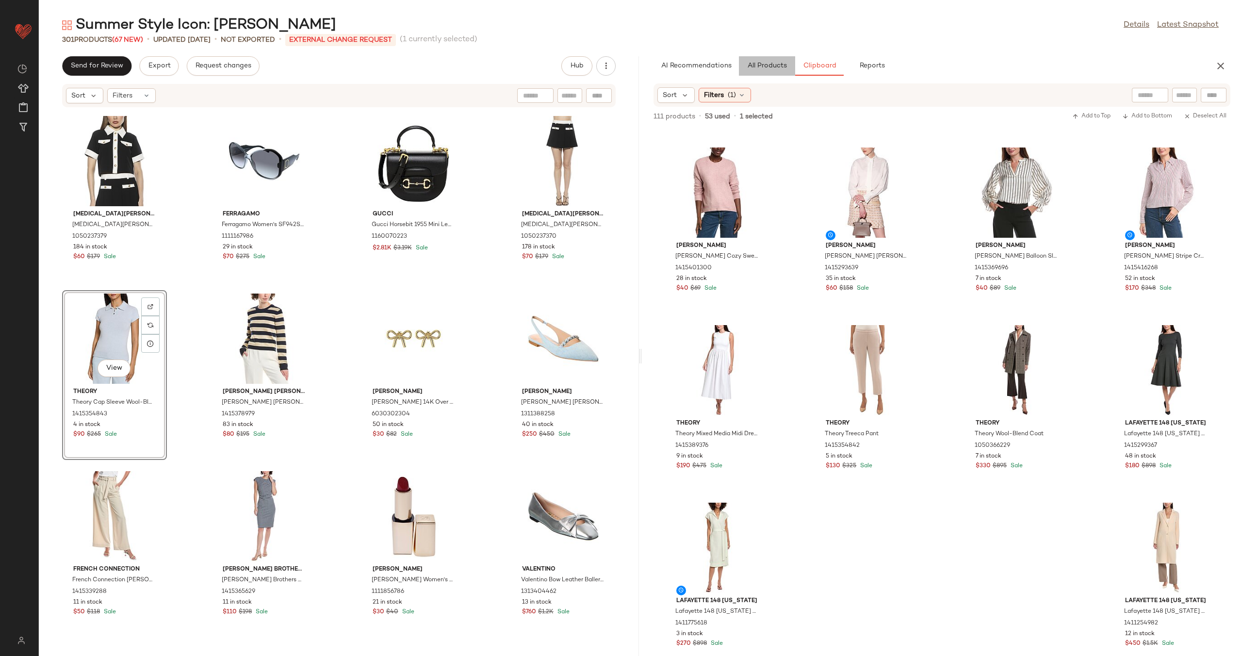
click at [733, 65] on span "All Products" at bounding box center [767, 66] width 40 height 8
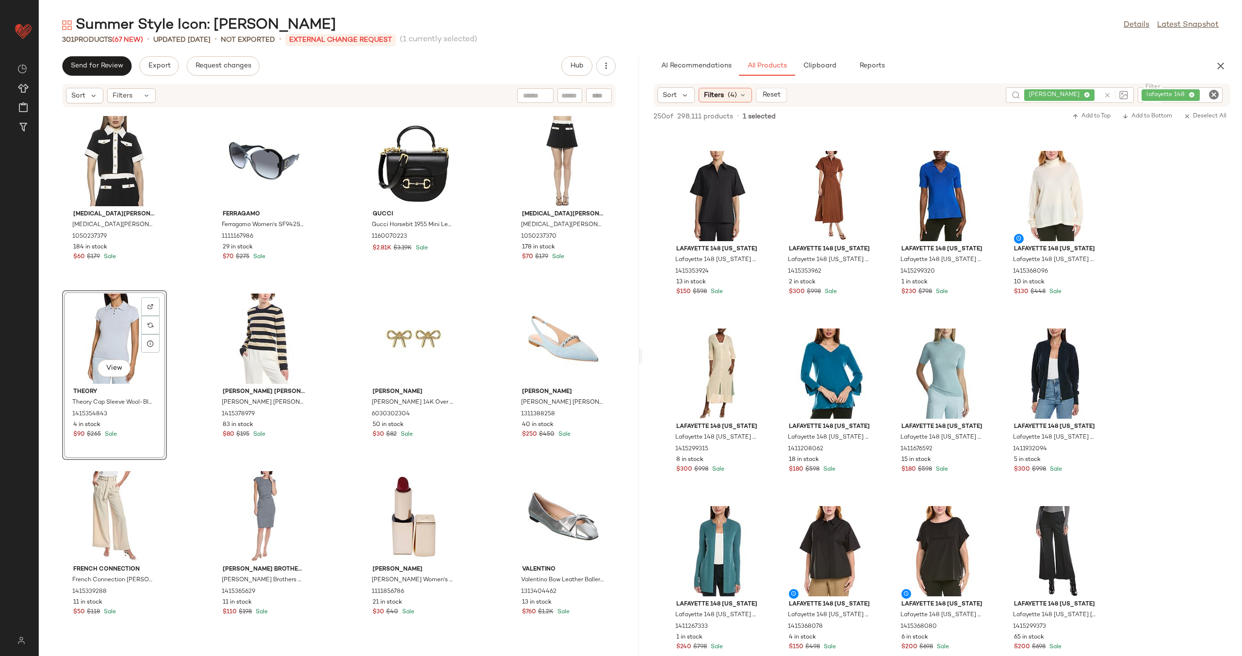
click at [733, 92] on icon "Clear Filter" at bounding box center [1214, 95] width 12 height 12
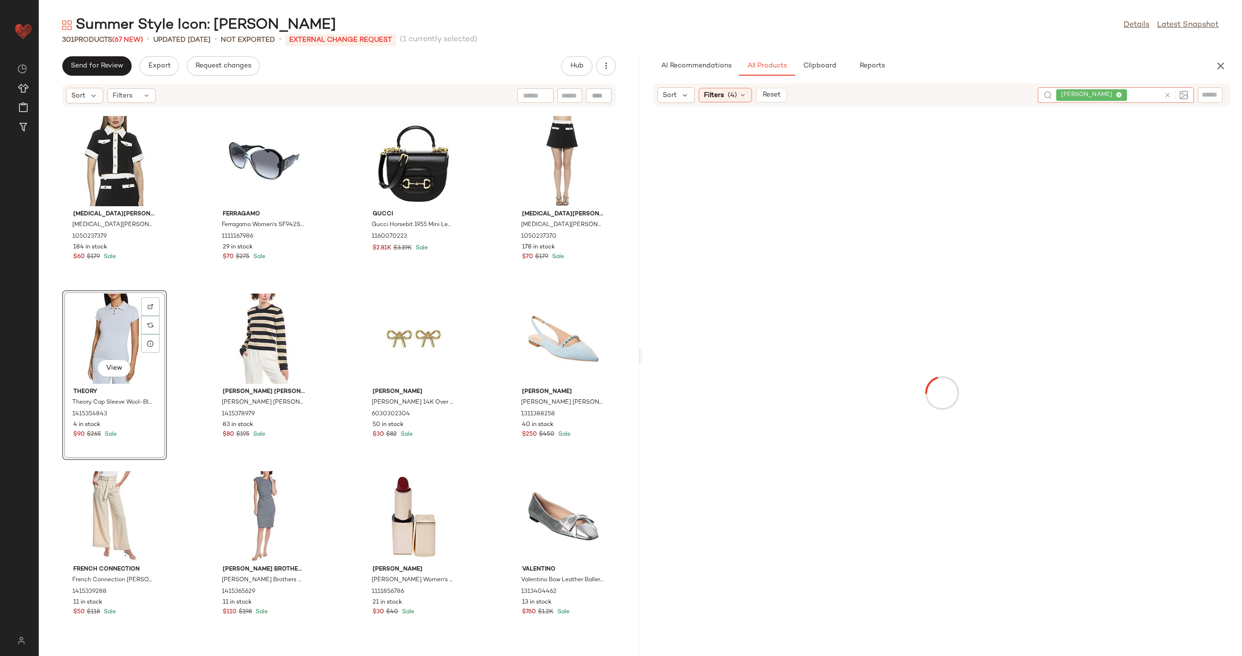
click at [733, 97] on div "[PERSON_NAME]" at bounding box center [1116, 95] width 156 height 16
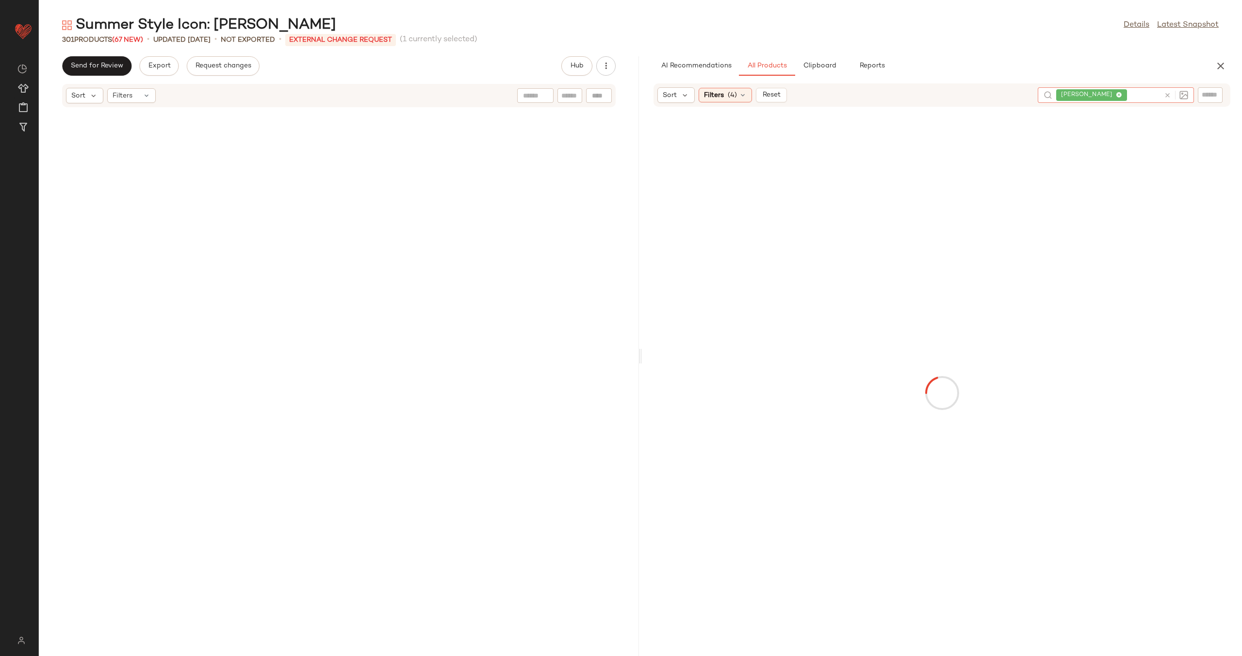
scroll to position [3911, 0]
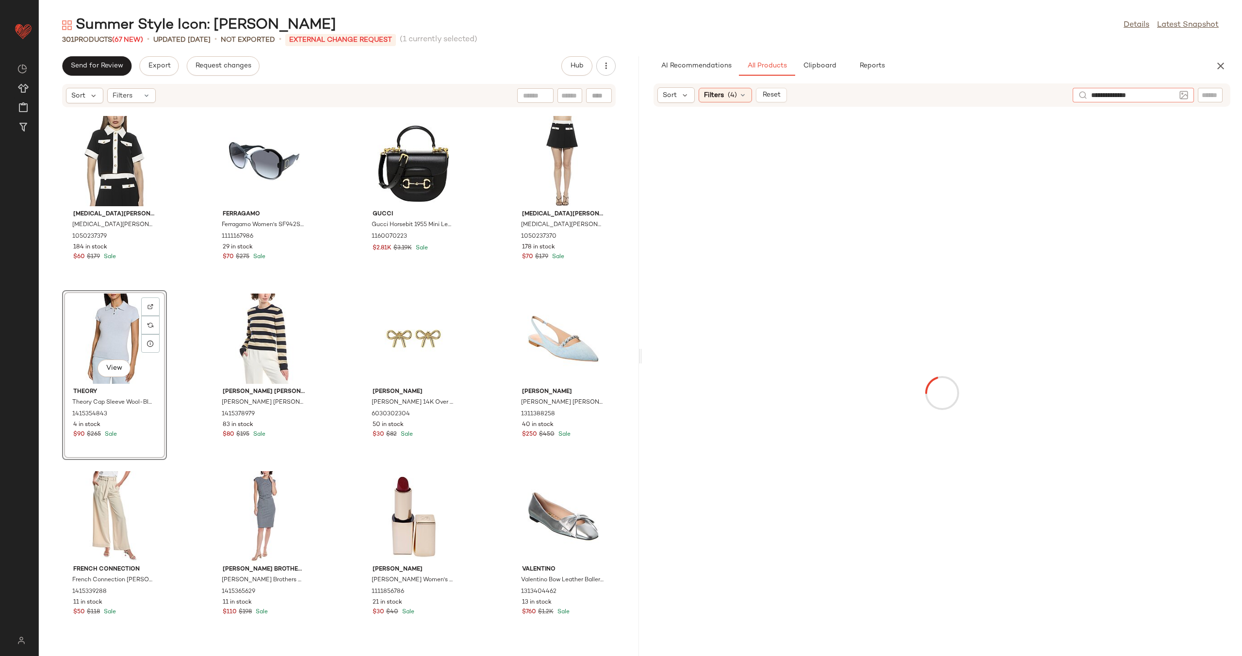
type input "**********"
click at [1208, 95] on input "text" at bounding box center [1210, 95] width 17 height 10
type input "******"
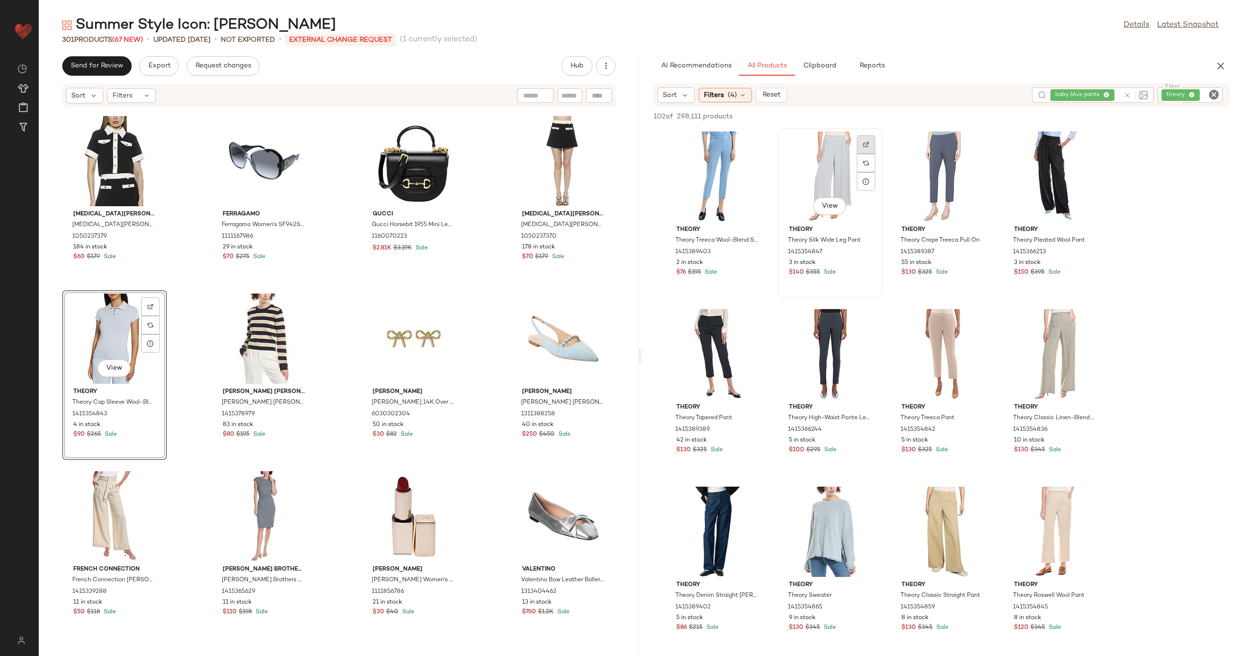
click at [861, 144] on div at bounding box center [866, 144] width 18 height 18
click at [1216, 94] on icon "Clear Filter" at bounding box center [1214, 95] width 12 height 12
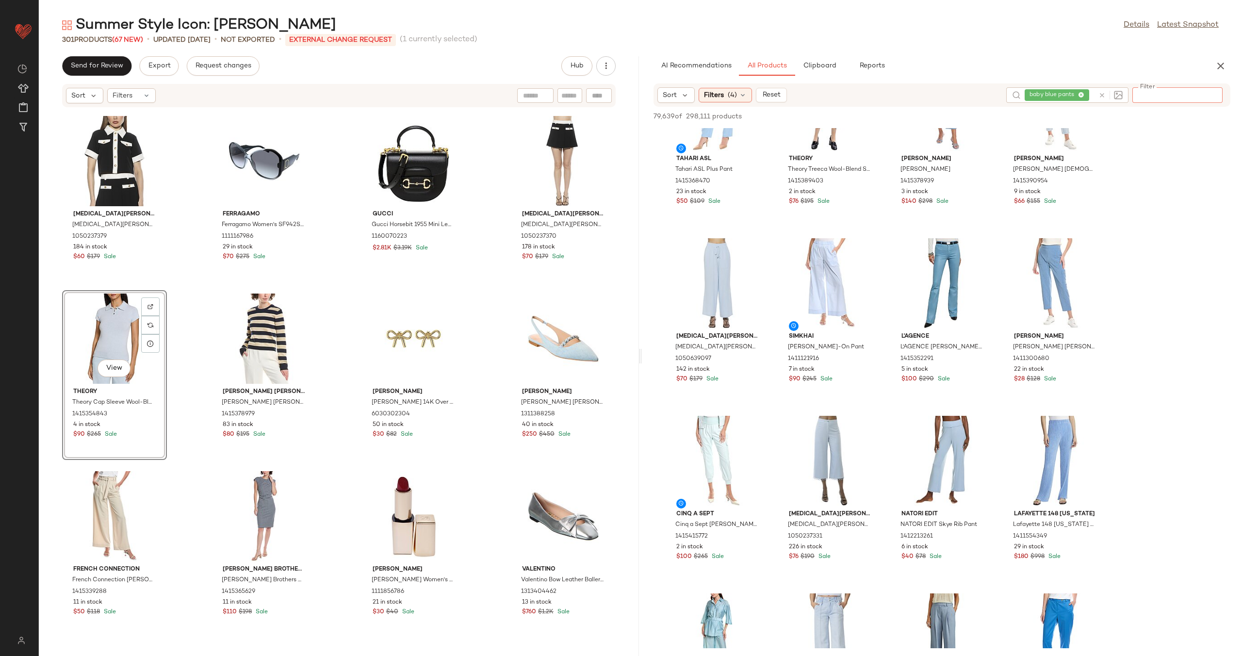
scroll to position [0, 0]
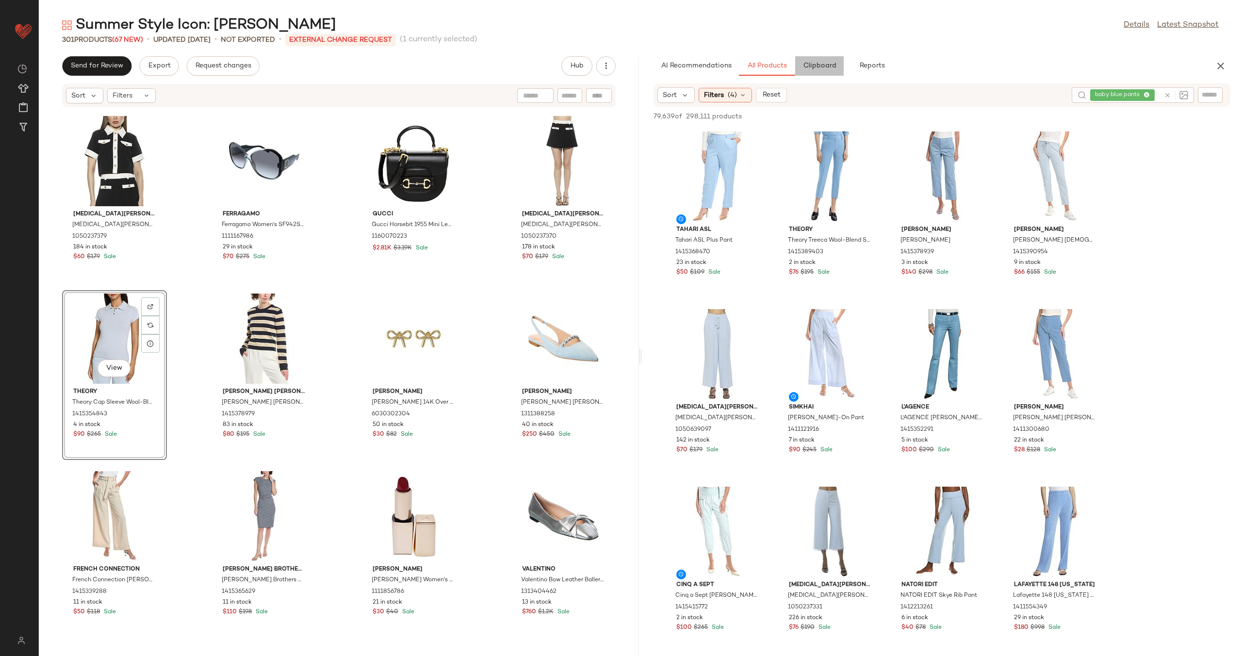
click at [812, 63] on span "Clipboard" at bounding box center [818, 66] width 33 height 8
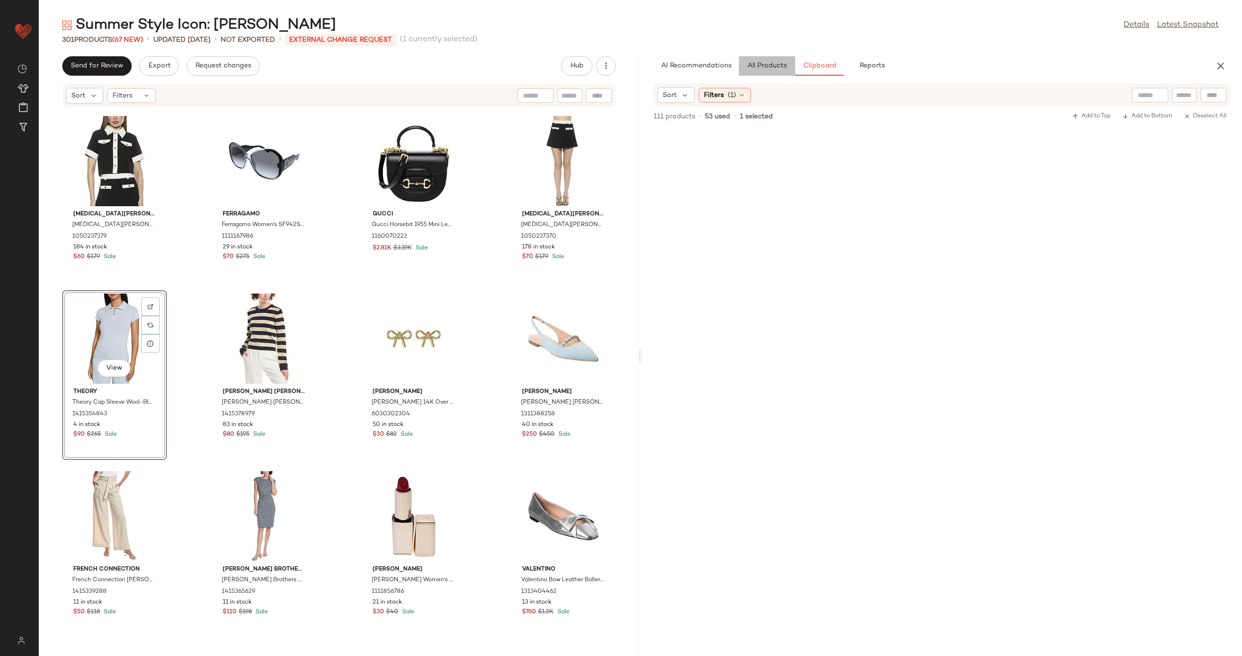
click at [769, 69] on span "All Products" at bounding box center [767, 66] width 40 height 8
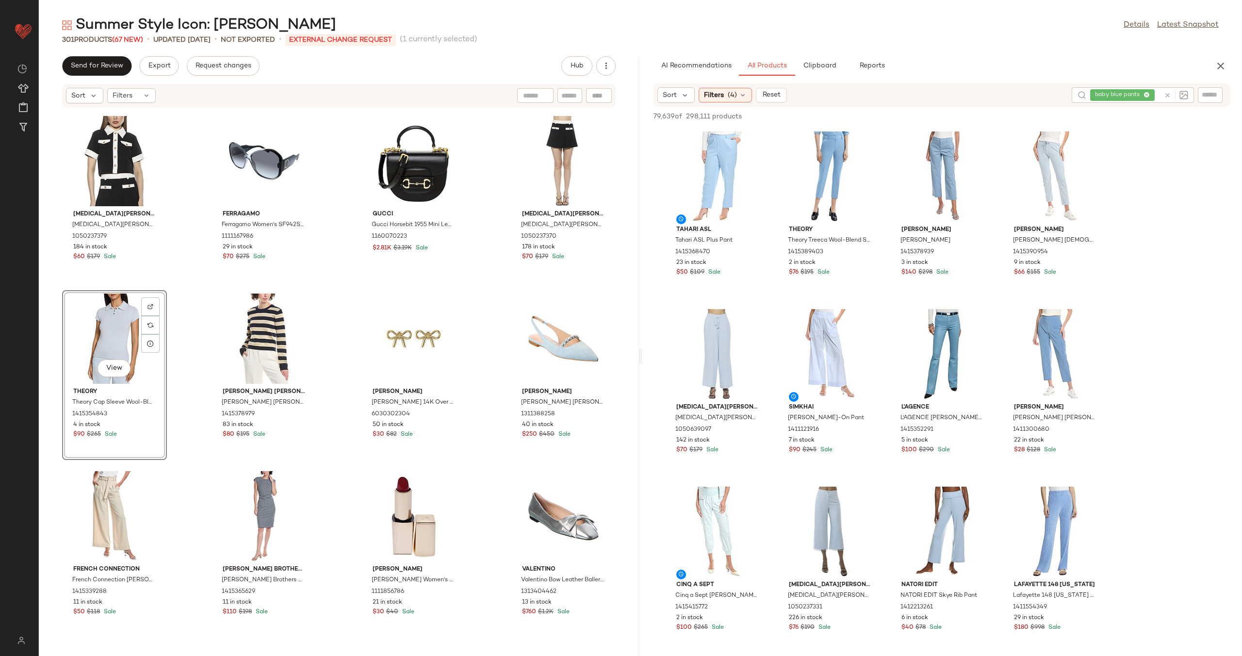
click at [1166, 99] on div at bounding box center [1176, 95] width 24 height 9
drag, startPoint x: 1164, startPoint y: 93, endPoint x: 1176, endPoint y: 93, distance: 12.6
click at [1164, 93] on icon at bounding box center [1167, 95] width 7 height 7
click at [1205, 93] on input "text" at bounding box center [1210, 95] width 17 height 10
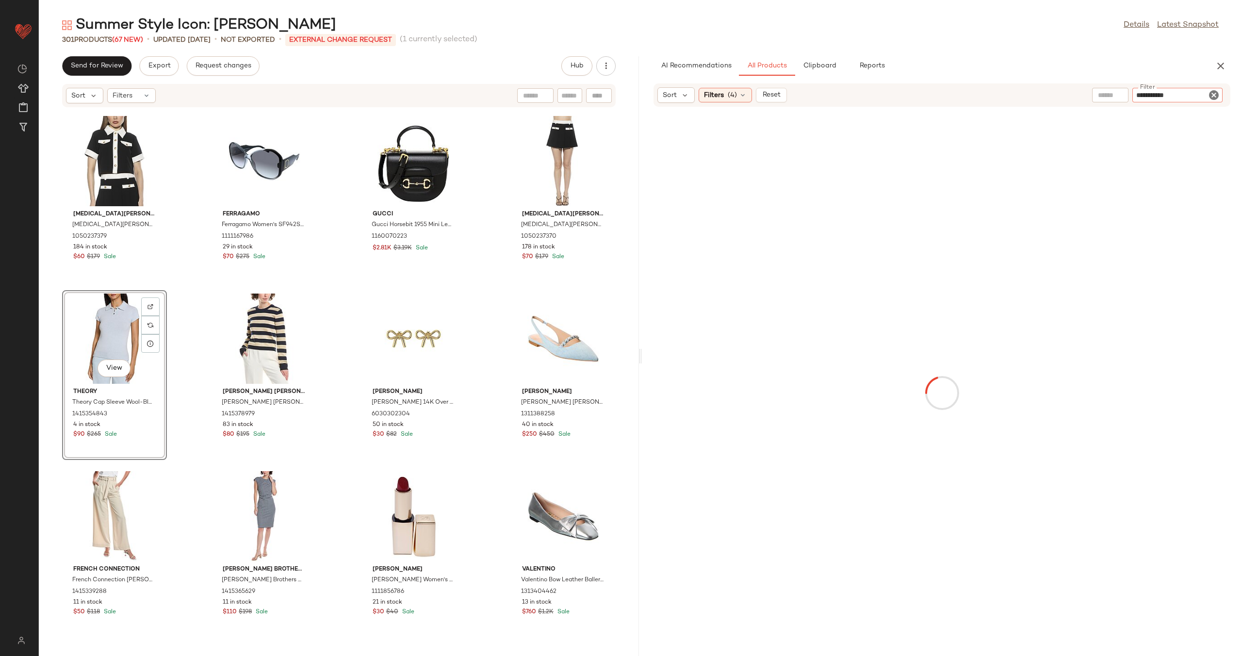
type input "**********"
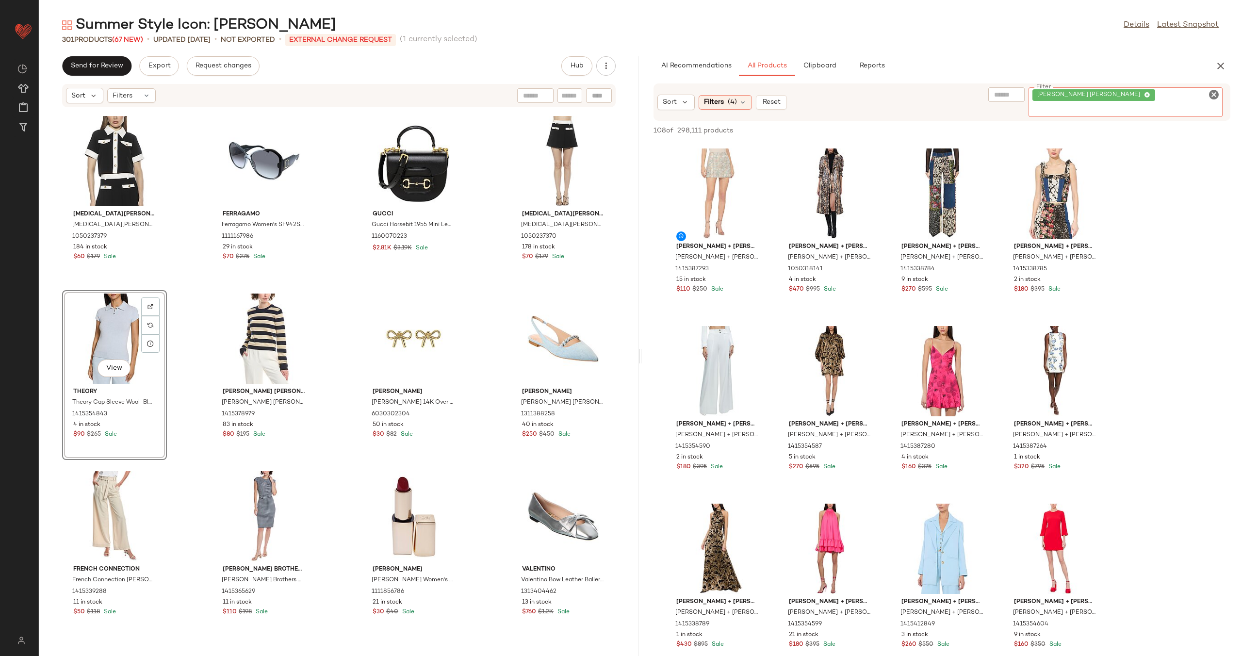
scroll to position [676, 0]
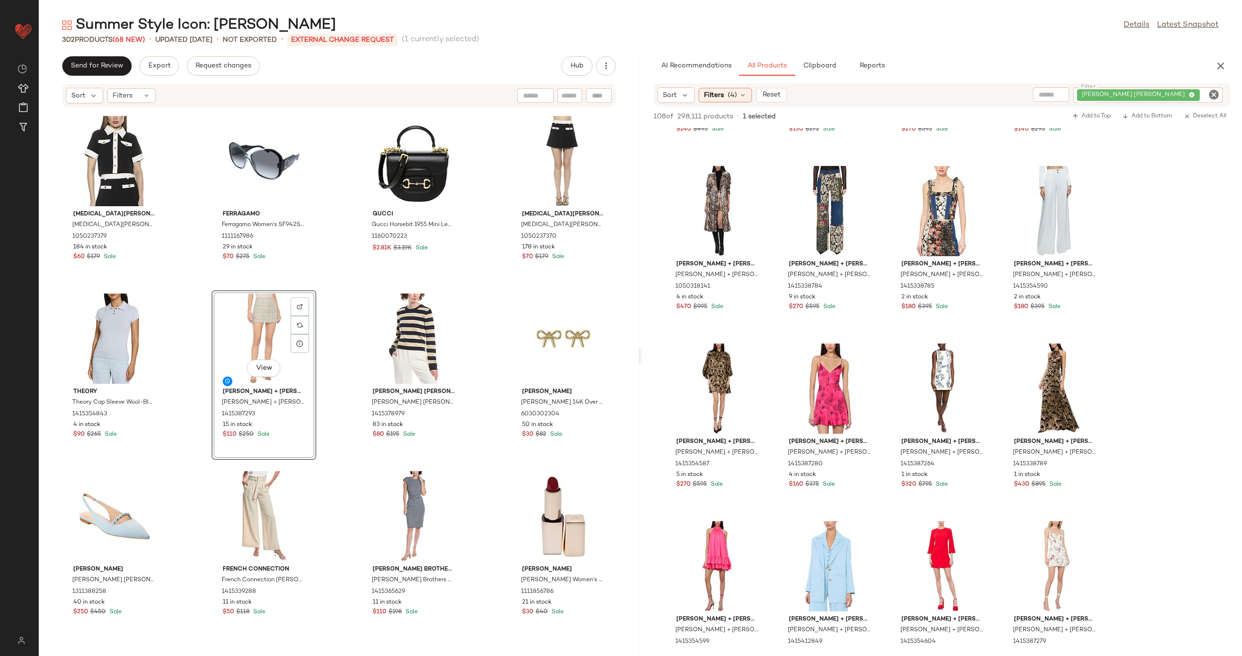
click at [189, 325] on div "Alexia Admor Alexia Admor Emery Top 1050237379 184 in stock $60 $179 Sale Ferra…" at bounding box center [339, 376] width 600 height 537
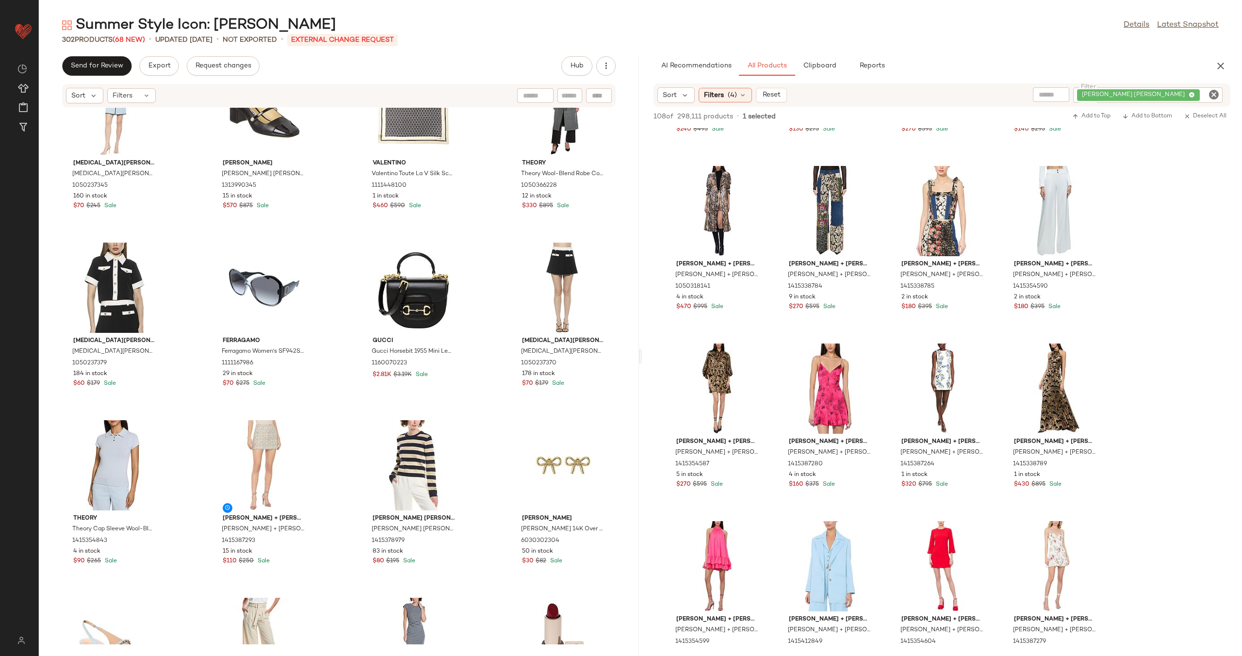
scroll to position [3782, 0]
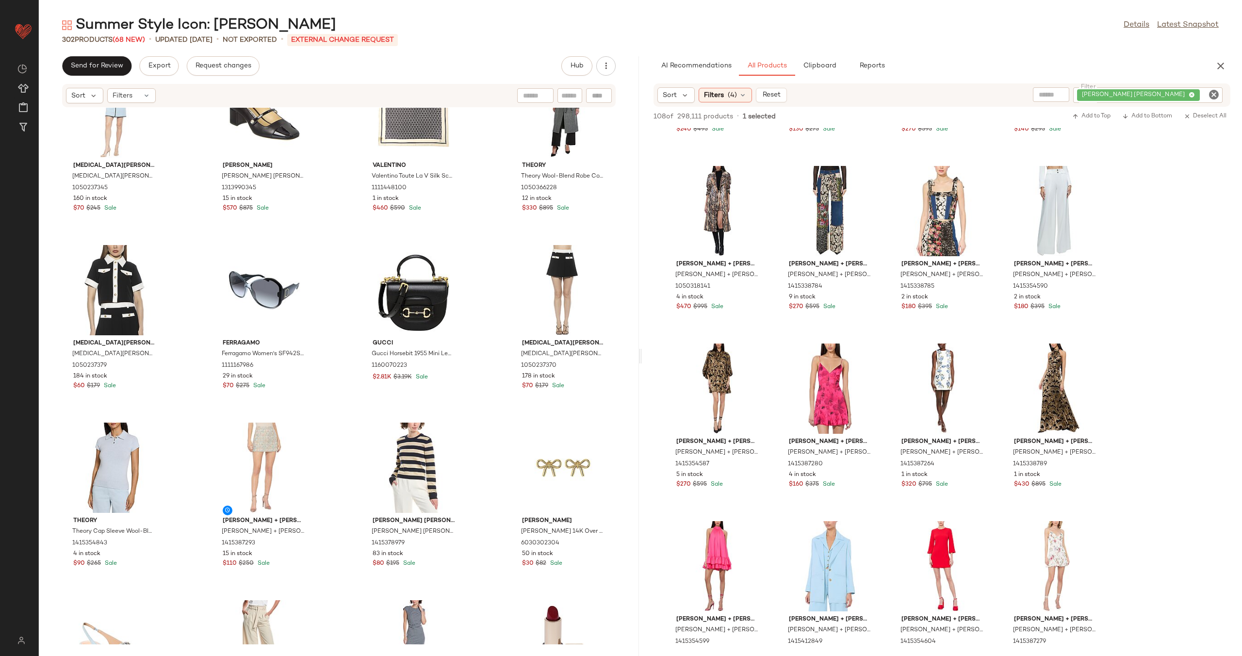
click at [1214, 92] on icon "Clear Filter" at bounding box center [1214, 95] width 12 height 12
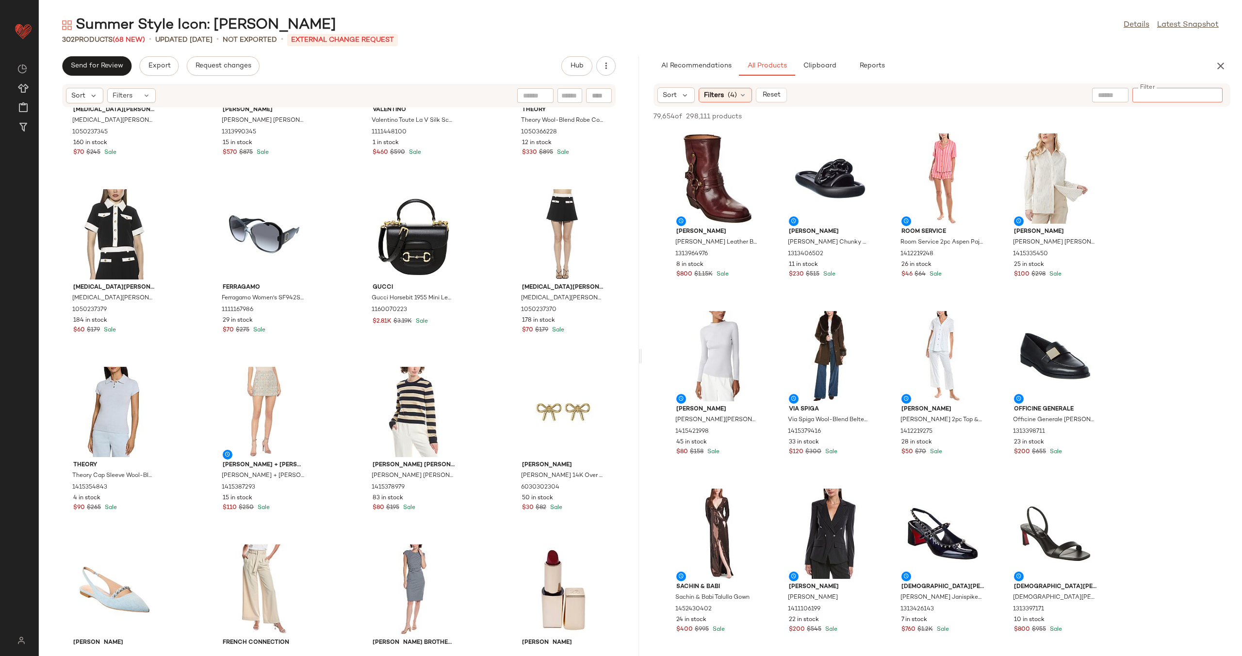
scroll to position [3861, 0]
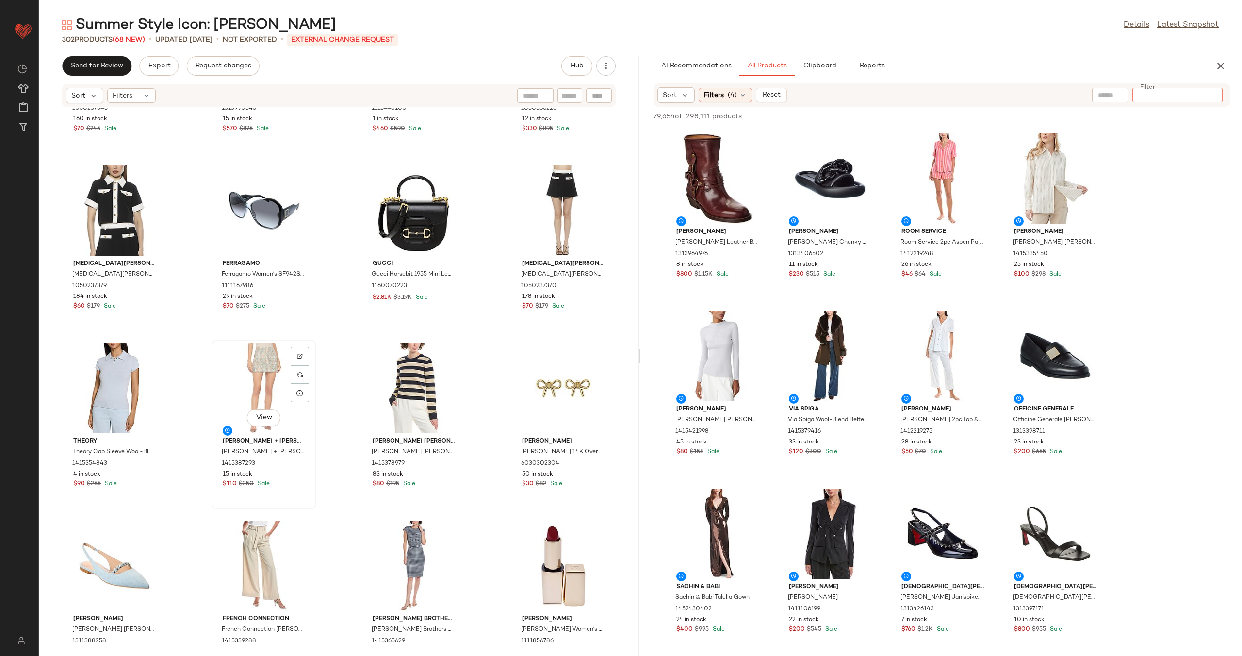
click at [286, 388] on div "View" at bounding box center [264, 388] width 98 height 90
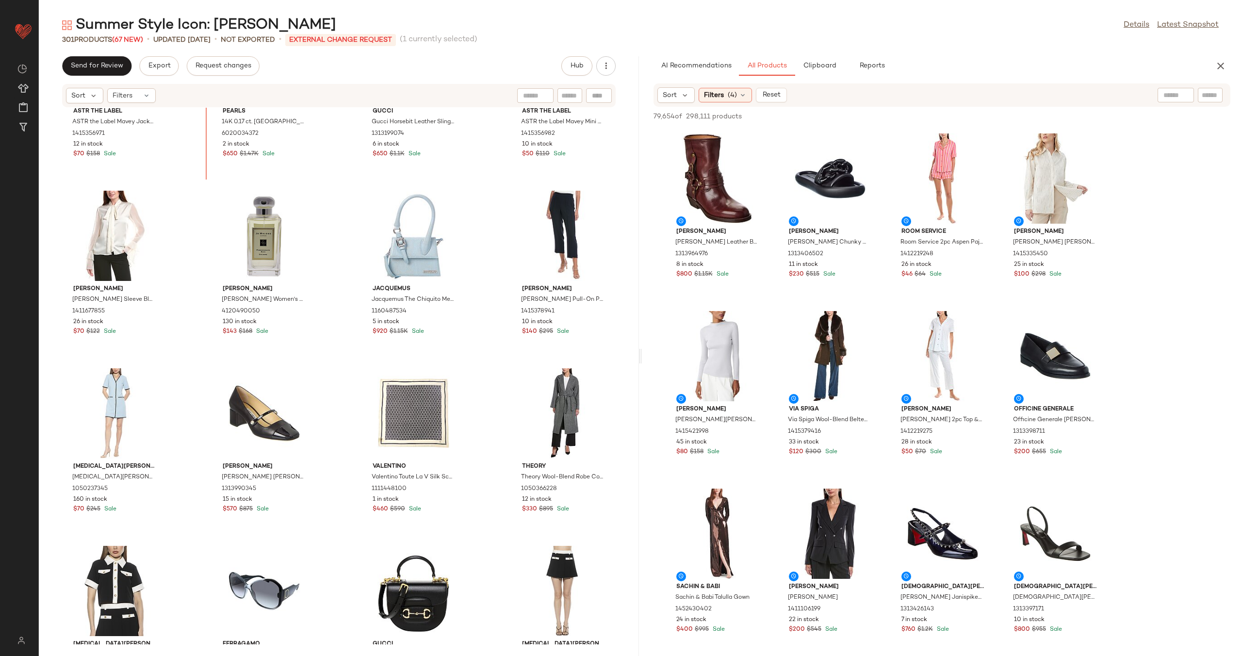
scroll to position [3462, 0]
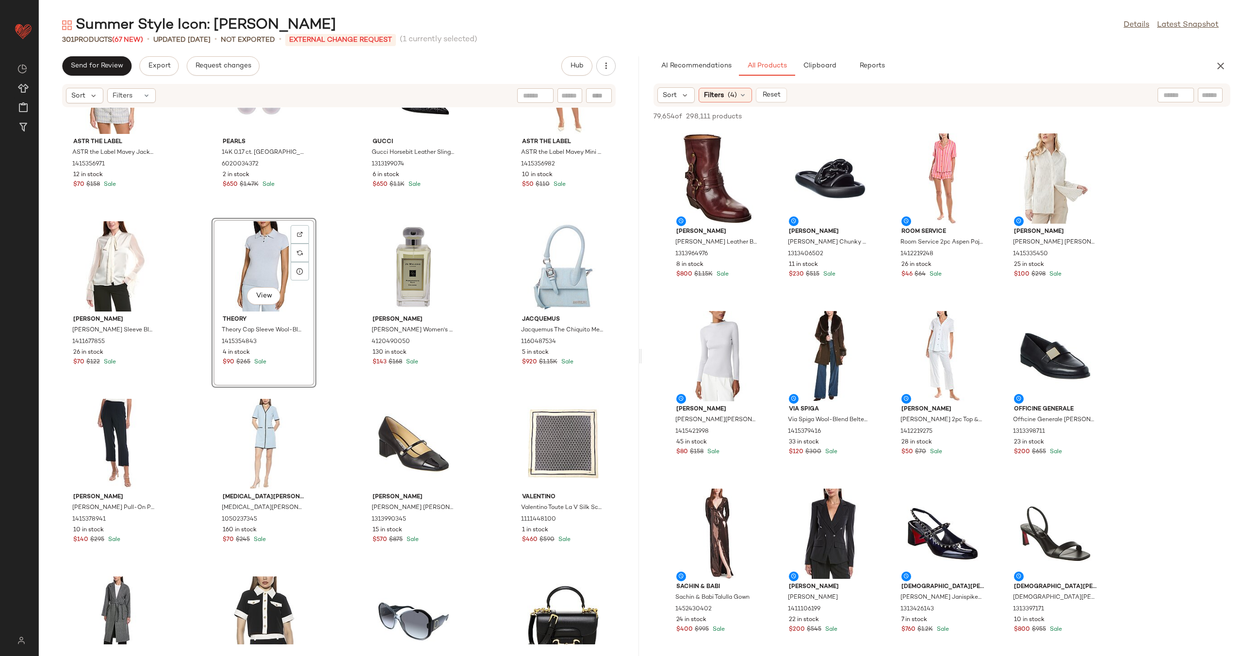
scroll to position [3460, 0]
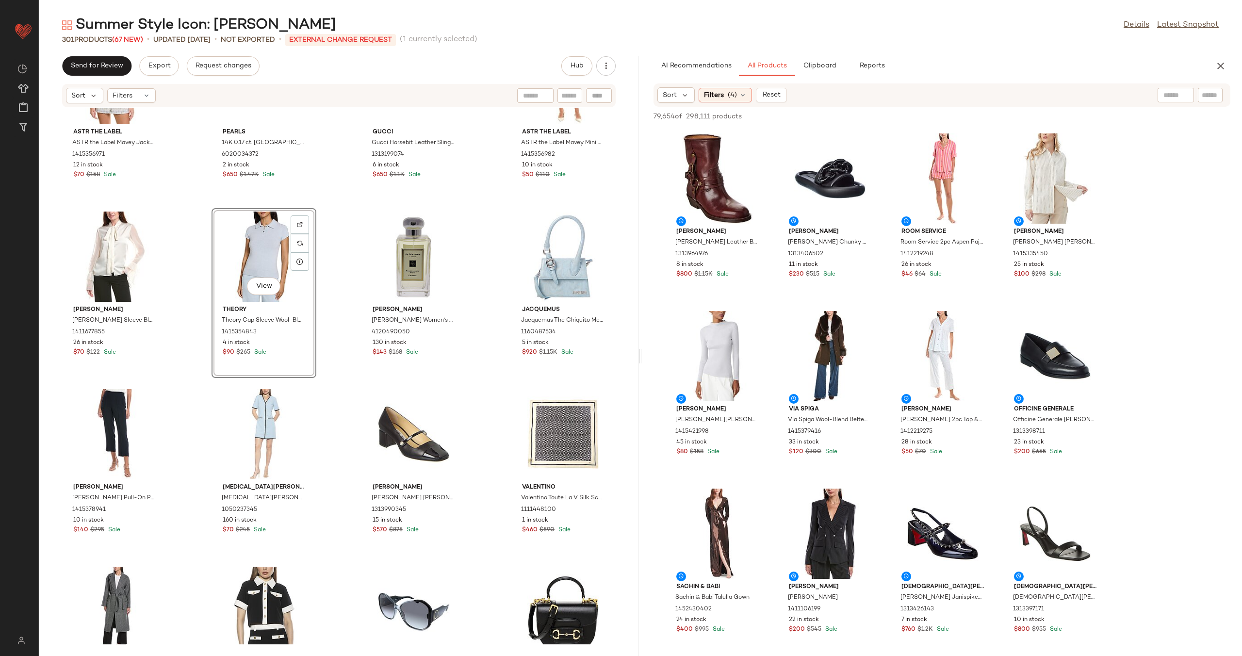
click at [195, 297] on div "ASTR the Label ASTR the Label Mavey Jacket 1415356971 12 in stock $70 $158 Sale…" at bounding box center [339, 376] width 600 height 537
click at [247, 269] on div "View" at bounding box center [264, 257] width 98 height 90
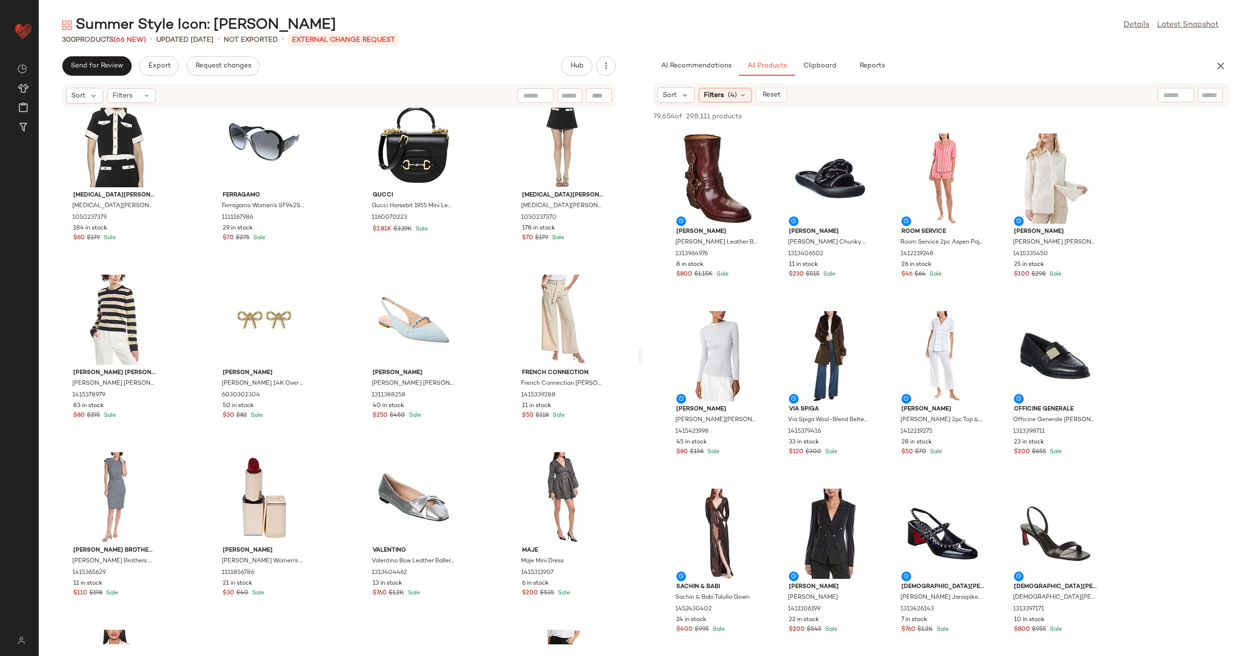
scroll to position [3917, 0]
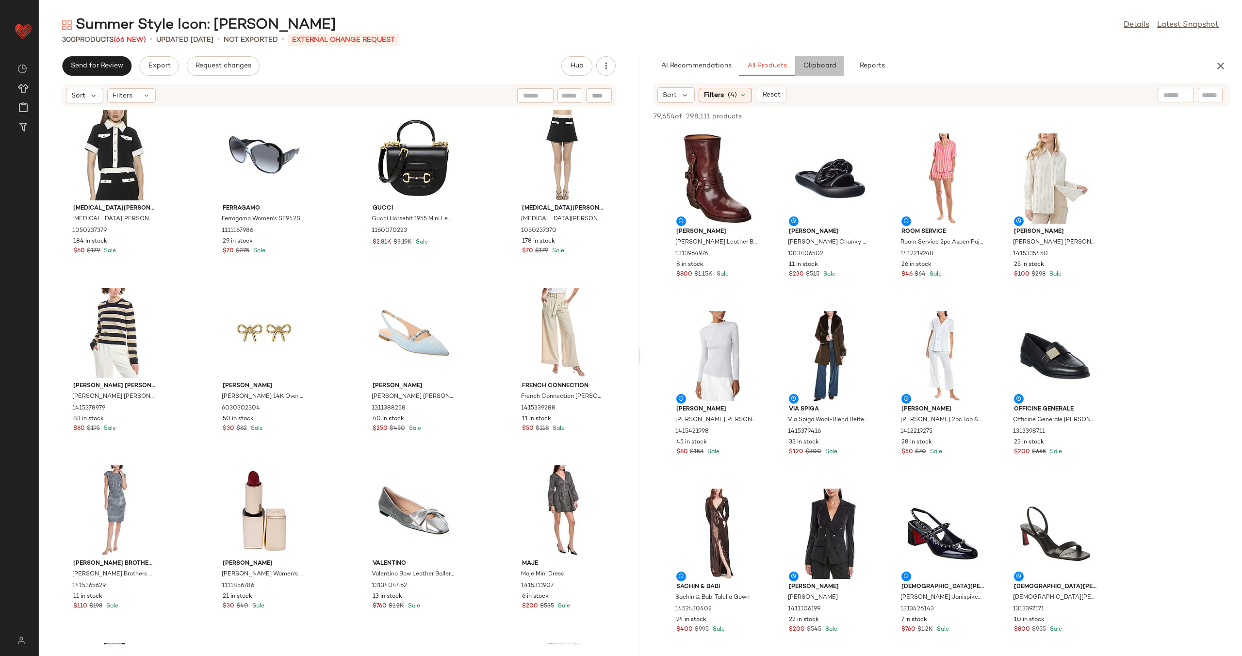
click at [825, 73] on button "Clipboard" at bounding box center [819, 65] width 49 height 19
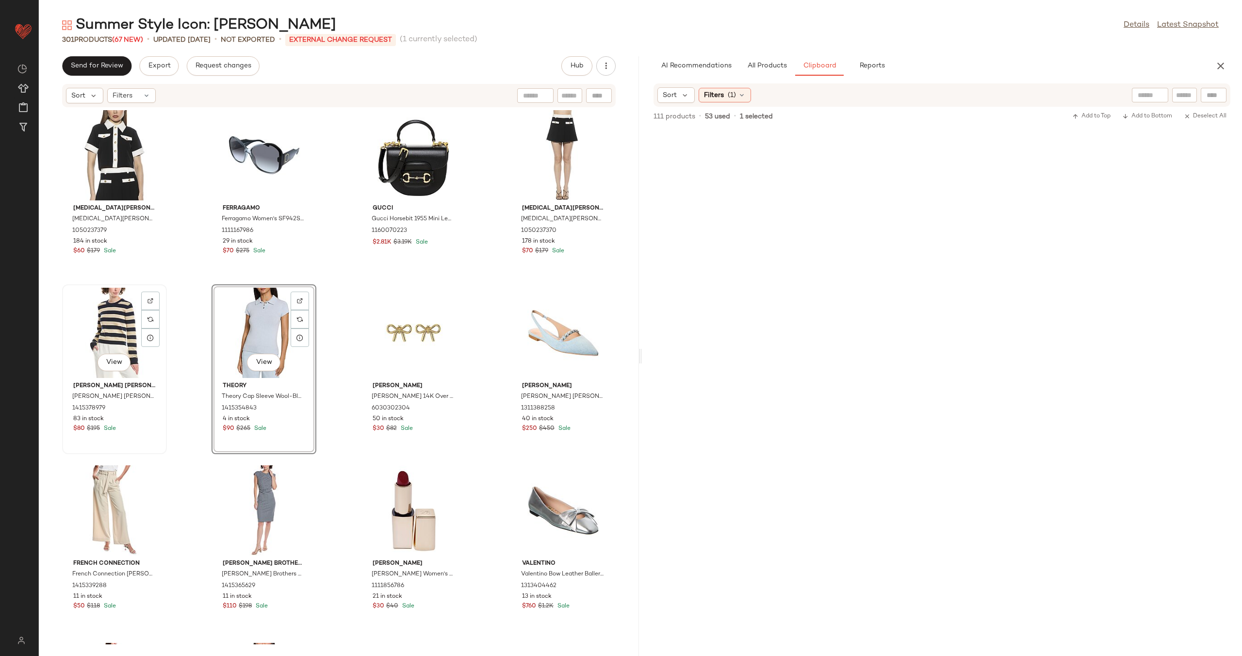
click at [104, 328] on div "View" at bounding box center [114, 333] width 98 height 90
drag, startPoint x: 104, startPoint y: 328, endPoint x: 660, endPoint y: 360, distance: 556.8
click at [660, 360] on div "Send for Review Export Request changes Hub Sort Filters Alexia Admor Alexia Adm…" at bounding box center [640, 356] width 1203 height 600
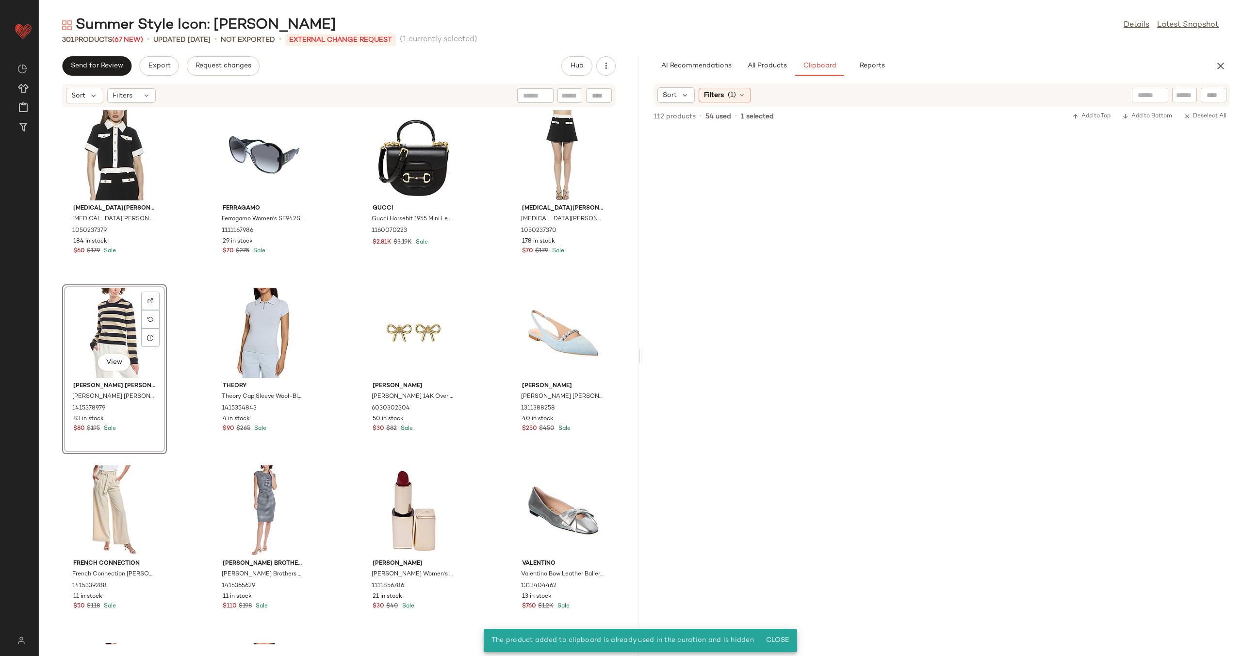
click at [189, 351] on div "Alexia Admor Alexia Admor Emery Top 1050237379 184 in stock $60 $179 Sale Ferra…" at bounding box center [339, 376] width 600 height 537
click at [105, 332] on div "View" at bounding box center [114, 333] width 98 height 90
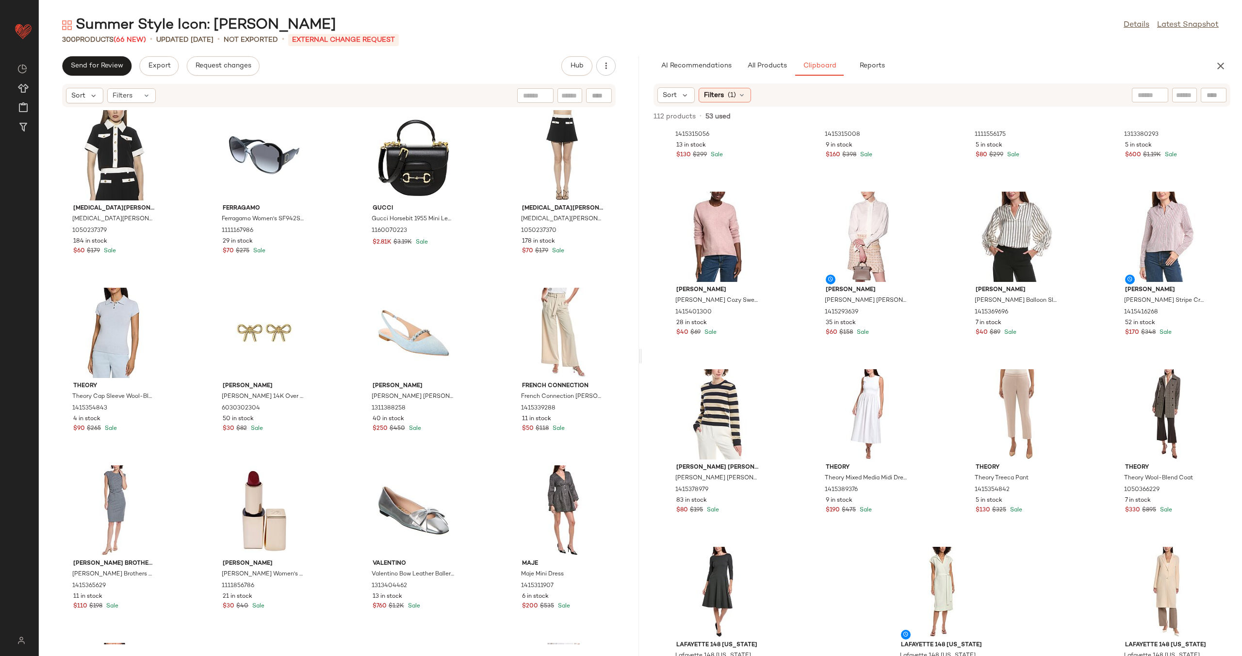
scroll to position [2137, 0]
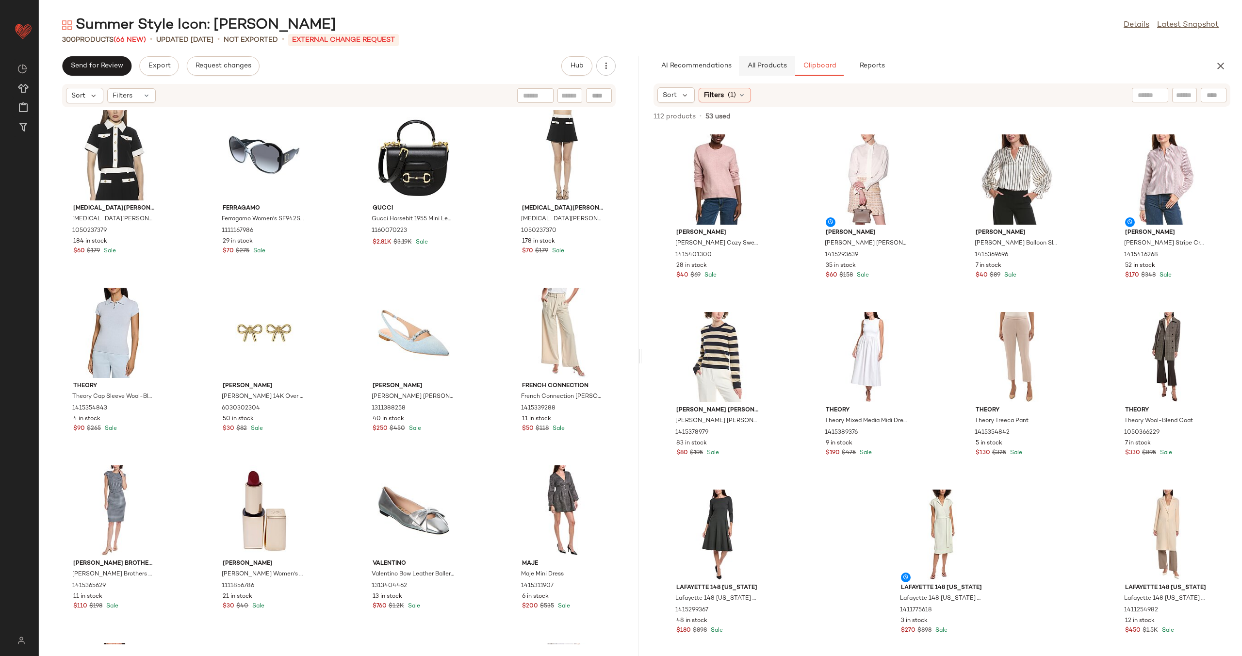
click at [749, 68] on span "All Products" at bounding box center [767, 66] width 40 height 8
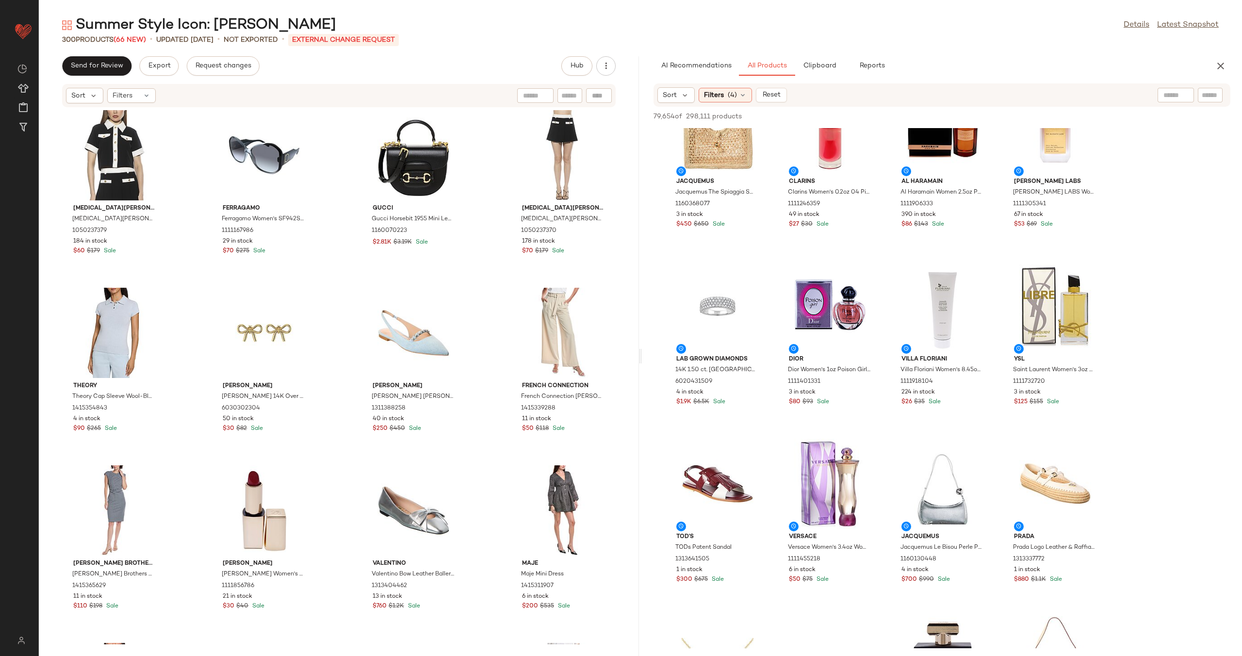
scroll to position [1965, 0]
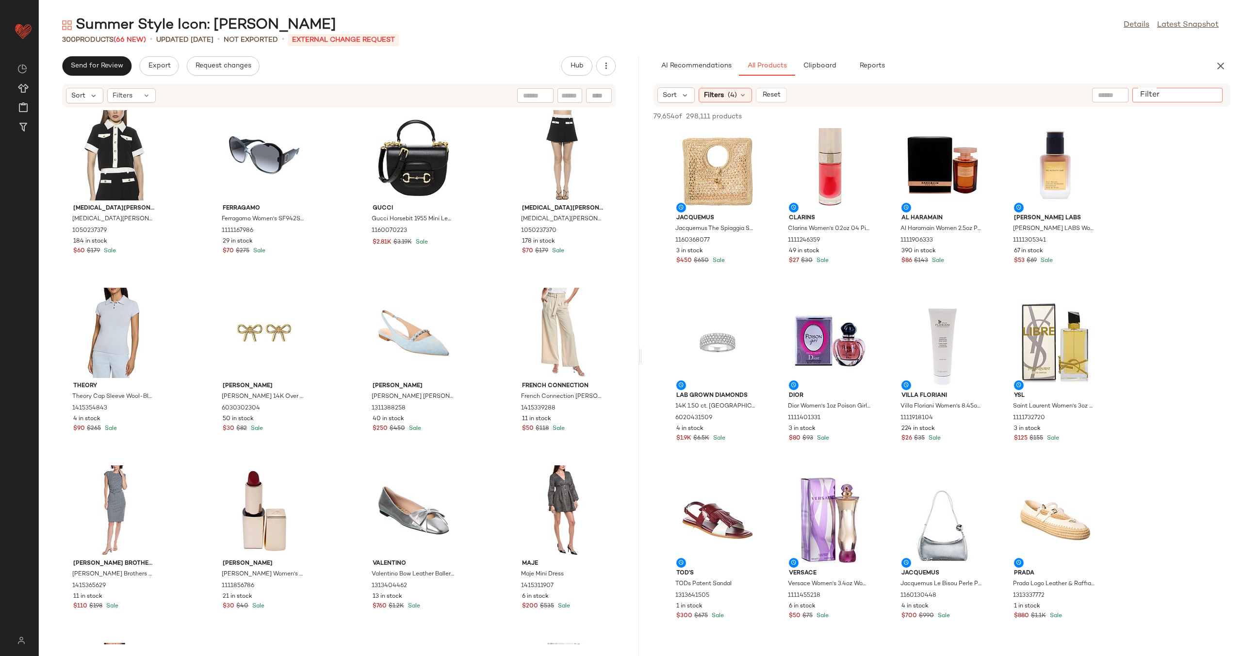
click at [1208, 98] on input "Filter" at bounding box center [1177, 95] width 82 height 10
type input "**********"
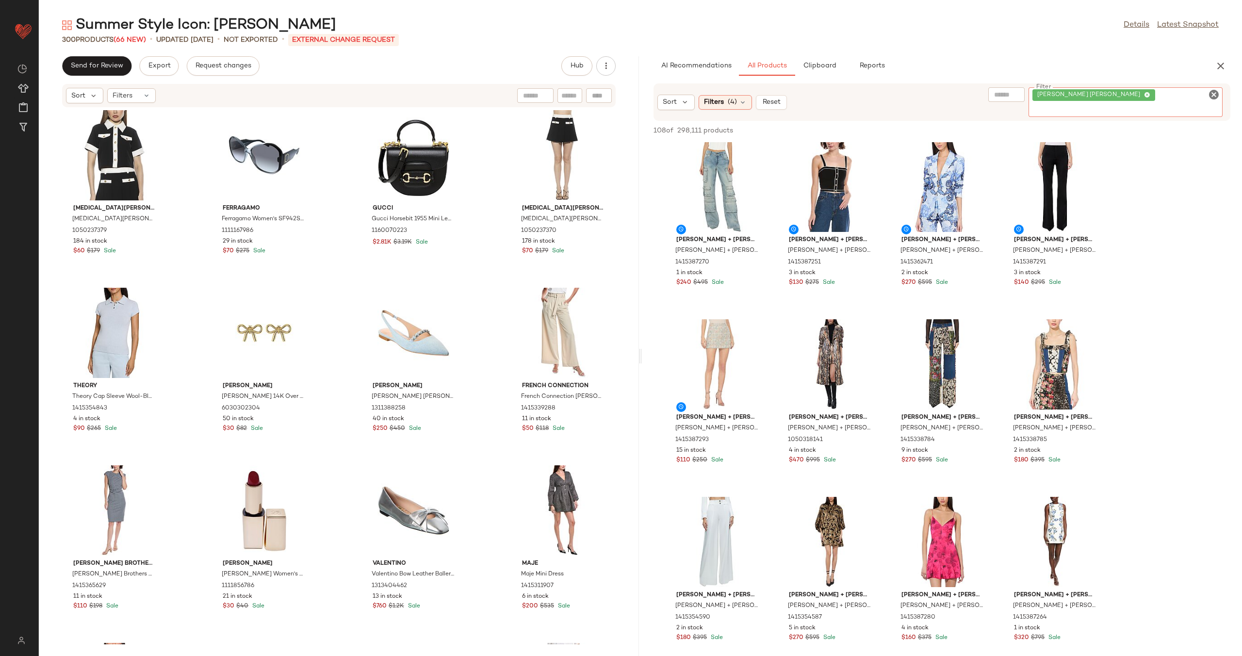
scroll to position [567, 0]
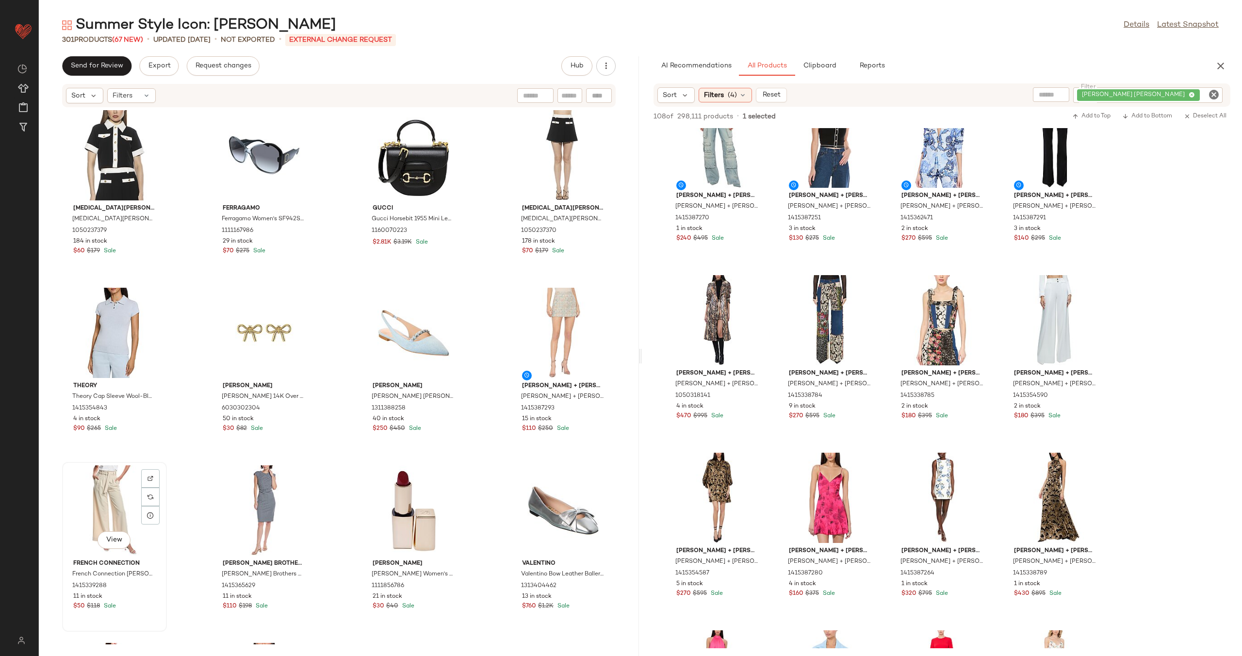
click at [96, 512] on div "View" at bounding box center [114, 510] width 98 height 90
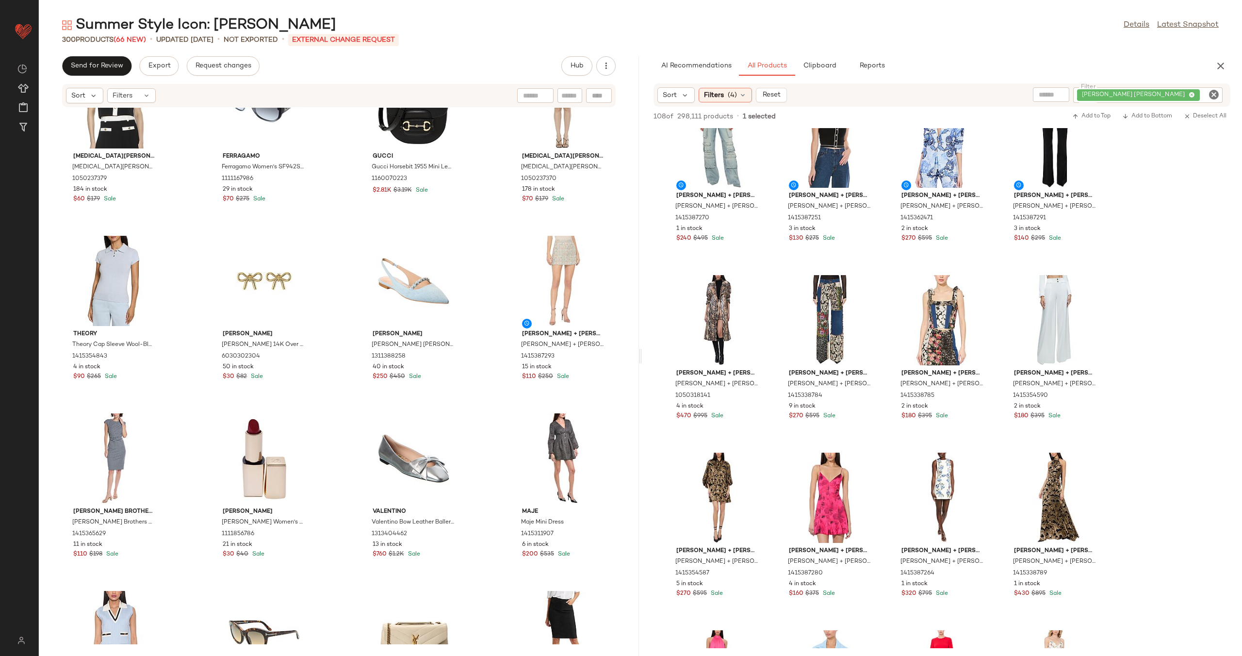
scroll to position [3971, 0]
click at [1051, 96] on input "text" at bounding box center [1008, 95] width 84 height 10
type input "*****"
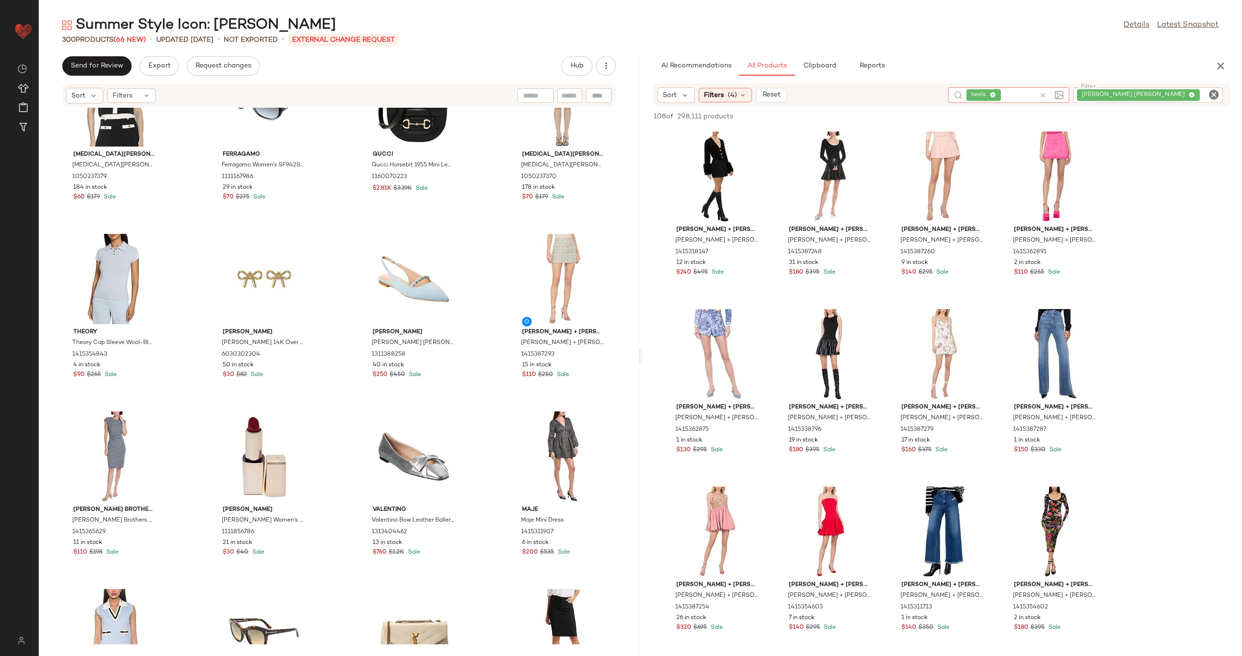
click at [1212, 94] on icon "Clear Filter" at bounding box center [1214, 95] width 12 height 12
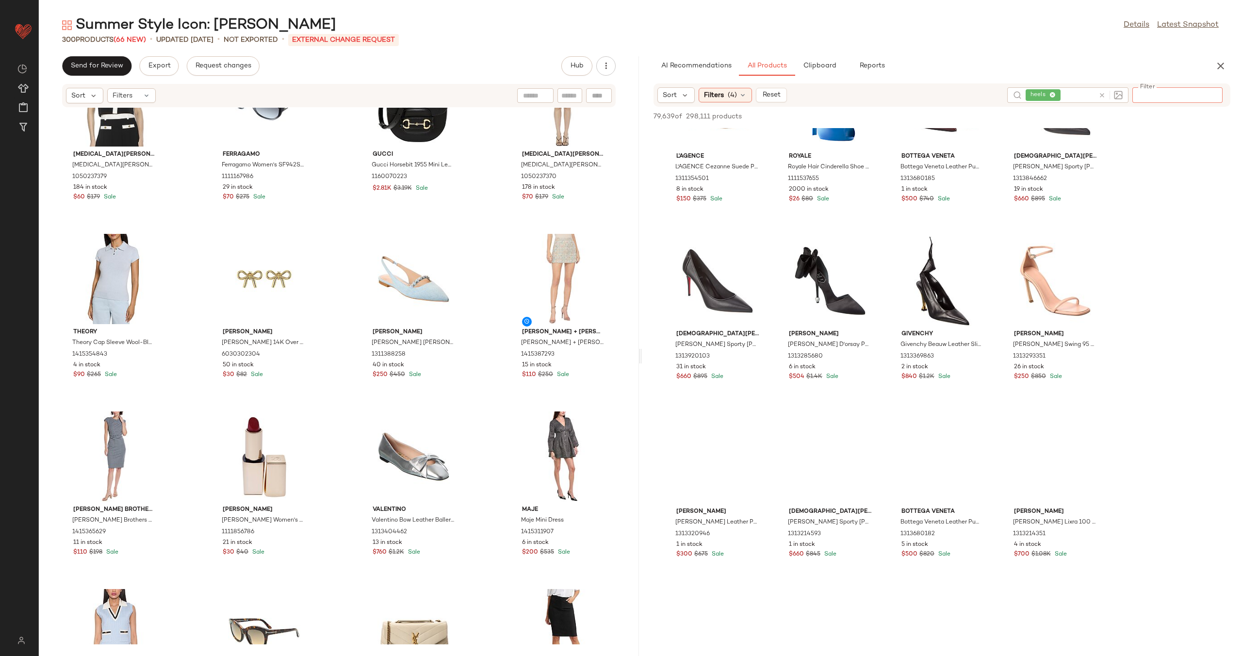
scroll to position [2566, 0]
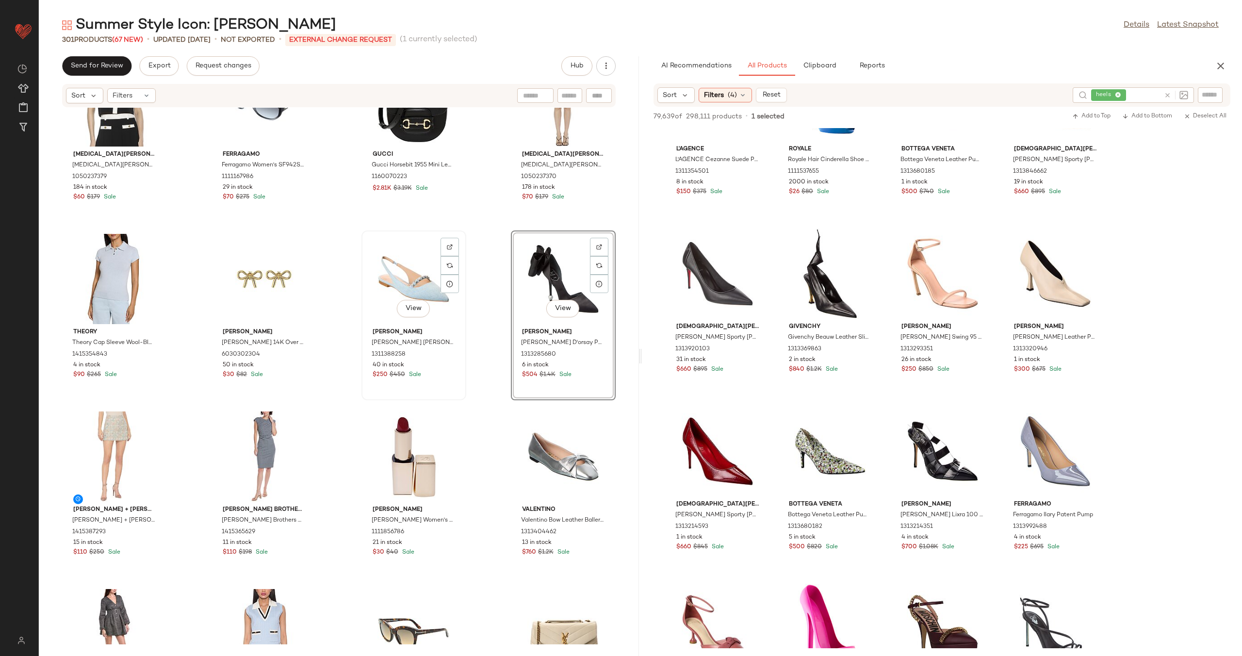
click at [383, 275] on div "View" at bounding box center [414, 279] width 98 height 90
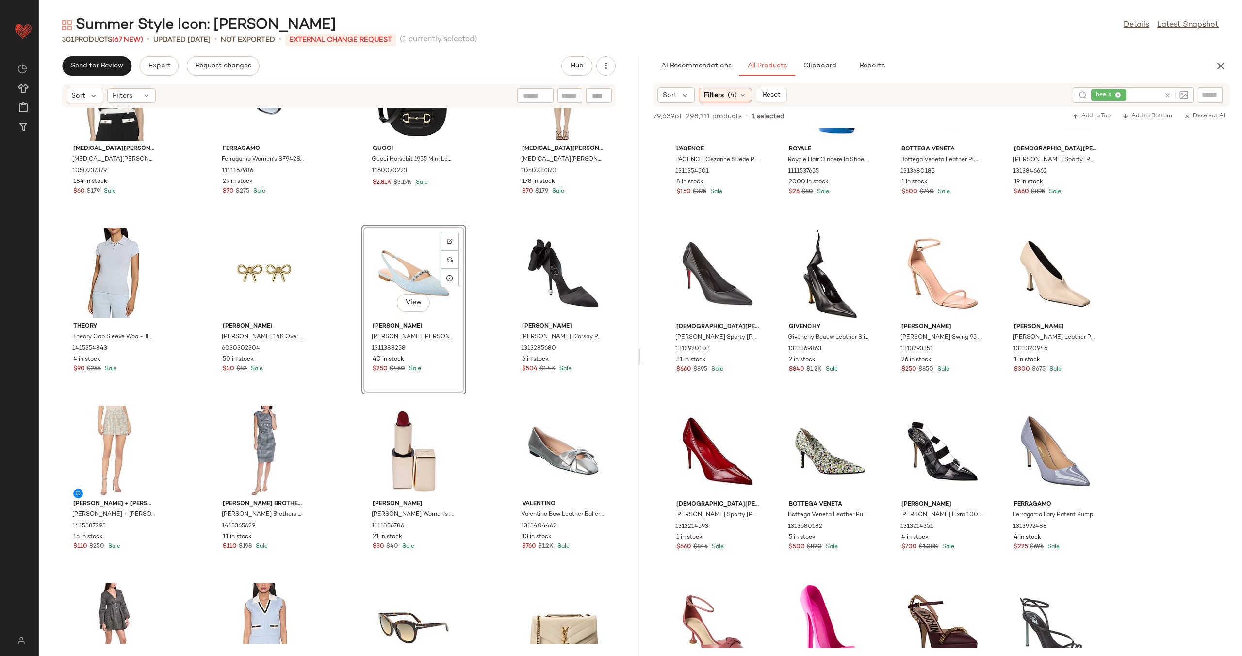
scroll to position [3975, 0]
click at [480, 347] on div "Alexia Admor Alexia Admor Emery Top 1050237379 184 in stock $60 $179 Sale Ferra…" at bounding box center [339, 376] width 600 height 537
click at [397, 273] on div "View" at bounding box center [414, 274] width 98 height 90
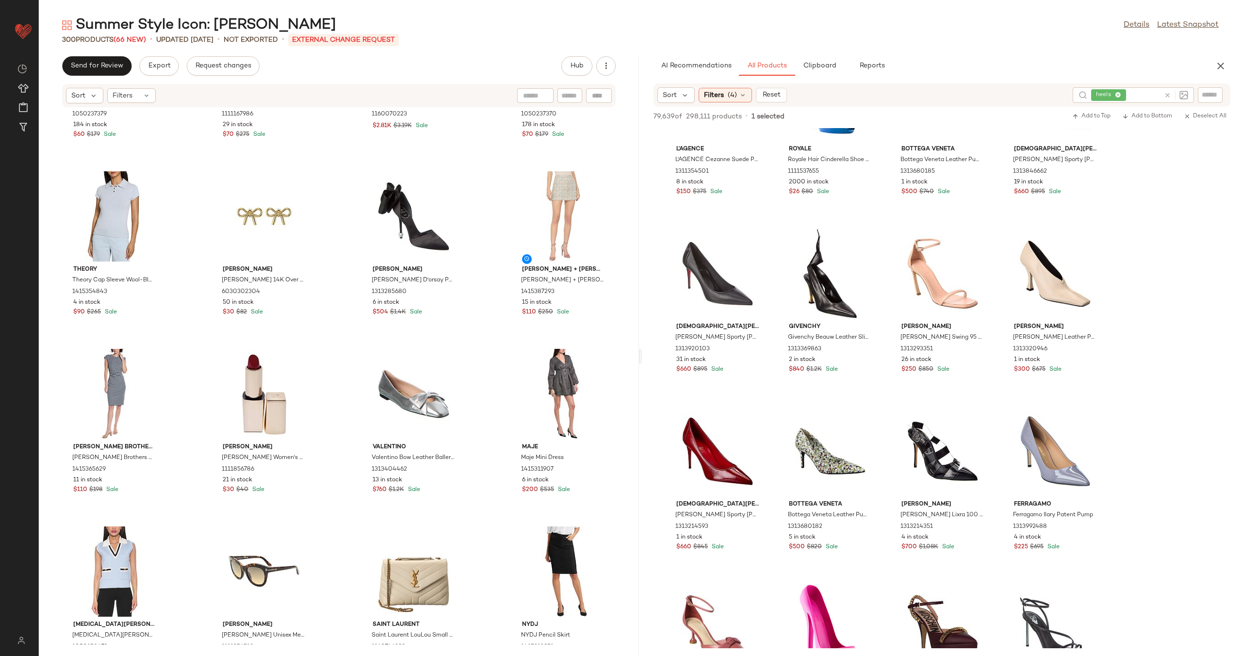
scroll to position [4033, 0]
click at [816, 65] on span "Clipboard" at bounding box center [818, 66] width 33 height 8
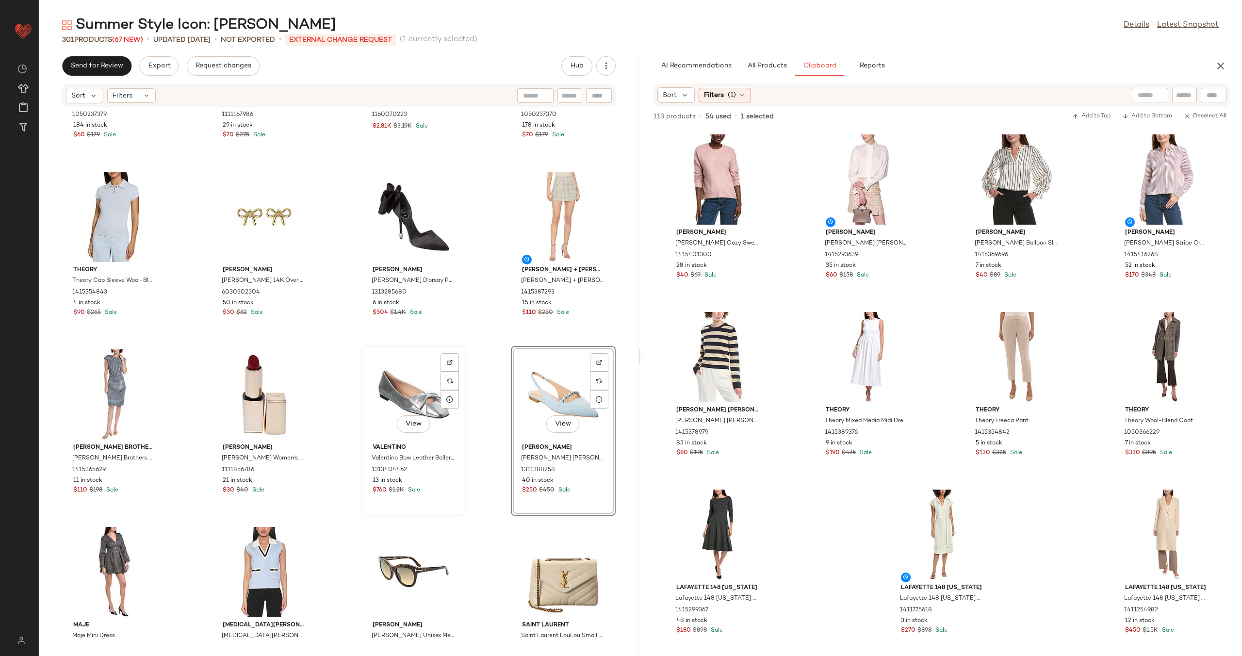
click at [407, 391] on div "View" at bounding box center [414, 394] width 98 height 90
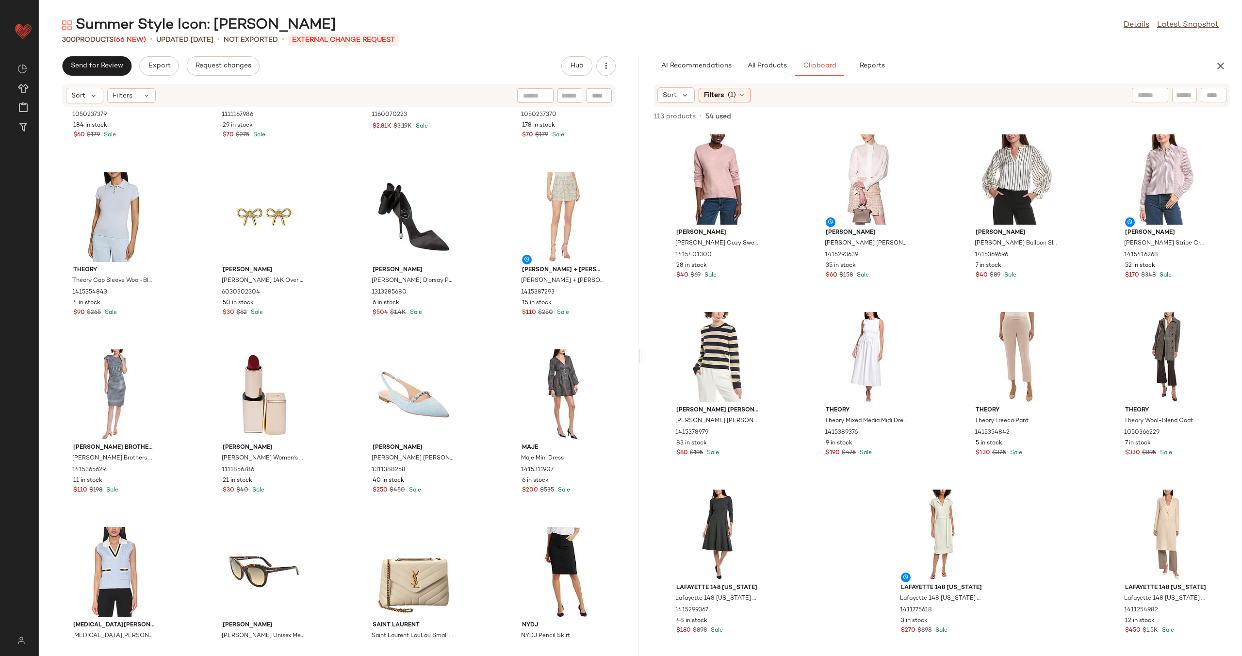
click at [497, 406] on div "Alexia Admor Alexia Admor Emery Top 1050237379 184 in stock $60 $179 Sale Ferra…" at bounding box center [339, 376] width 600 height 537
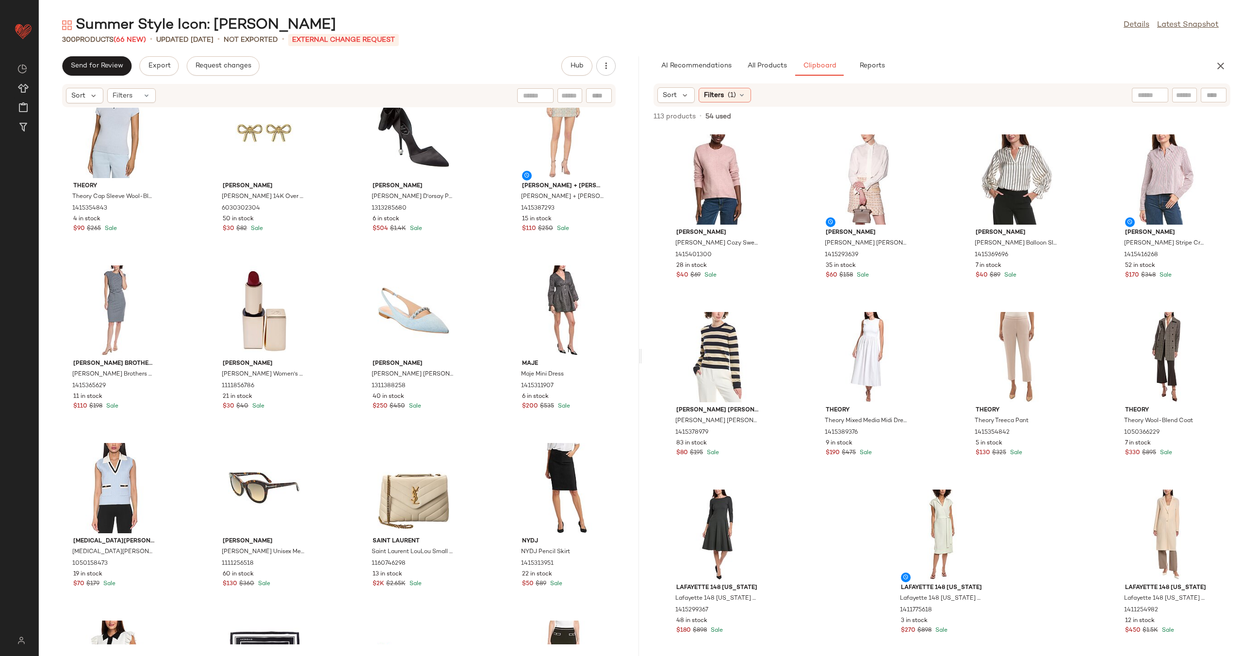
scroll to position [4089, 0]
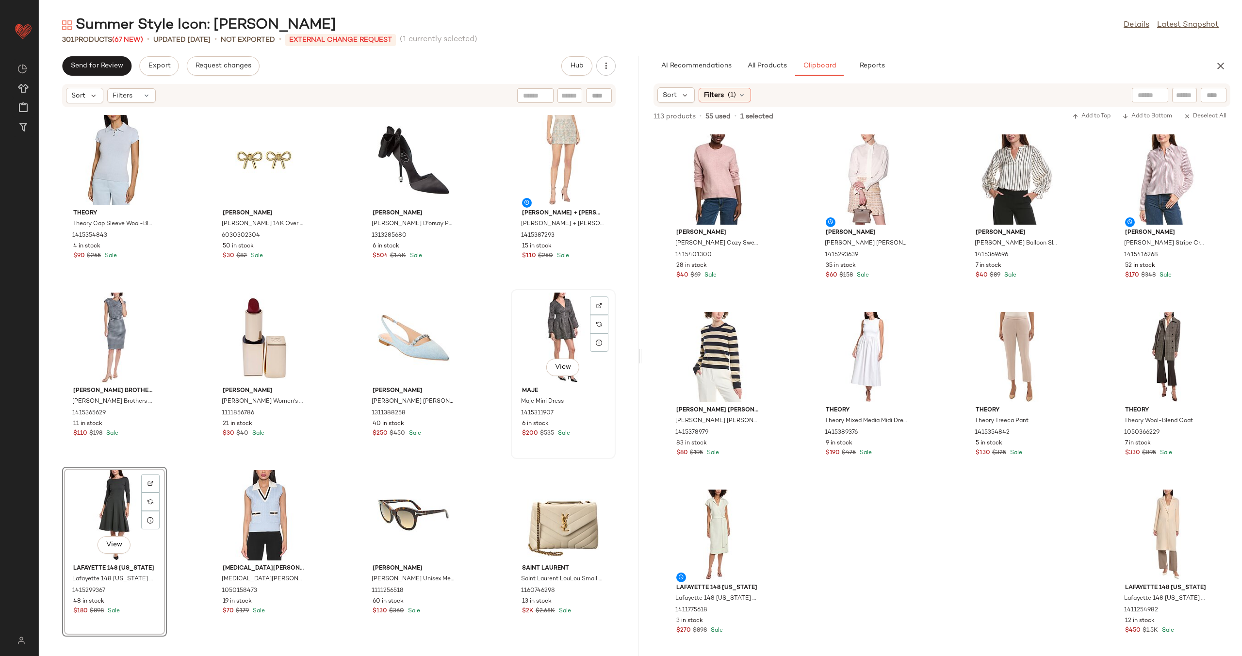
click at [545, 340] on div "View" at bounding box center [563, 338] width 98 height 90
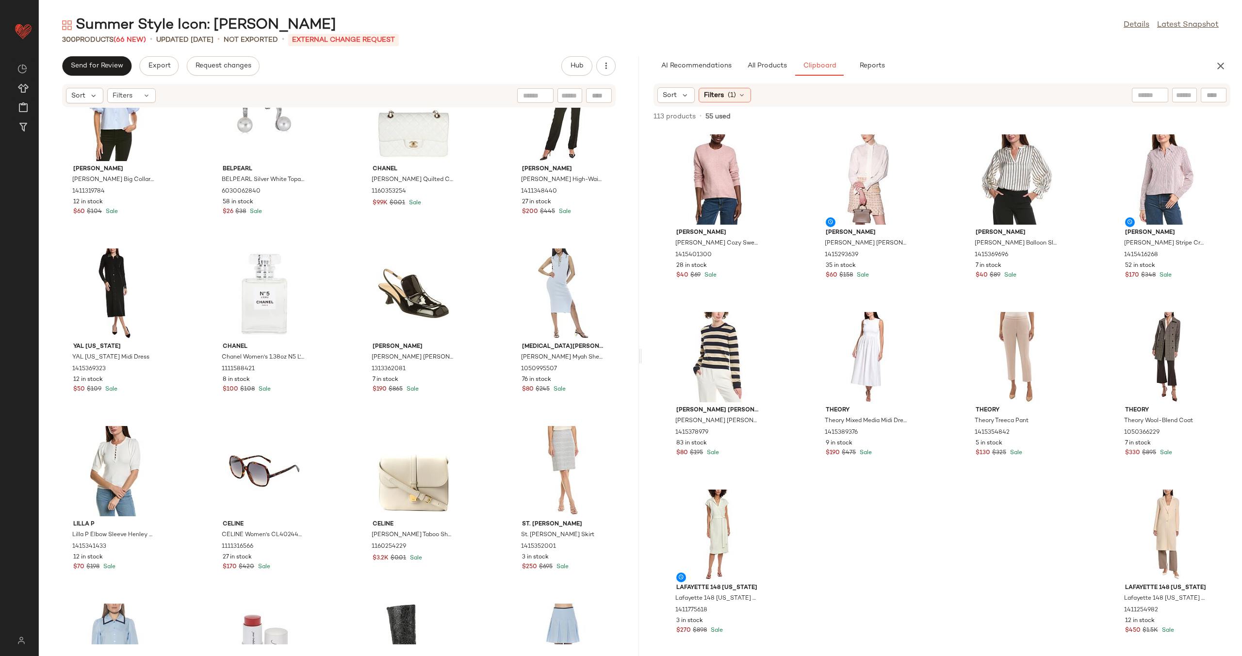
scroll to position [4751, 0]
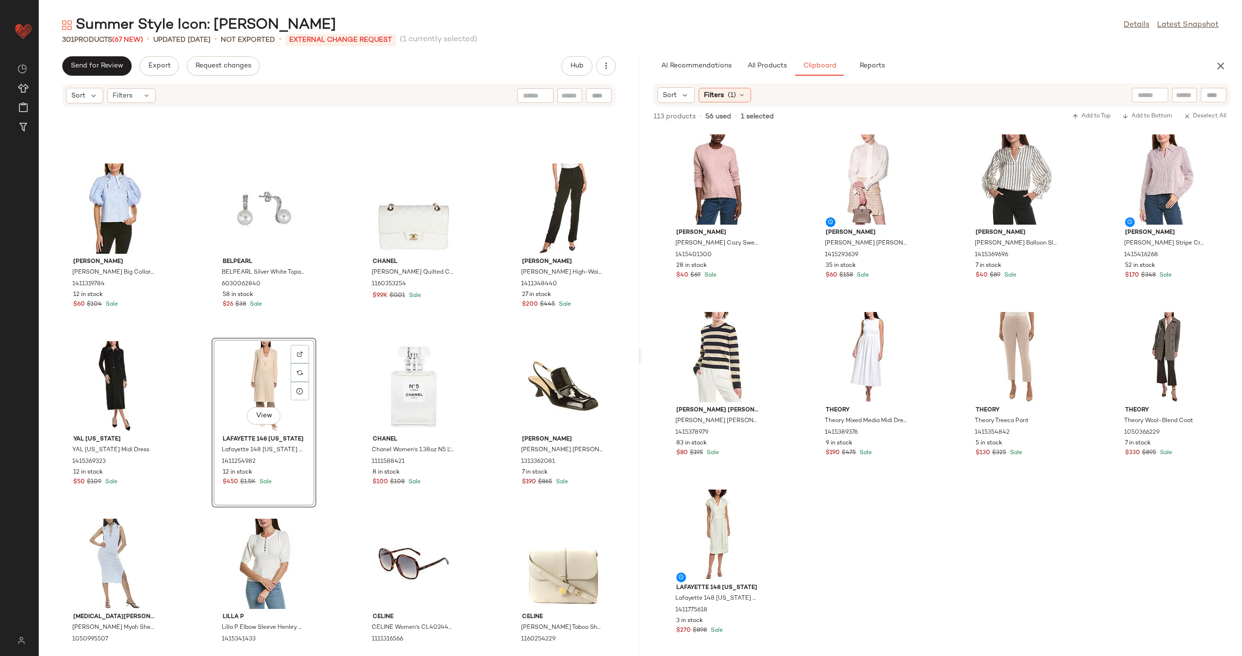
click at [197, 395] on div "Gracia Gracia Big Collar Shirt 1411319784 12 in stock $60 $104 Sale BELPEARL BE…" at bounding box center [339, 376] width 600 height 537
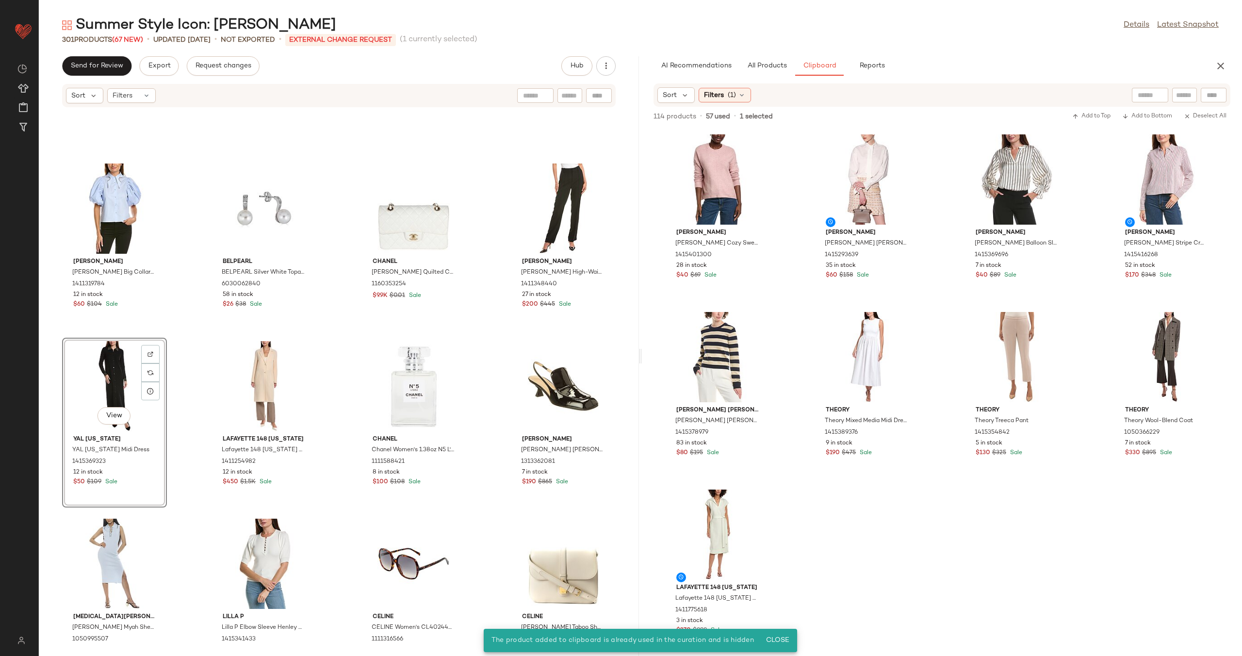
click at [176, 387] on div "Gracia Gracia Big Collar Shirt 1411319784 12 in stock $60 $104 Sale BELPEARL BE…" at bounding box center [339, 376] width 600 height 537
click at [98, 374] on div "View" at bounding box center [114, 386] width 98 height 90
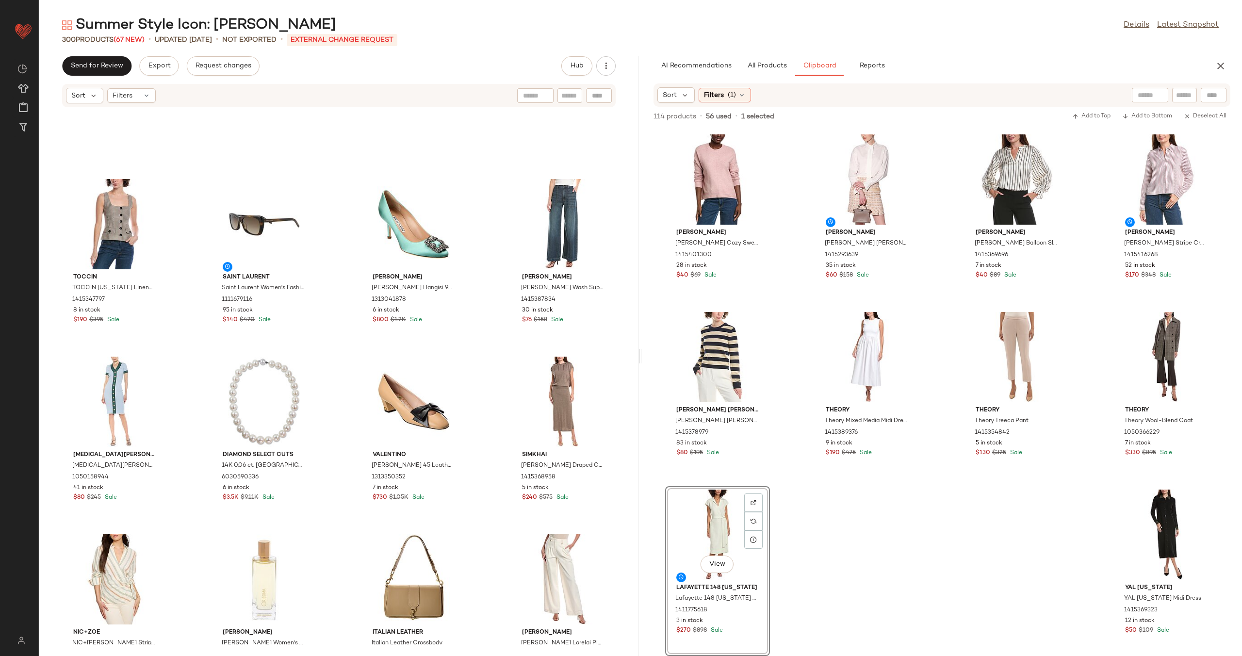
scroll to position [9687, 0]
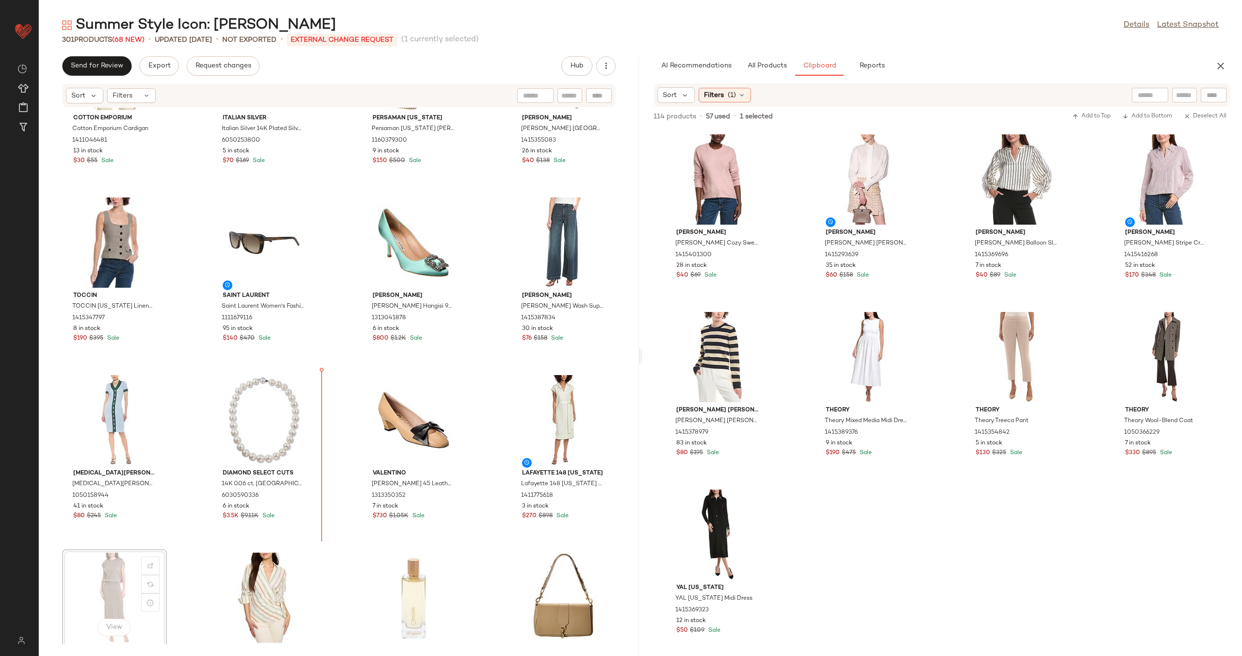
scroll to position [2132, 0]
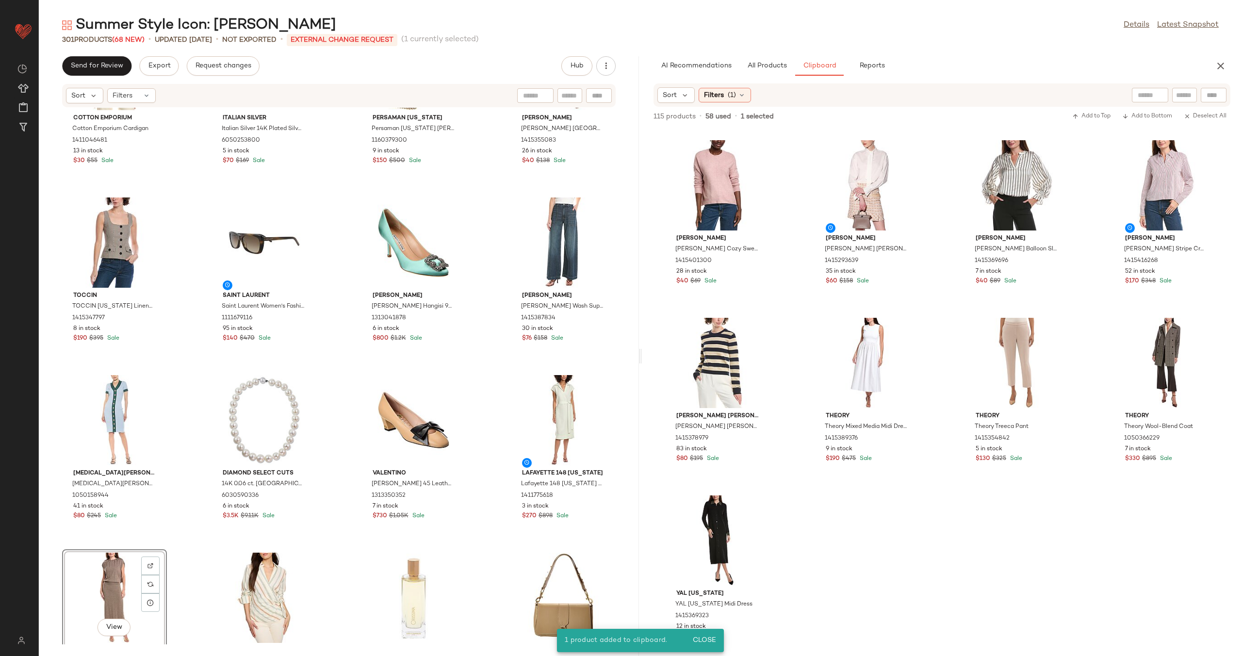
click at [188, 540] on div "Cotton Emporium Cotton Emporium Cardigan 1411046481 13 in stock $30 $55 Sale It…" at bounding box center [339, 376] width 600 height 537
click at [108, 562] on div "View" at bounding box center [114, 598] width 98 height 90
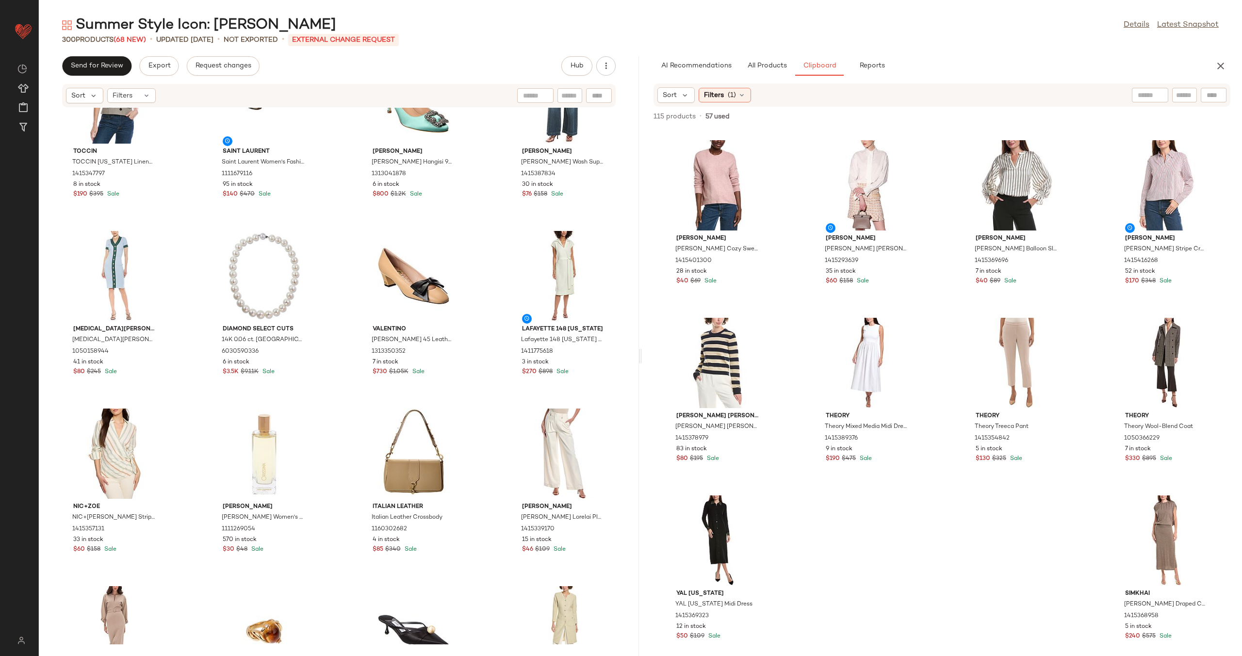
scroll to position [9517, 0]
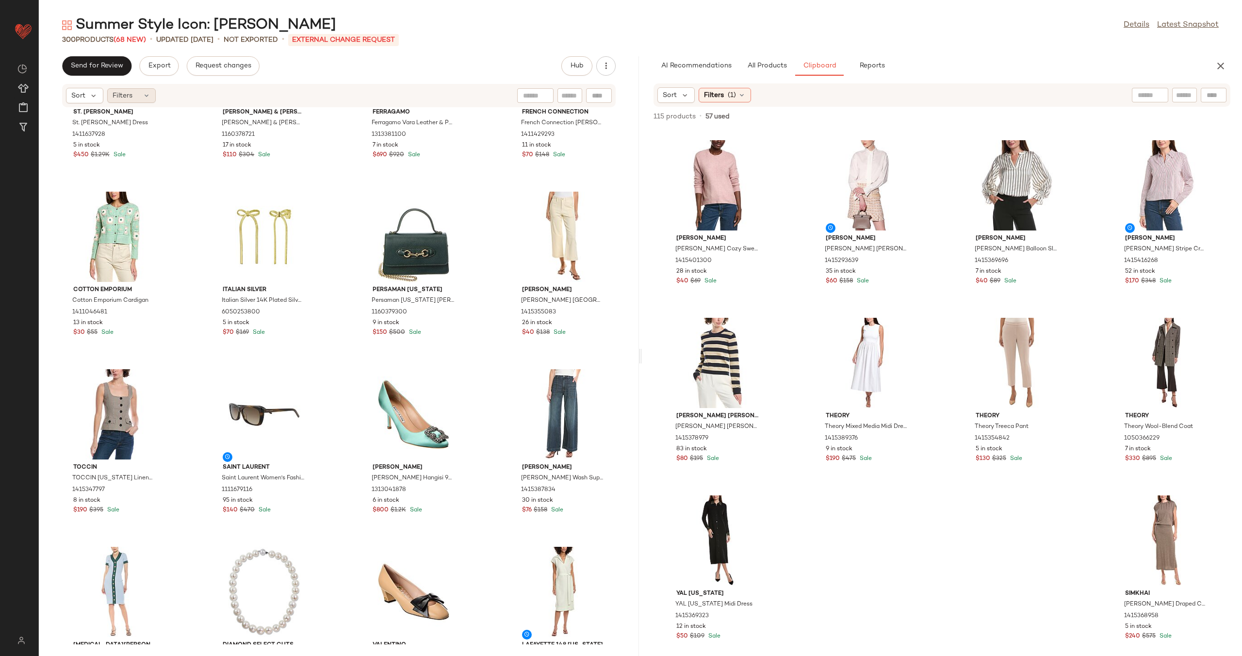
click at [140, 100] on div "Filters" at bounding box center [131, 95] width 49 height 15
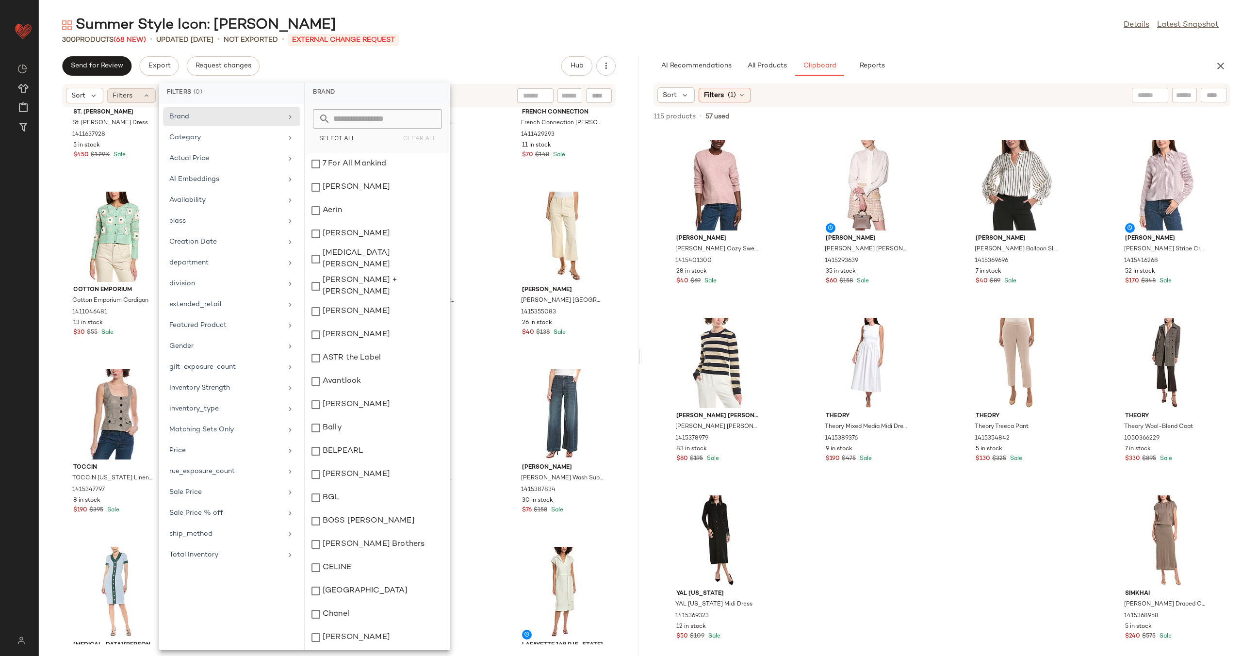
click at [146, 93] on icon at bounding box center [147, 96] width 8 height 8
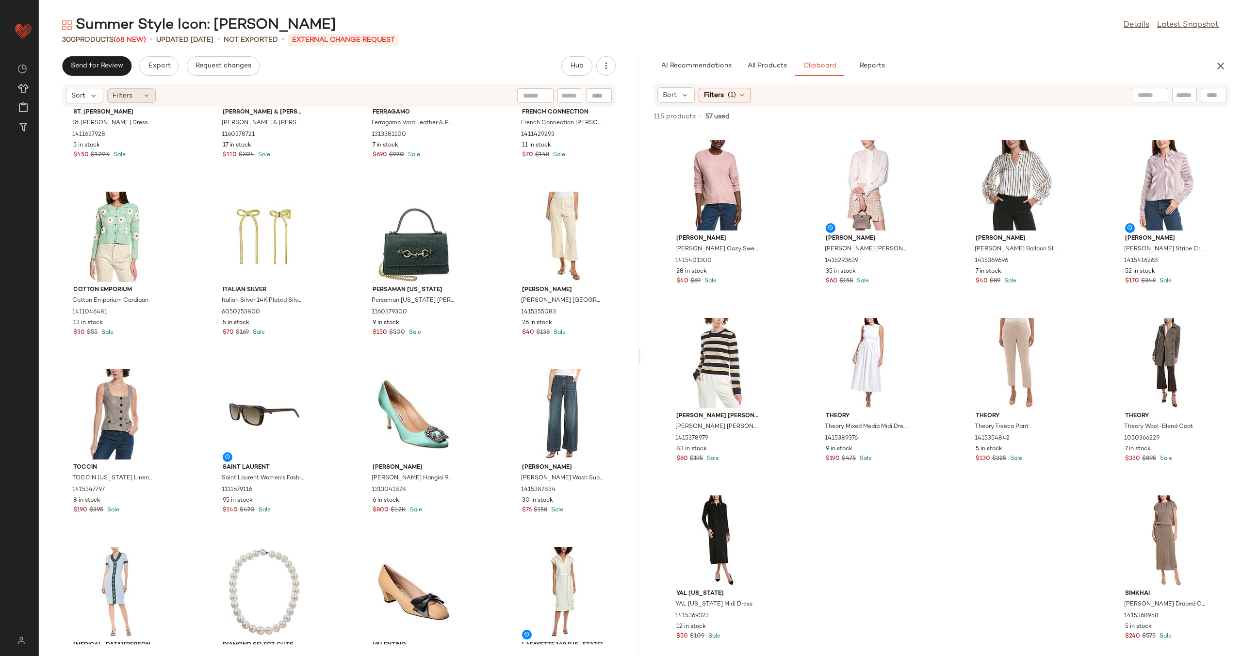
click at [146, 93] on icon at bounding box center [147, 96] width 8 height 8
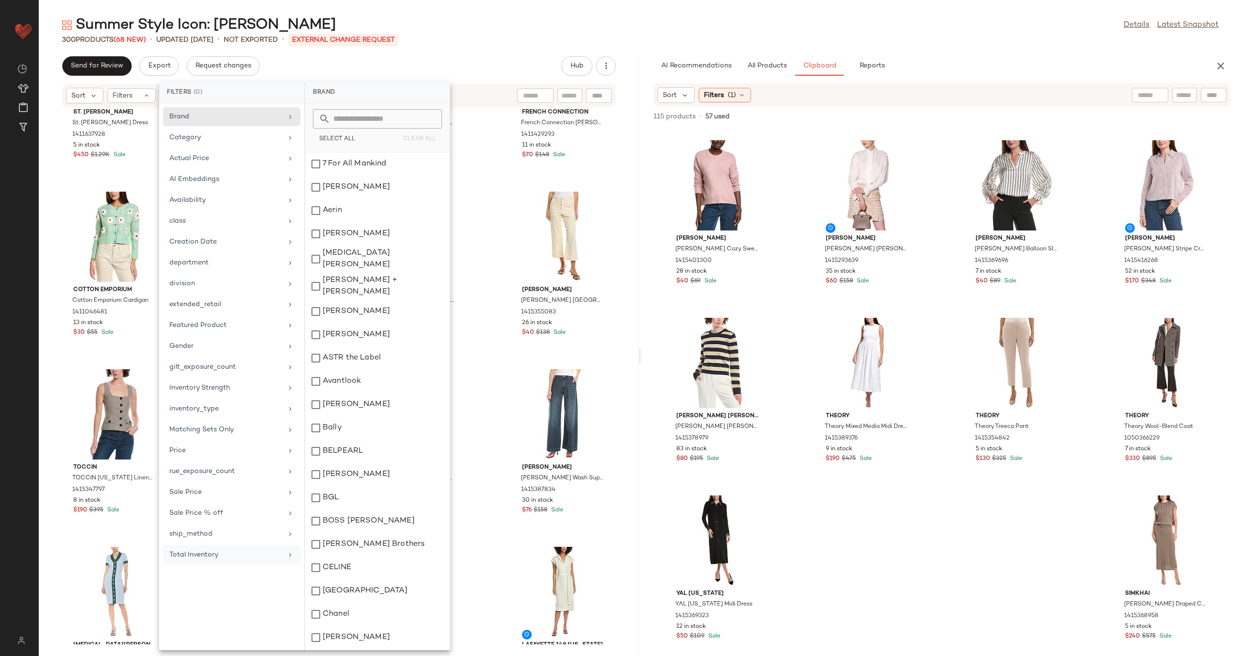
click at [235, 552] on div "Total Inventory" at bounding box center [225, 555] width 113 height 10
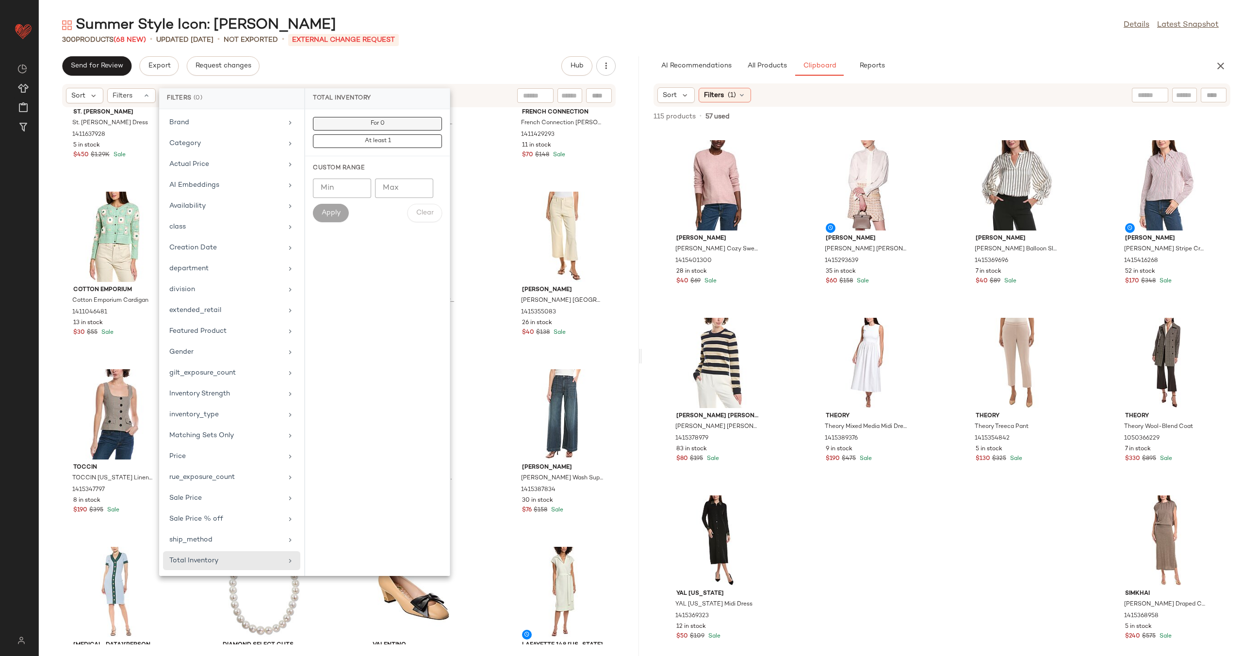
click at [416, 126] on button "For 0" at bounding box center [377, 124] width 129 height 14
click at [488, 145] on div "St. John St. John Tweed Dress 1411637928 5 in stock $450 $1.29K Sale Tiffany & …" at bounding box center [339, 376] width 600 height 537
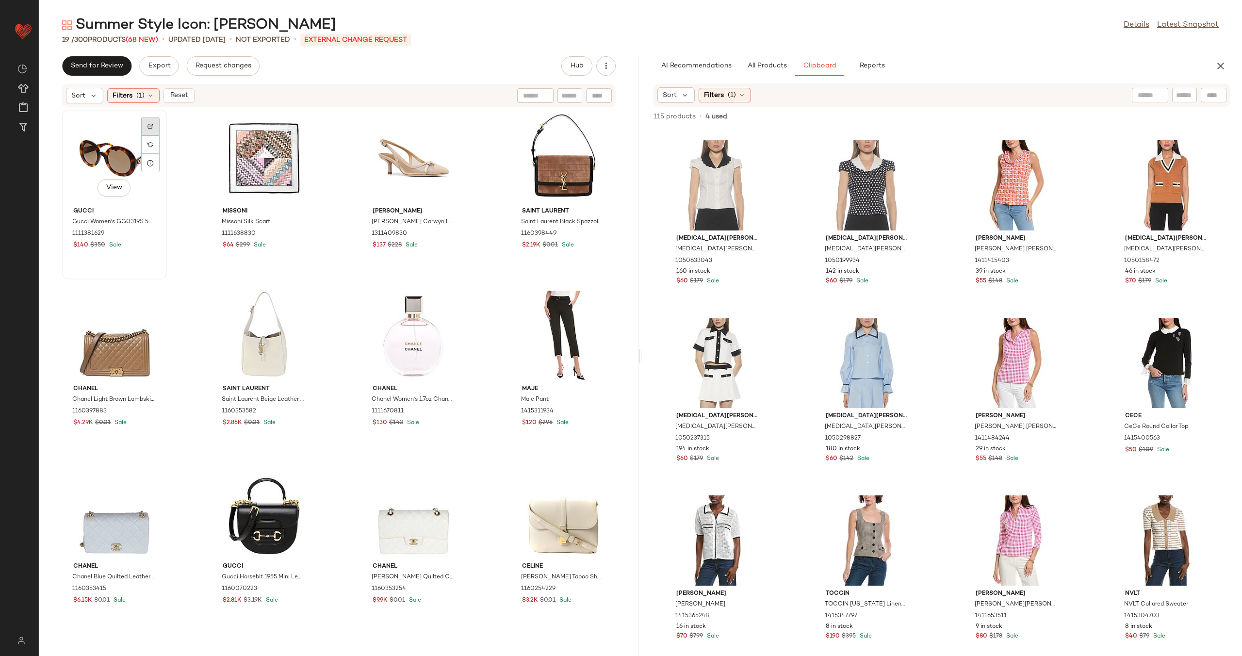
click at [146, 125] on div at bounding box center [150, 126] width 18 height 18
click at [82, 157] on div "View" at bounding box center [114, 158] width 98 height 90
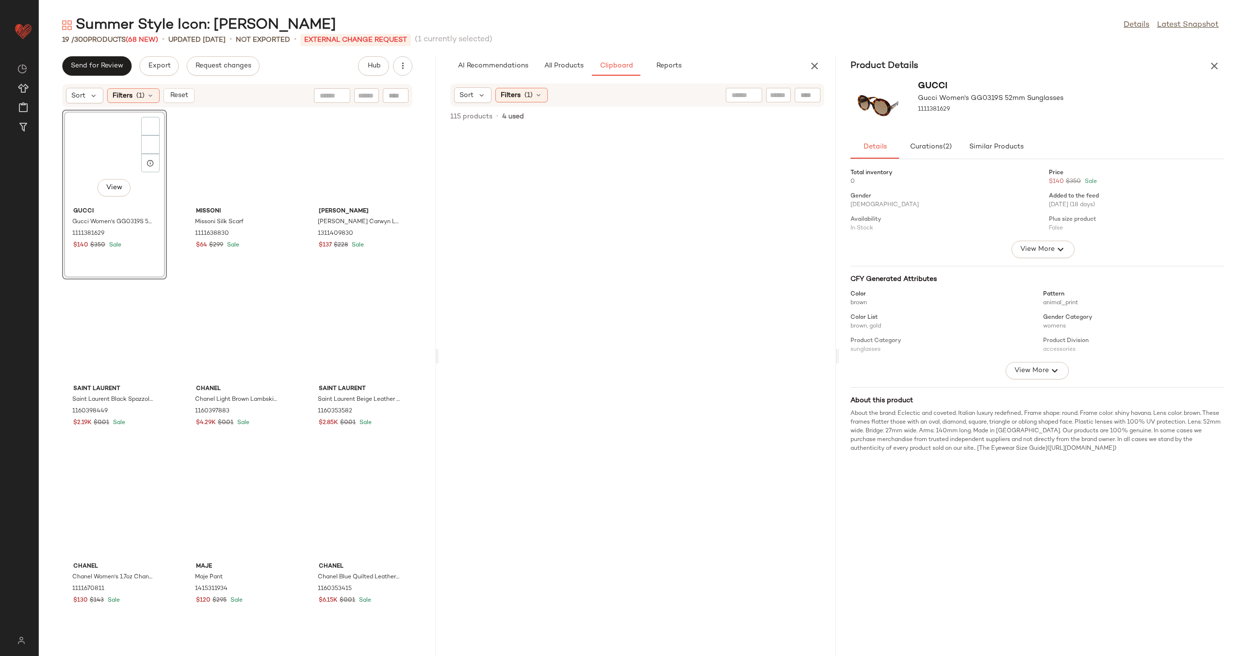
scroll to position [5859, 0]
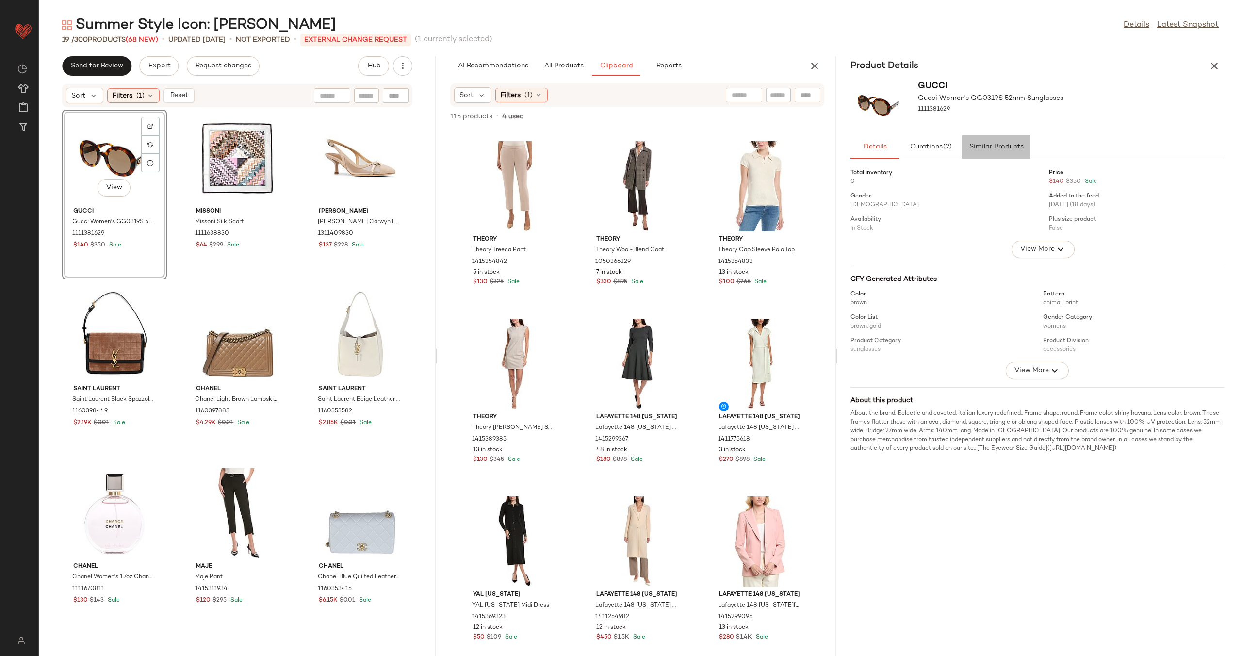
click at [1019, 144] on span "Similar Products" at bounding box center [995, 147] width 55 height 8
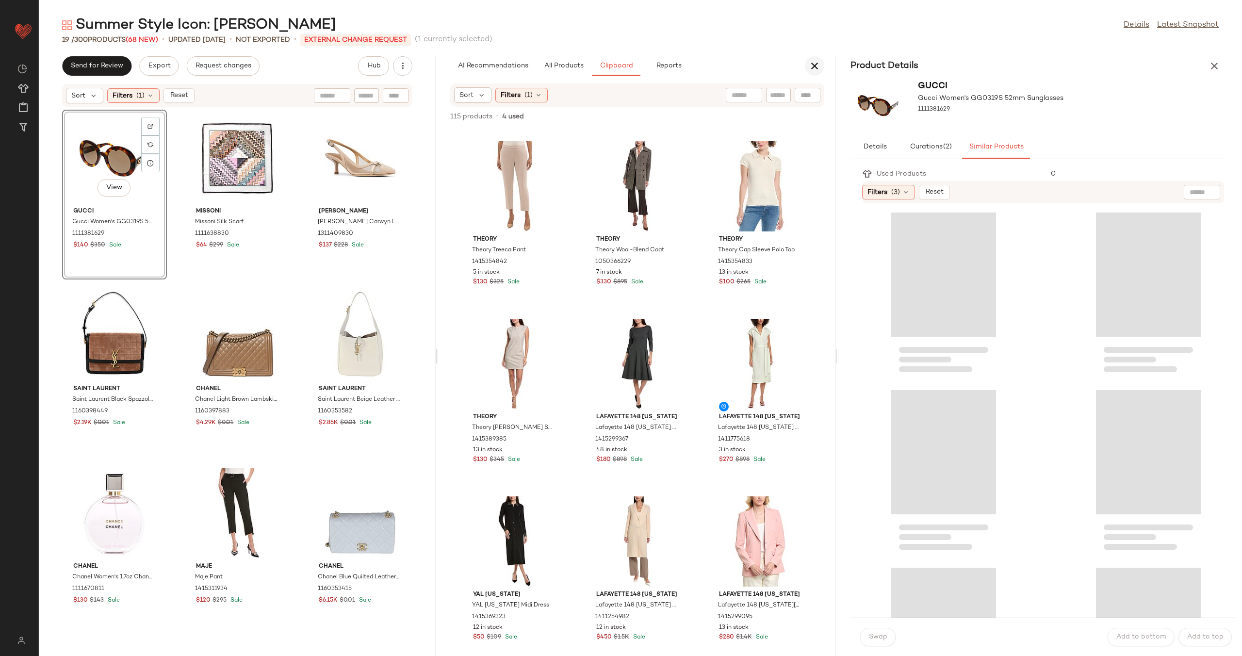
click at [810, 65] on icon "button" at bounding box center [815, 66] width 12 height 12
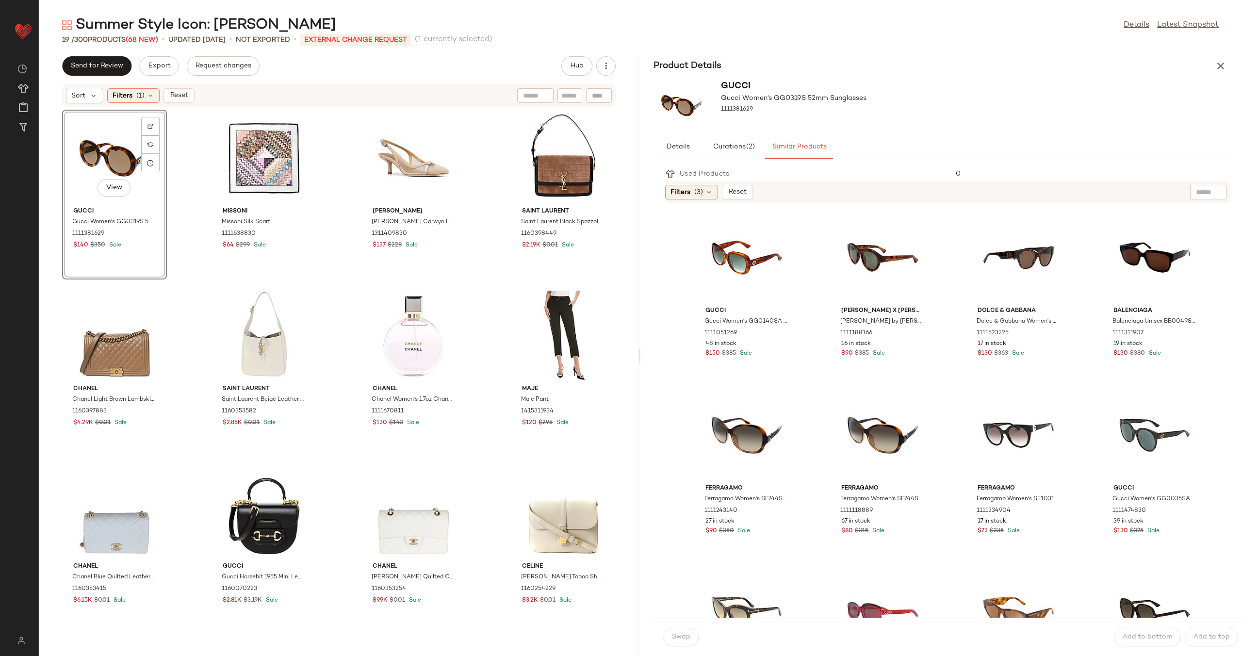
scroll to position [0, 0]
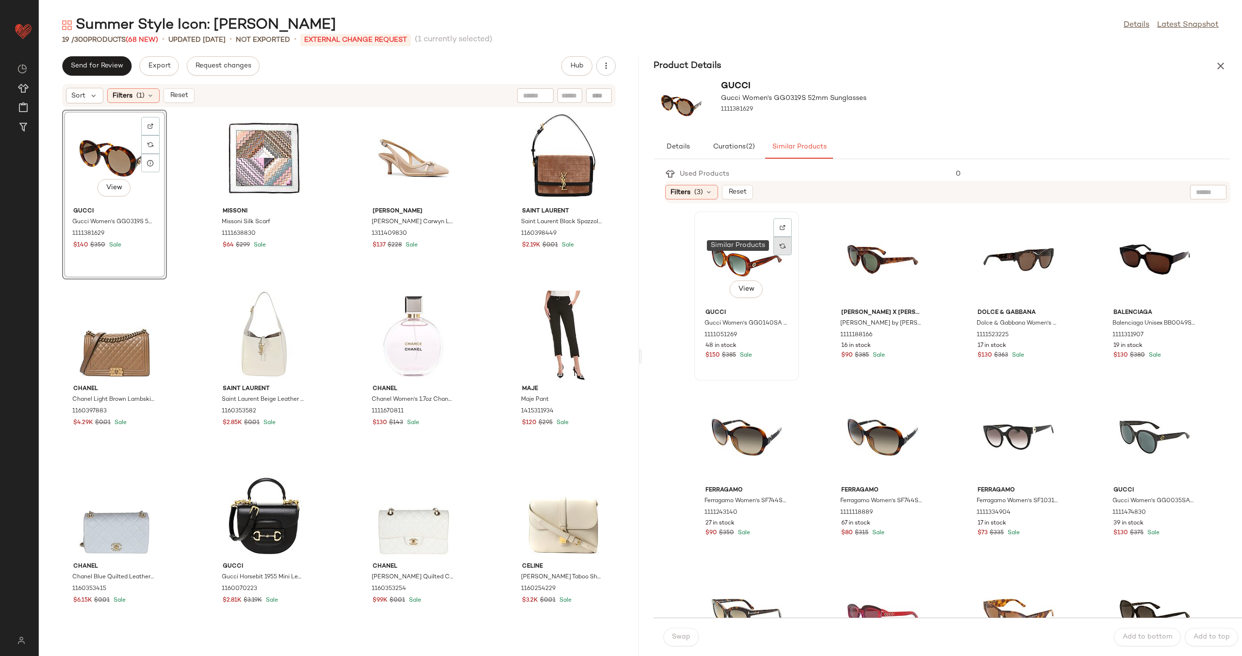
click at [778, 246] on div at bounding box center [782, 246] width 18 height 18
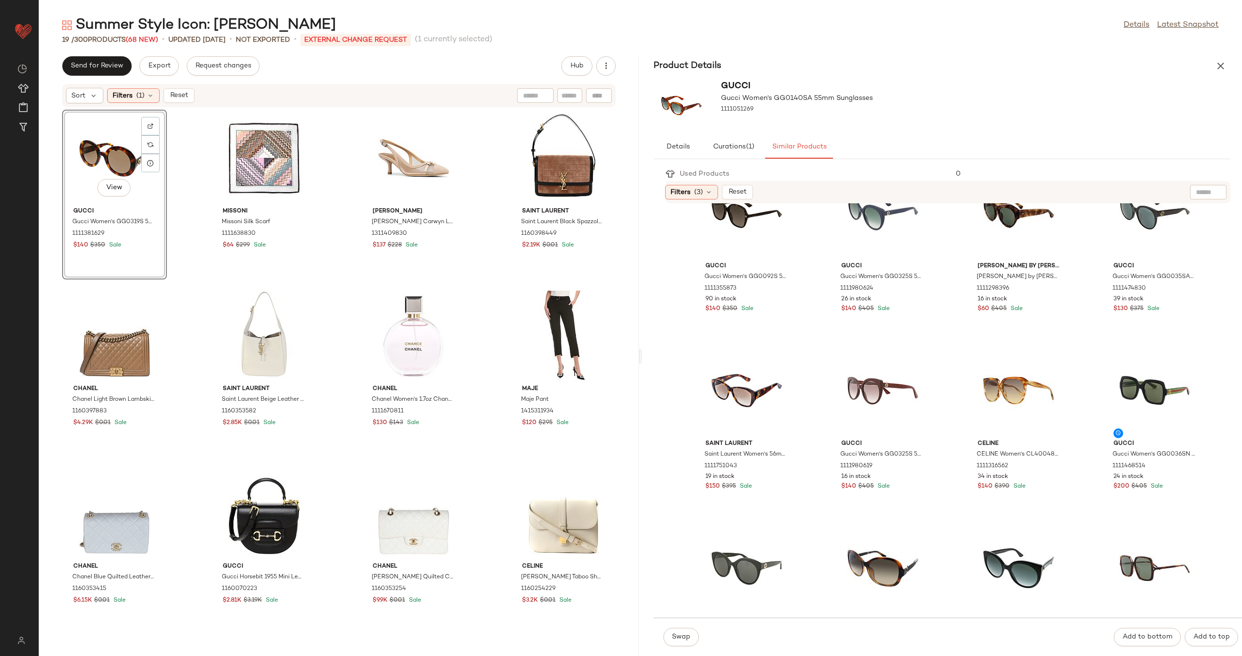
scroll to position [303, 0]
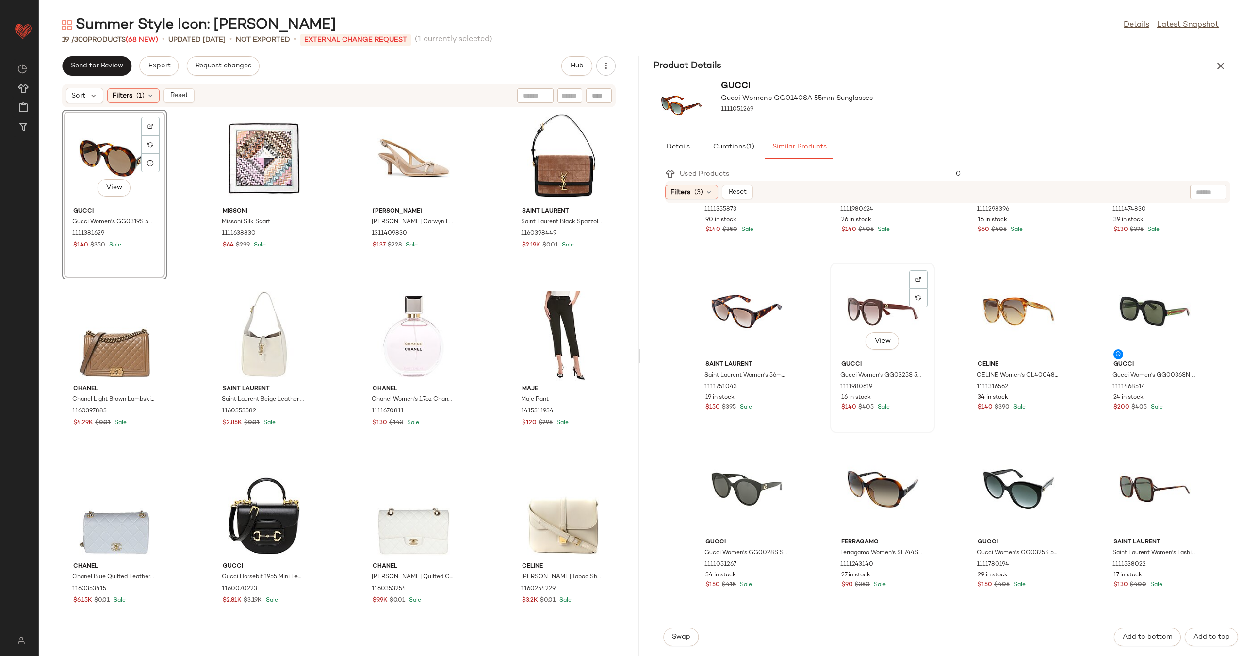
click at [856, 319] on div "View" at bounding box center [882, 311] width 98 height 90
click at [678, 639] on span "Swap" at bounding box center [680, 637] width 19 height 8
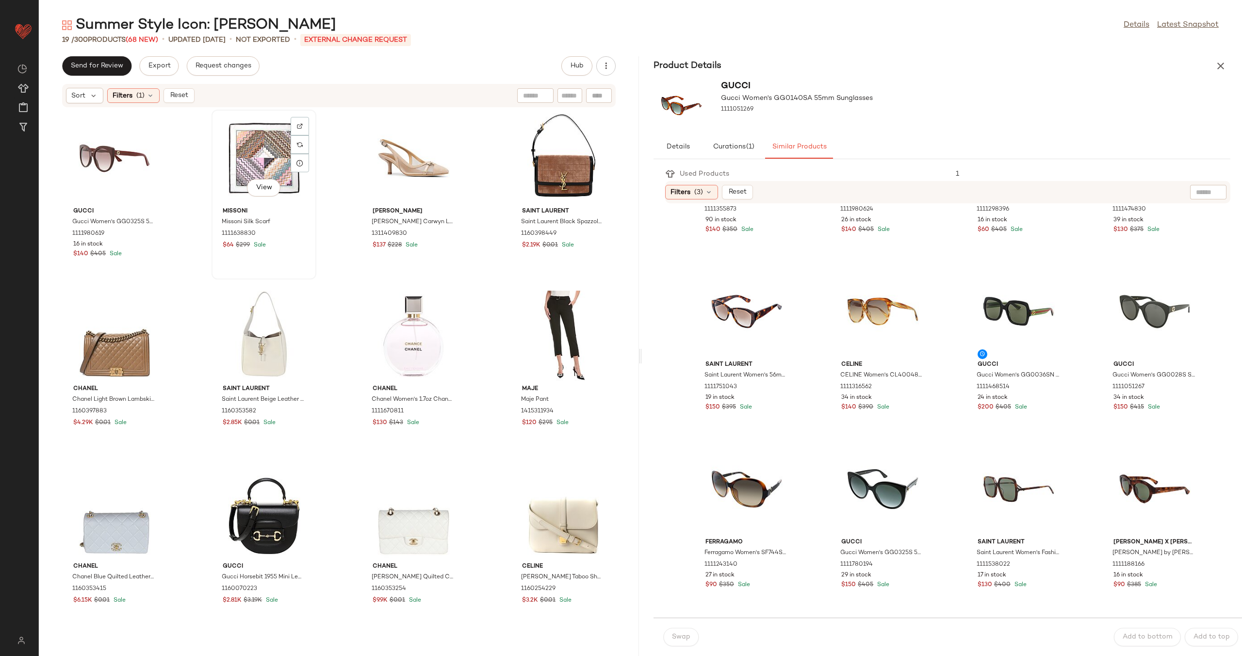
click at [245, 163] on div "View" at bounding box center [264, 158] width 98 height 90
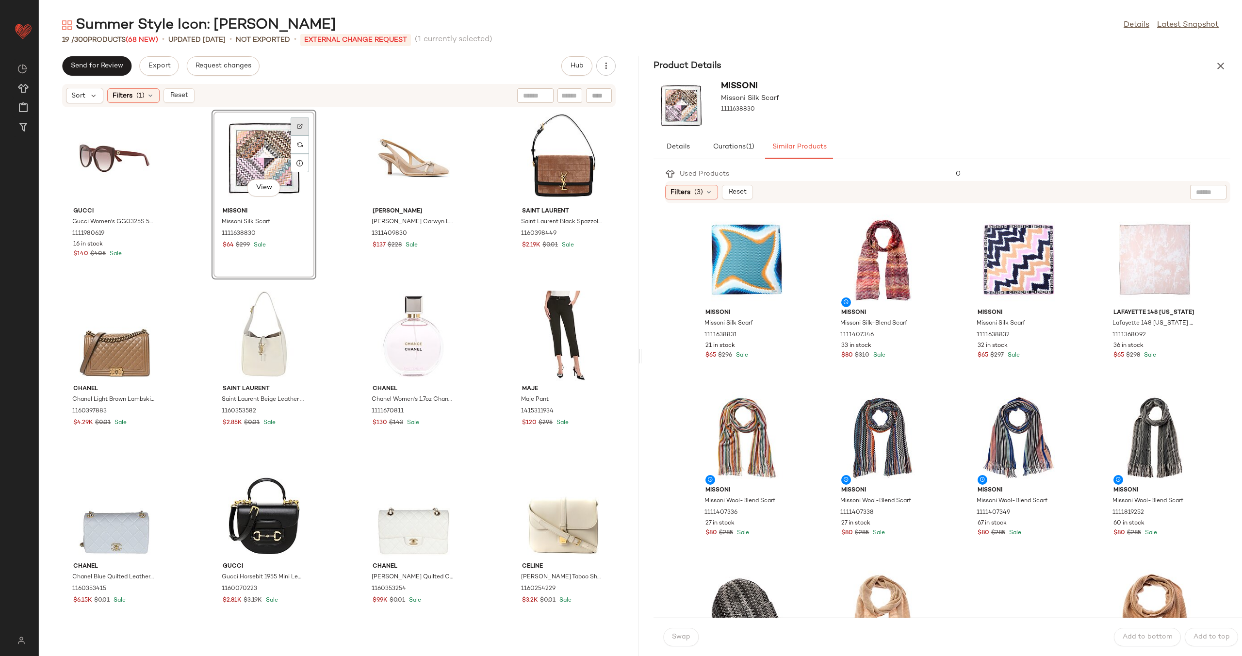
click at [303, 125] on div at bounding box center [300, 126] width 18 height 18
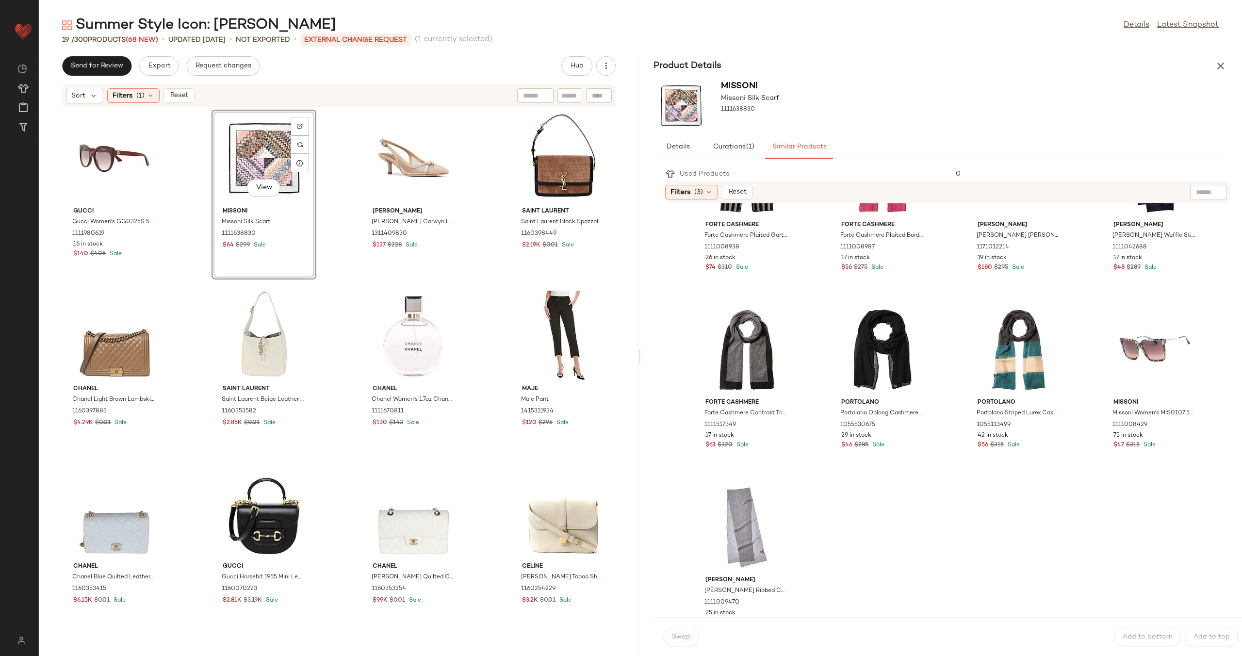
scroll to position [829, 0]
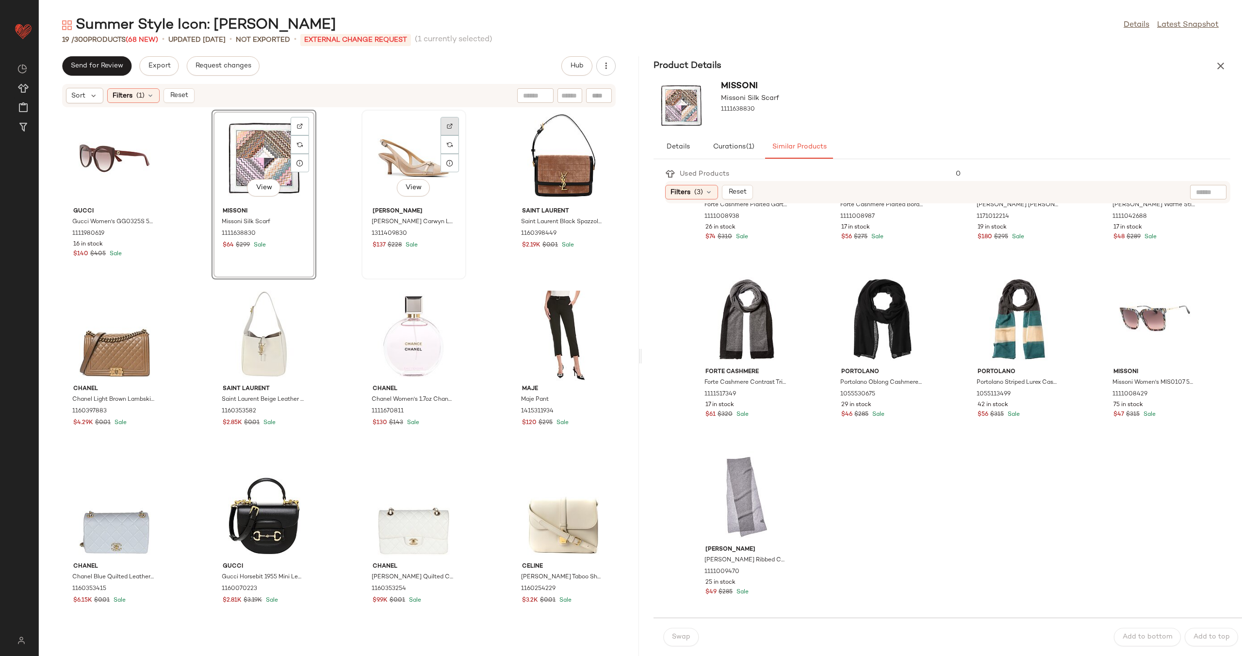
click at [447, 123] on img at bounding box center [450, 126] width 6 height 6
click at [596, 126] on img at bounding box center [599, 126] width 6 height 6
click at [146, 300] on div at bounding box center [150, 303] width 18 height 18
click at [297, 302] on img at bounding box center [300, 304] width 6 height 6
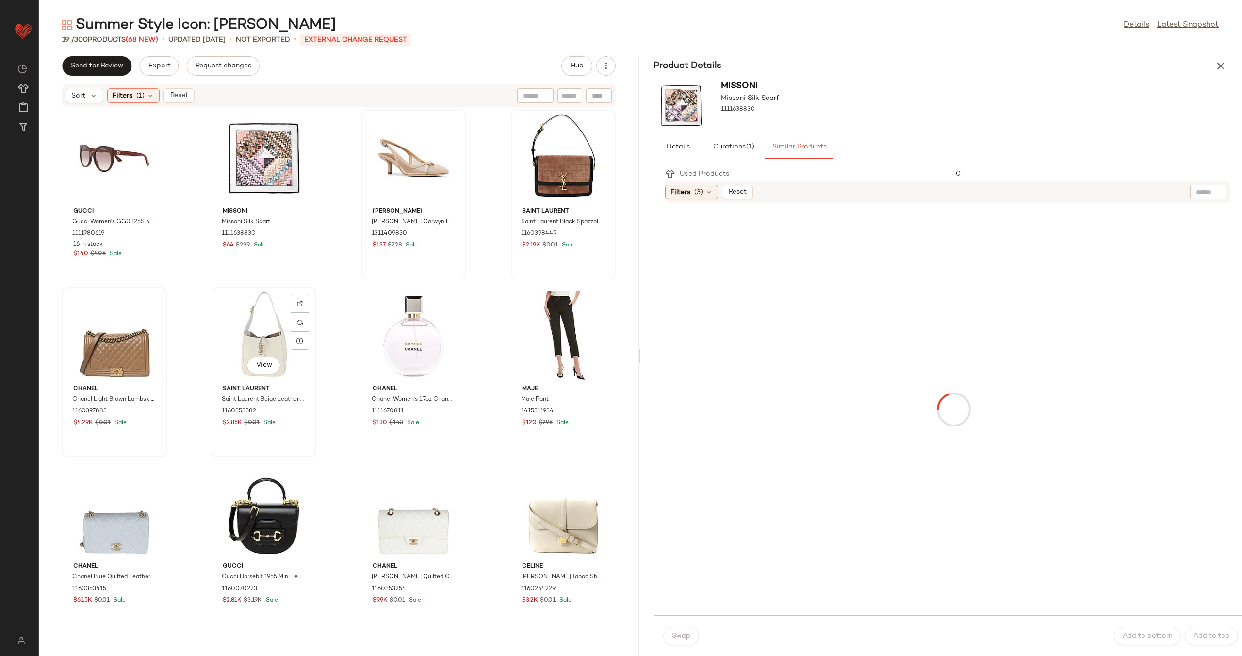
click at [249, 340] on div "View" at bounding box center [264, 336] width 98 height 90
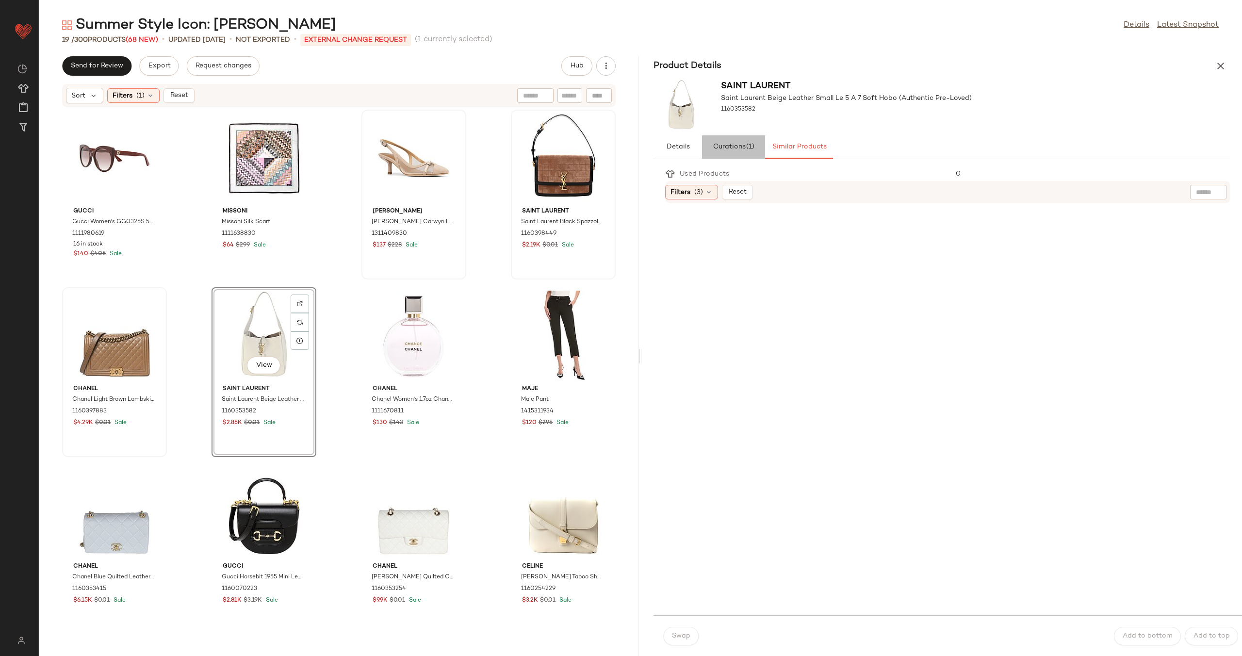
click at [744, 152] on button "Curations (1)" at bounding box center [733, 146] width 63 height 23
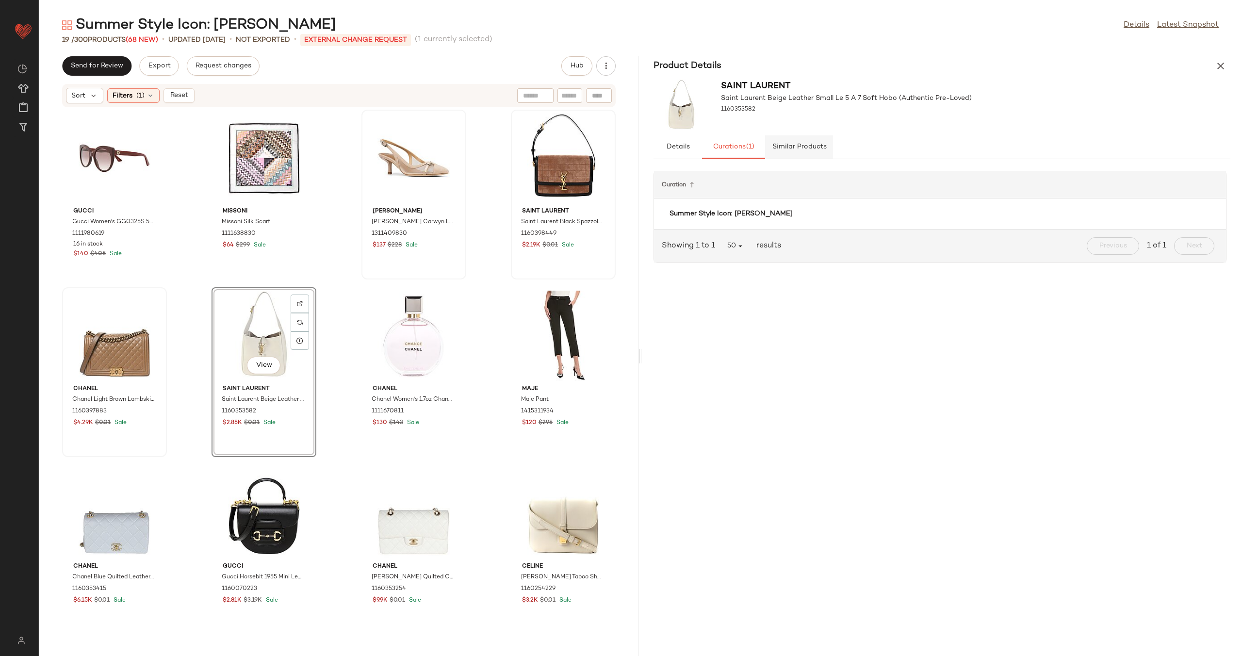
click at [798, 148] on span "Similar Products" at bounding box center [798, 147] width 55 height 8
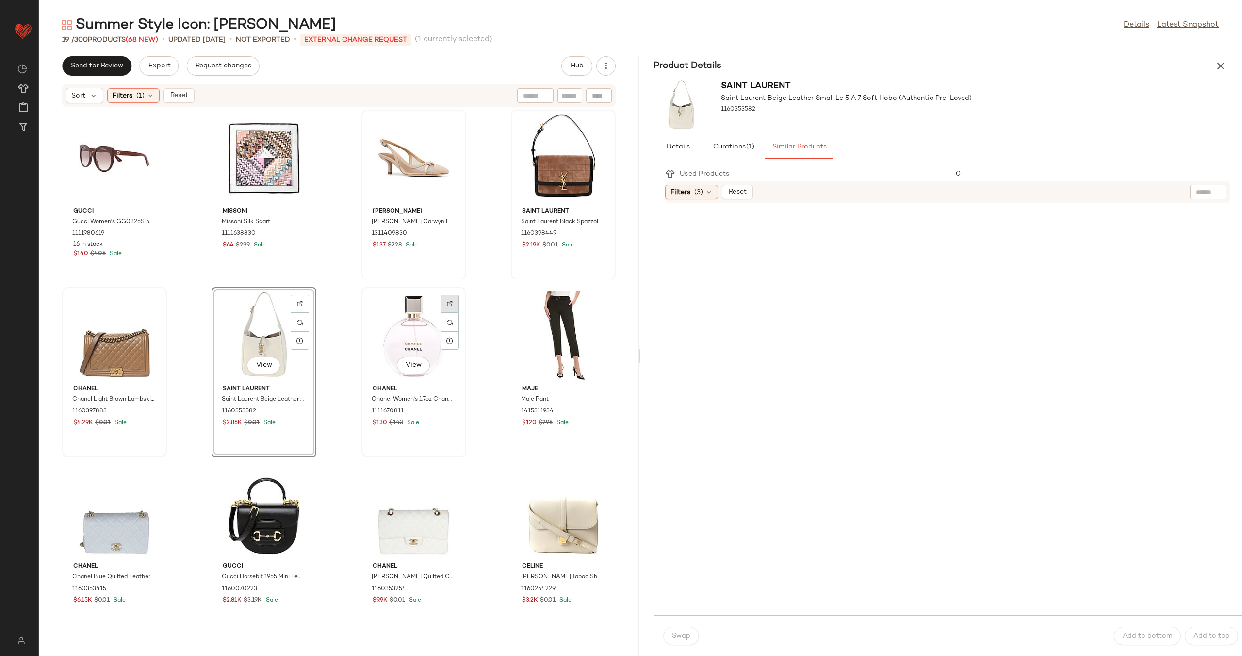
click at [447, 301] on img at bounding box center [450, 304] width 6 height 6
click at [397, 323] on div "View" at bounding box center [414, 336] width 98 height 90
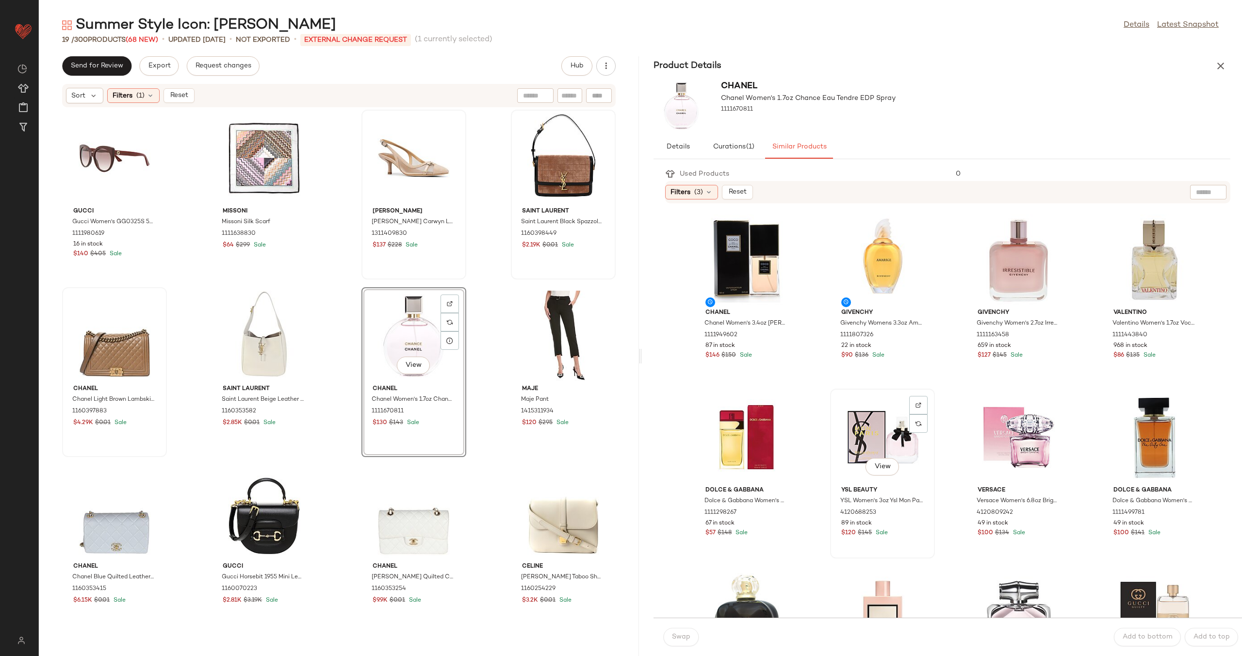
click at [862, 430] on div "View" at bounding box center [882, 437] width 98 height 90
click at [684, 637] on span "Swap" at bounding box center [680, 637] width 19 height 8
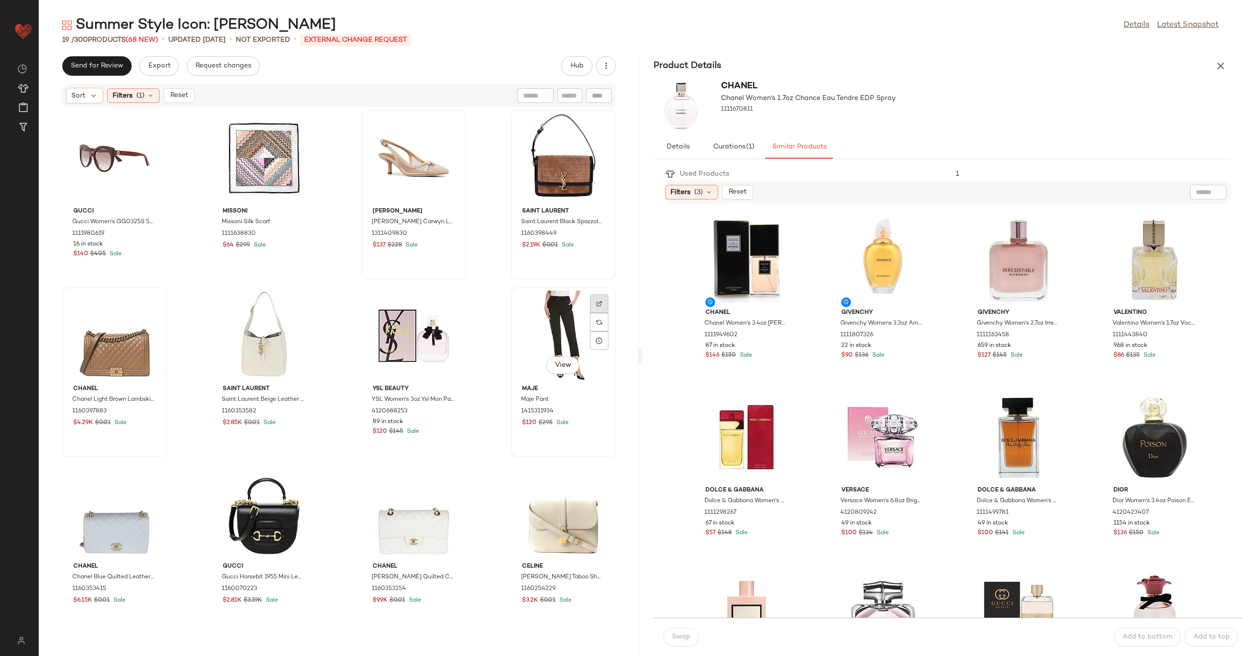
click at [592, 299] on div at bounding box center [599, 303] width 18 height 18
click at [535, 345] on div "View" at bounding box center [563, 336] width 98 height 90
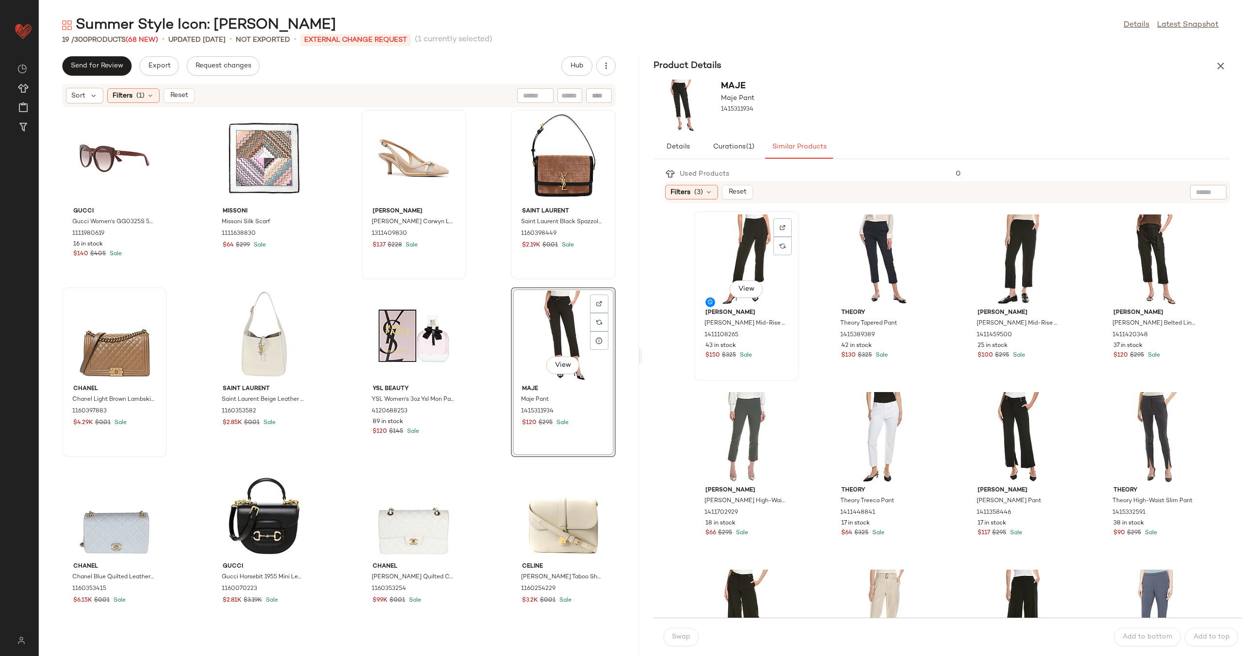
click at [745, 267] on div "View" at bounding box center [747, 259] width 98 height 90
click at [692, 636] on button "Swap" at bounding box center [680, 637] width 35 height 18
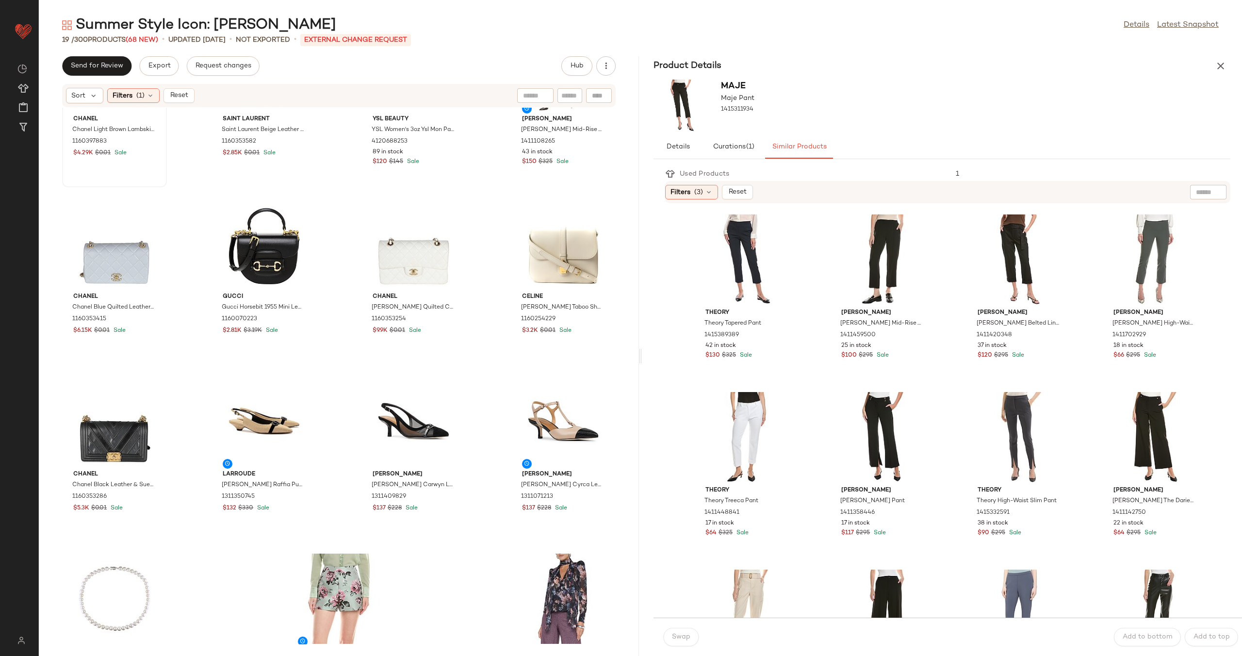
scroll to position [298, 0]
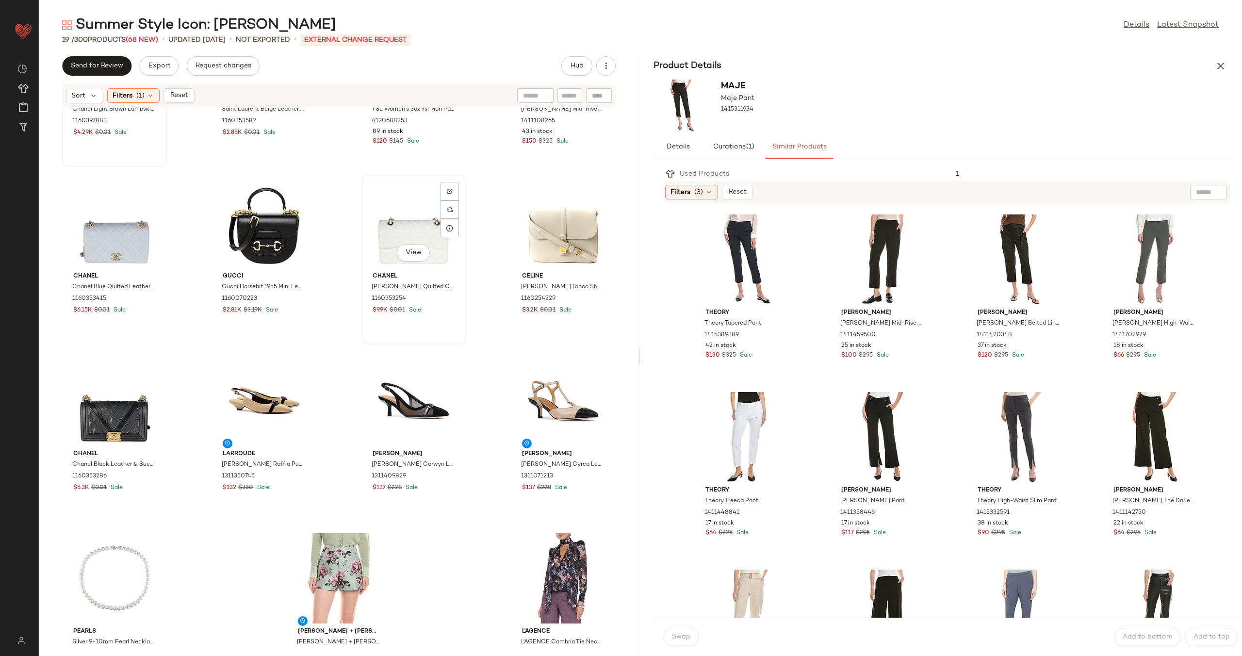
click at [402, 225] on div "View" at bounding box center [414, 223] width 98 height 90
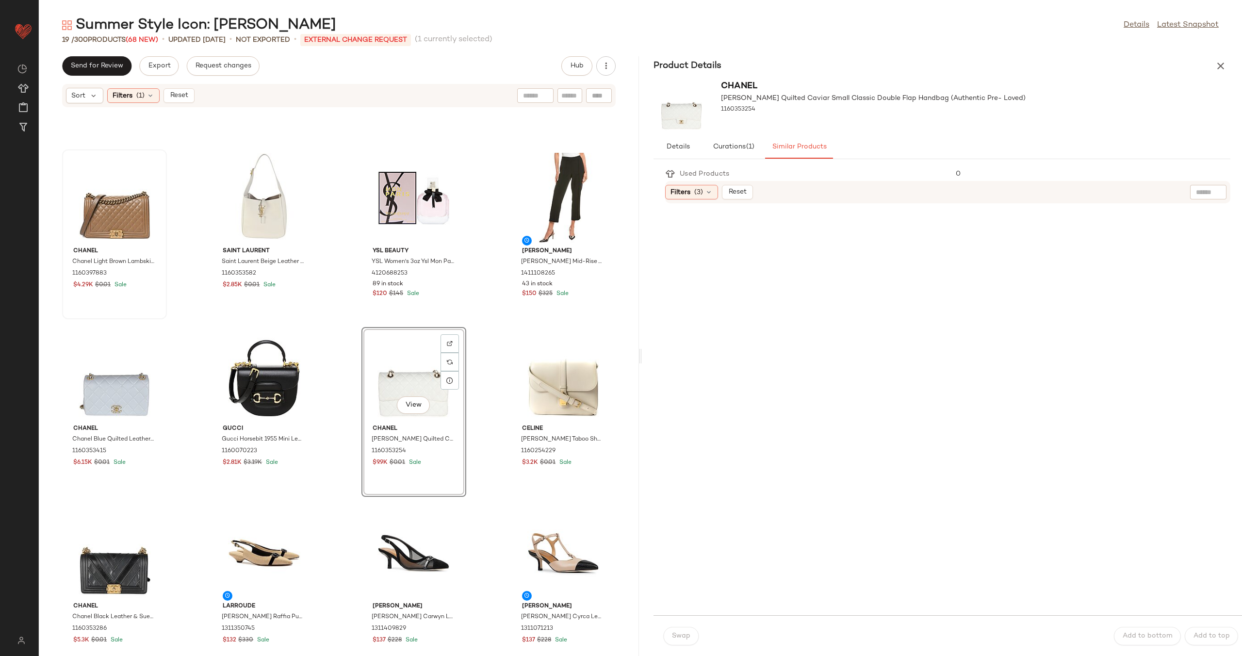
scroll to position [130, 0]
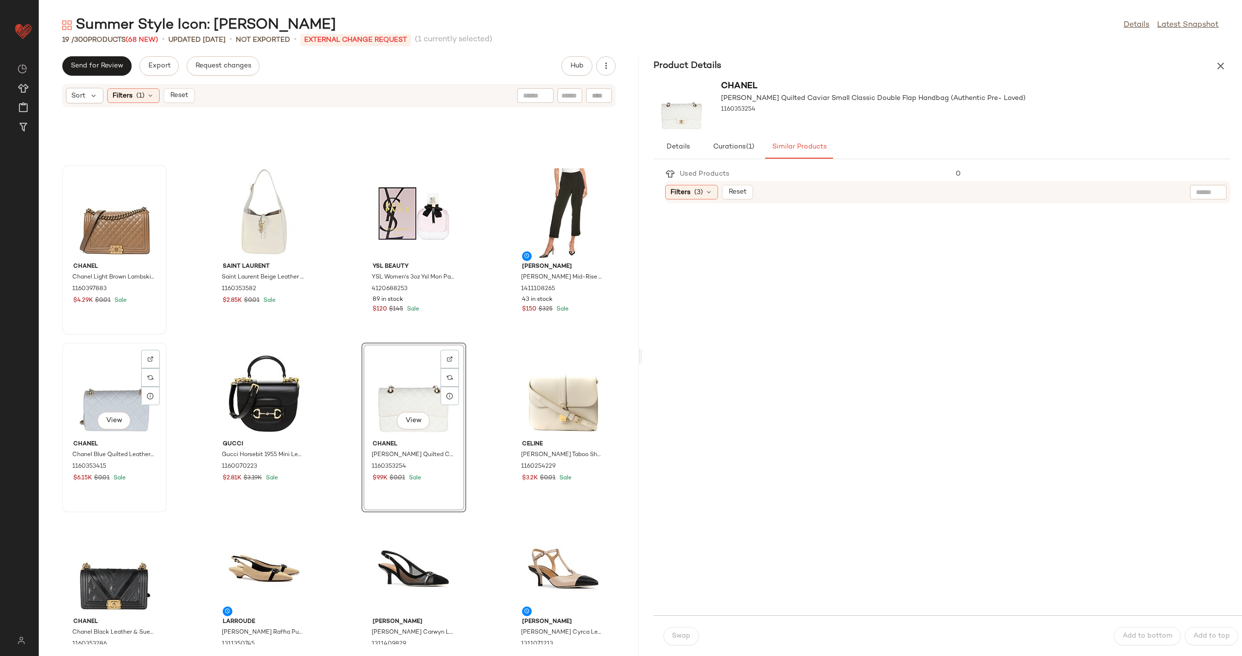
click at [128, 393] on div "View" at bounding box center [114, 391] width 98 height 90
click at [256, 225] on div "View" at bounding box center [264, 213] width 98 height 90
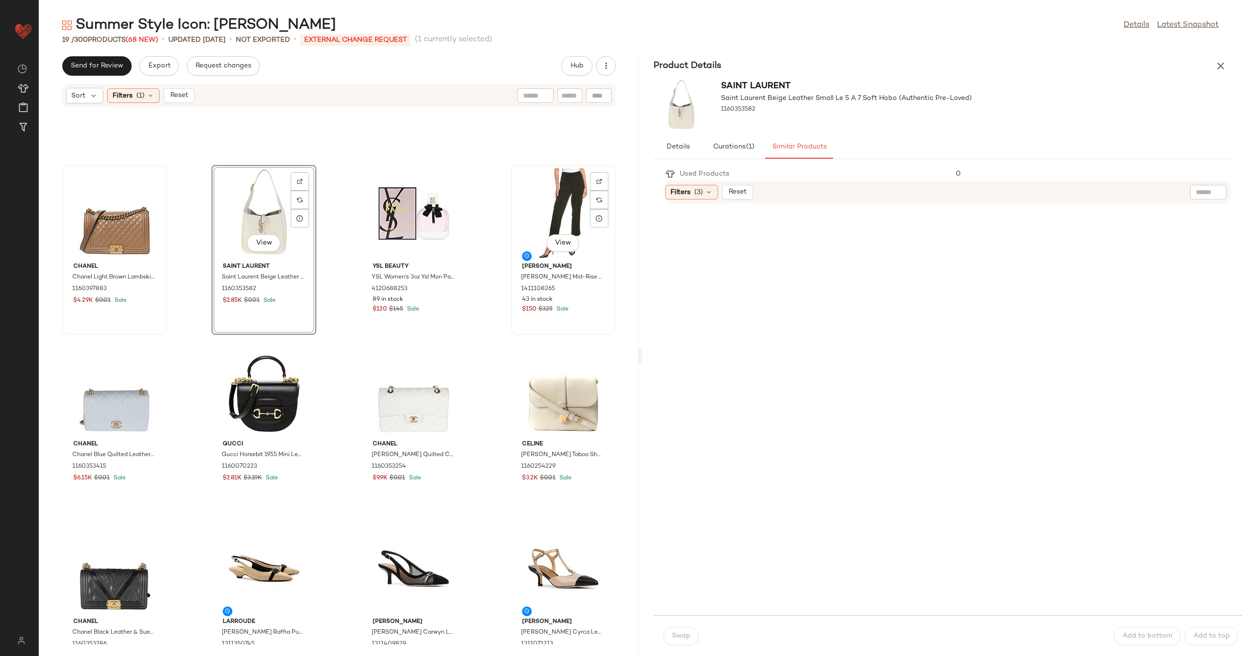
click at [548, 197] on div "View" at bounding box center [563, 213] width 98 height 90
click at [250, 213] on div "View" at bounding box center [264, 213] width 98 height 90
click at [403, 218] on div "View" at bounding box center [414, 213] width 98 height 90
